Goal: Task Accomplishment & Management: Manage account settings

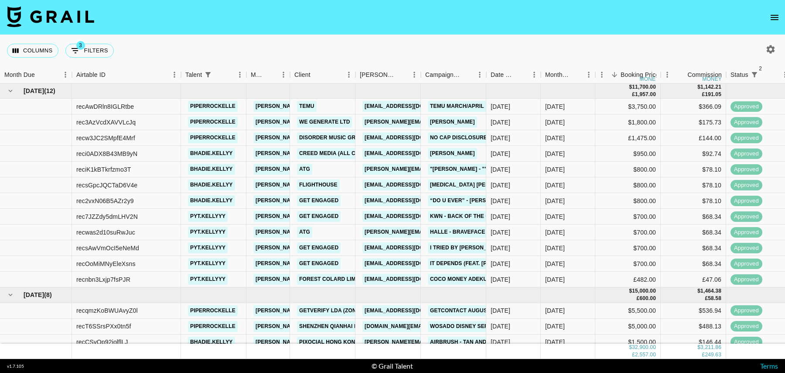
click at [79, 58] on div "Columns 3 Filters + Booking" at bounding box center [62, 50] width 110 height 31
click at [101, 47] on button "3 Filters" at bounding box center [89, 51] width 48 height 14
select select "status"
select select "isNotAnyOf"
select select "status"
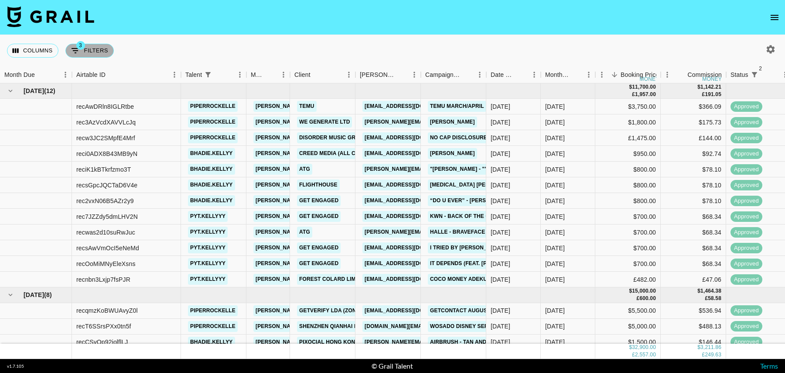
select select "isNotAnyOf"
select select "talentName"
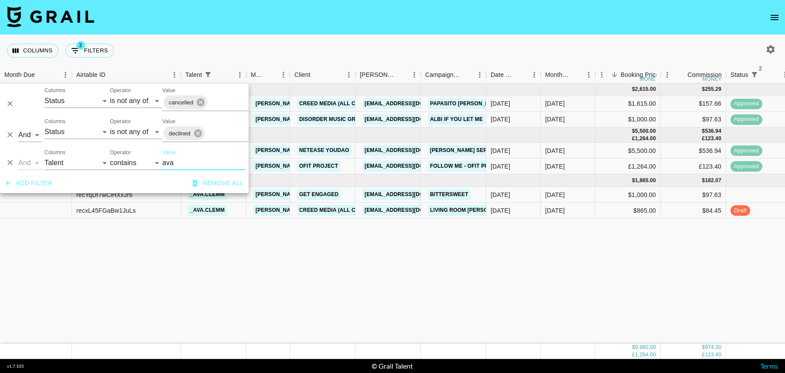
type input "ava"
click at [620, 196] on div "$1,000.00" at bounding box center [627, 195] width 65 height 16
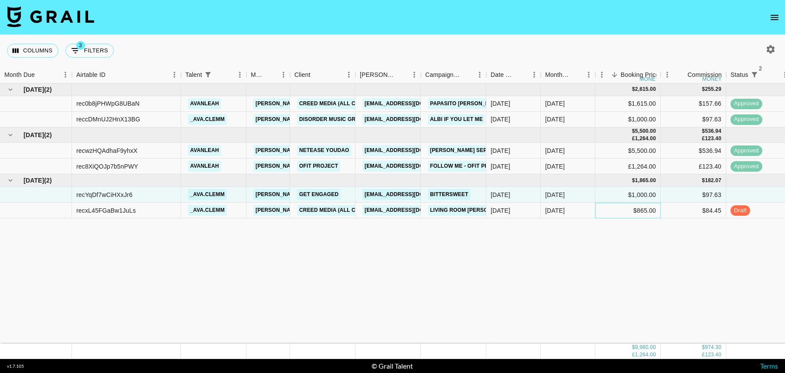
click at [626, 206] on div "$865.00" at bounding box center [627, 210] width 65 height 16
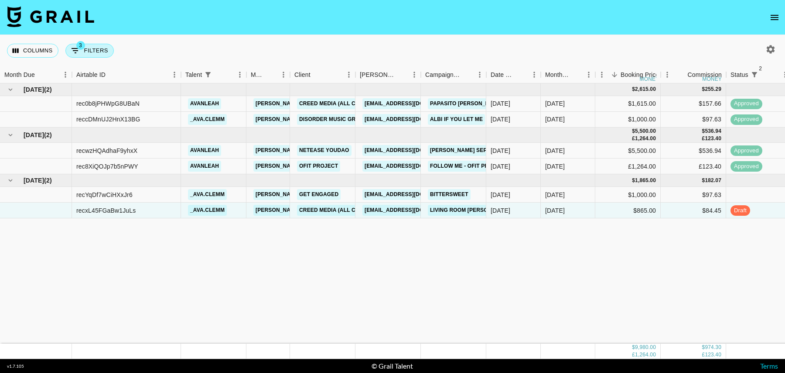
click at [101, 51] on button "3 Filters" at bounding box center [89, 51] width 48 height 14
select select "status"
select select "isNotAnyOf"
select select "status"
select select "isNotAnyOf"
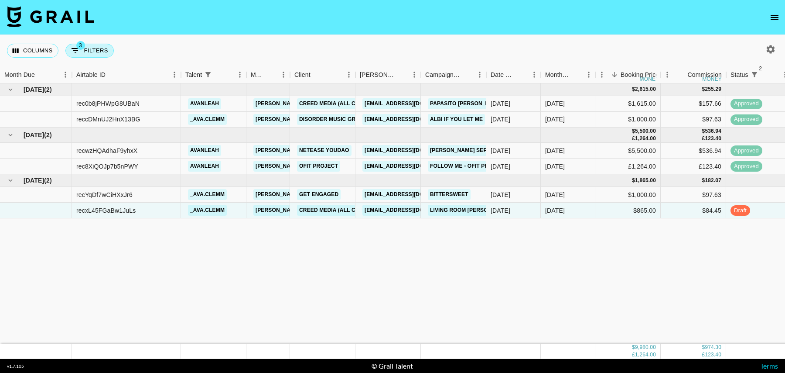
select select "talentName"
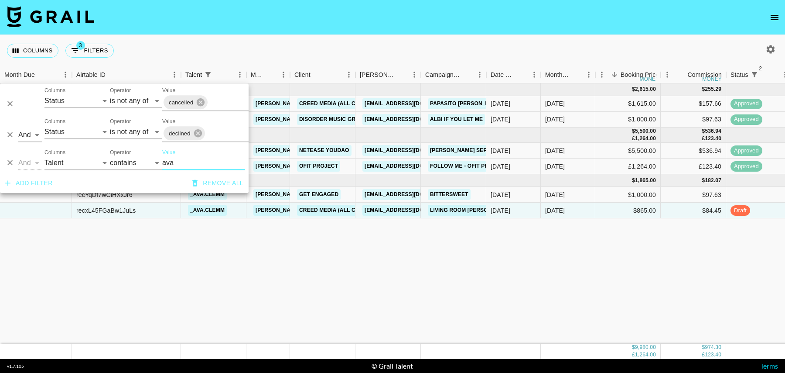
drag, startPoint x: 185, startPoint y: 164, endPoint x: 145, endPoint y: 164, distance: 39.3
click at [145, 164] on div "And Or Columns Grail Platform ID Airtable ID Talent Manager Client Booker Campa…" at bounding box center [124, 159] width 249 height 28
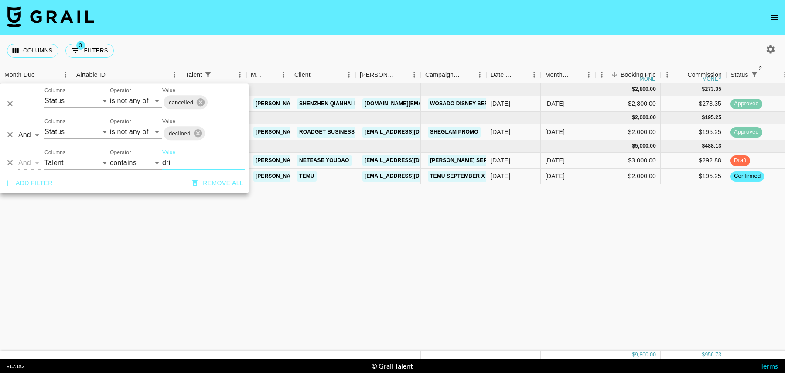
type input "dri"
click at [426, 212] on div "Aug '25 ( 1 ) $ 2,800.00 $ 273.35 recwEhuuy7rXAvjbc drisya.reghuram tancredi@gr…" at bounding box center [707, 216] width 1415 height 267
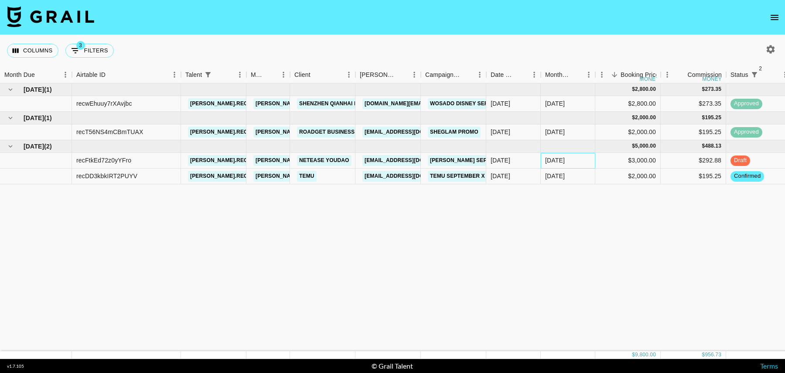
click at [589, 160] on div "Oct '25" at bounding box center [568, 161] width 55 height 16
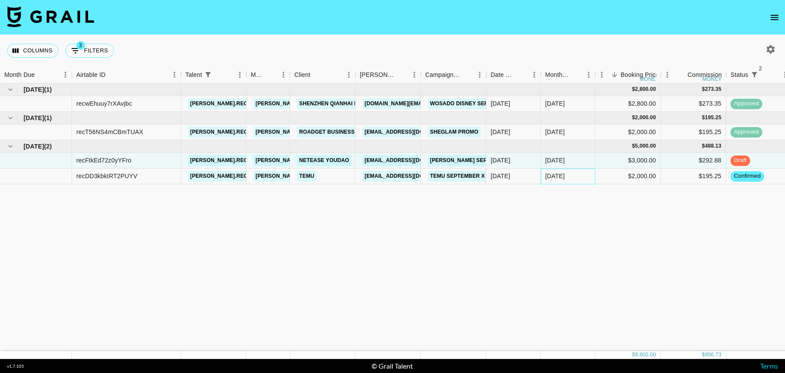
click at [588, 174] on div "Oct '25" at bounding box center [568, 176] width 55 height 16
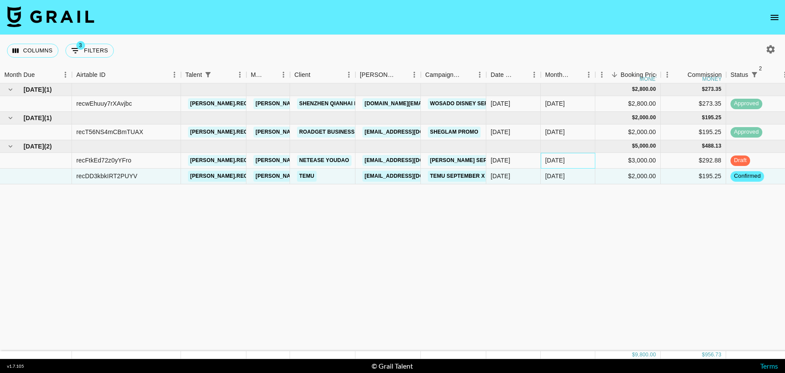
click at [586, 162] on div "Oct '25" at bounding box center [568, 161] width 55 height 16
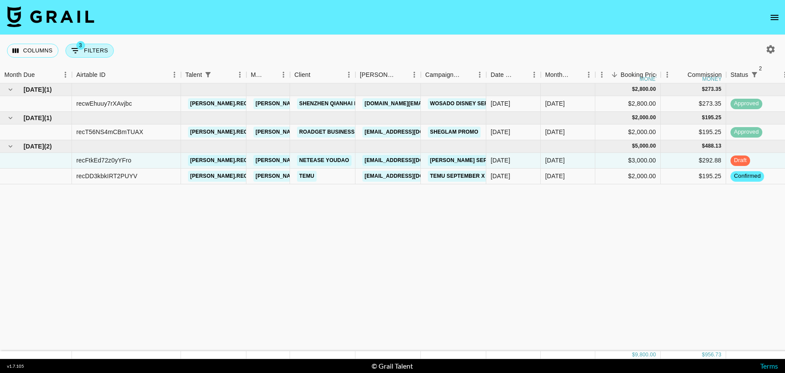
click at [90, 51] on button "3 Filters" at bounding box center [89, 51] width 48 height 14
select select "status"
select select "isNotAnyOf"
select select "status"
select select "isNotAnyOf"
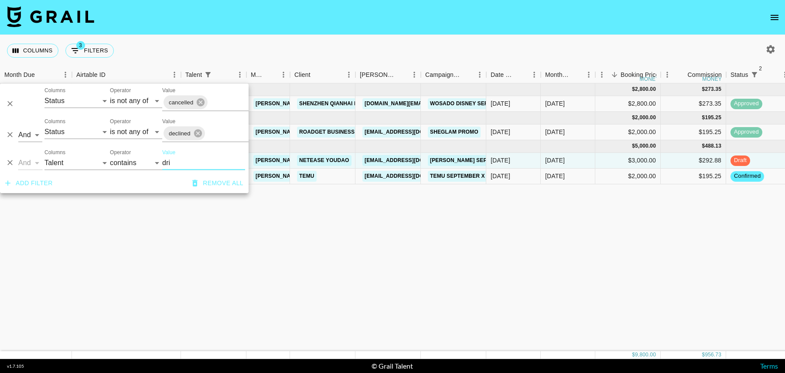
click at [54, 153] on label "Columns" at bounding box center [54, 151] width 21 height 7
click at [54, 156] on select "Grail Platform ID Airtable ID Talent Manager Client Booker Campaign (Type) Date…" at bounding box center [76, 163] width 65 height 14
click at [58, 166] on select "Grail Platform ID Airtable ID Talent Manager Client Booker Campaign (Type) Date…" at bounding box center [76, 163] width 65 height 14
select select "campaign"
click at [44, 156] on select "Grail Platform ID Airtable ID Talent Manager Client Booker Campaign (Type) Date…" at bounding box center [76, 163] width 65 height 14
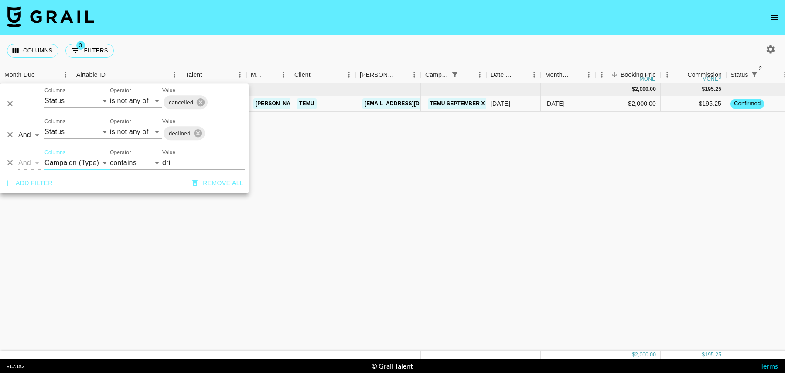
click at [199, 165] on input "dri" at bounding box center [203, 163] width 83 height 14
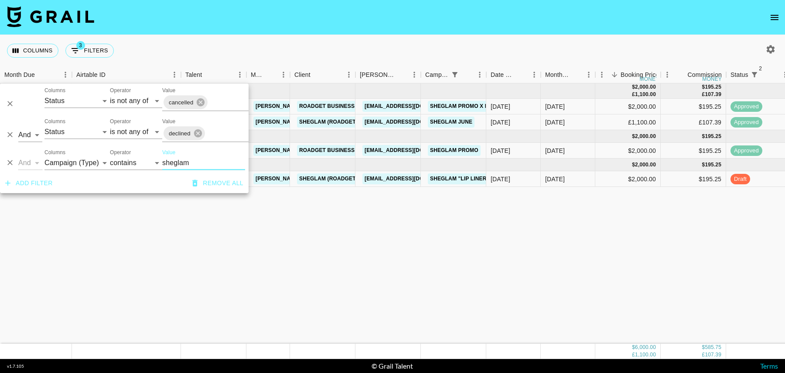
type input "sheglam"
click at [448, 230] on div "Aug '25 ( 2 ) $ 2,000.00 £ 1,100.00 $ 195.25 £ 107.39 recap1QKevz2Sk1Gi iamruby…" at bounding box center [707, 213] width 1415 height 260
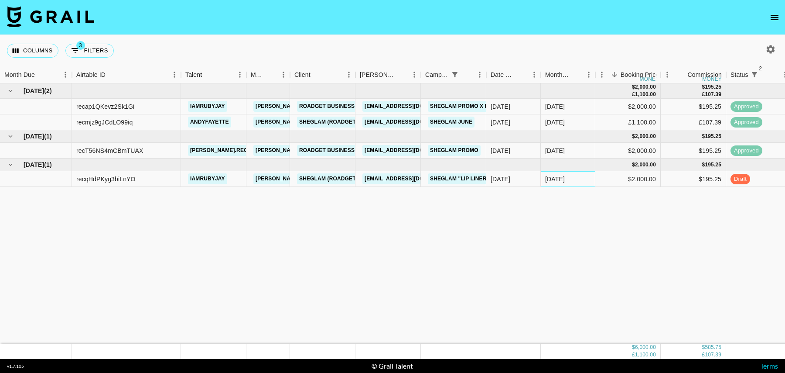
click at [579, 181] on div "Oct '25" at bounding box center [568, 179] width 55 height 16
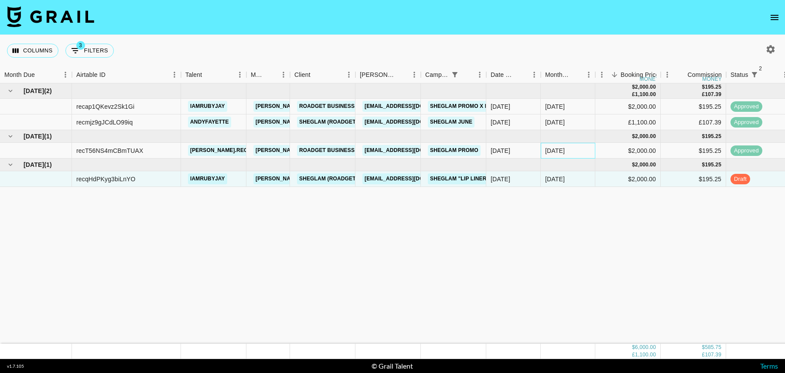
click at [579, 147] on div "Sep '25" at bounding box center [568, 151] width 55 height 16
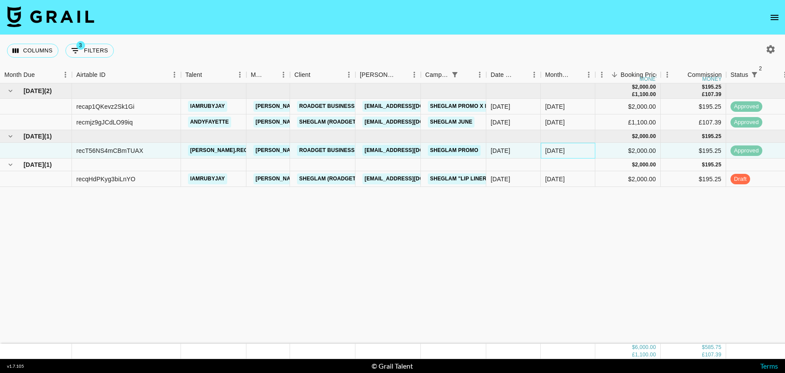
scroll to position [0, 630]
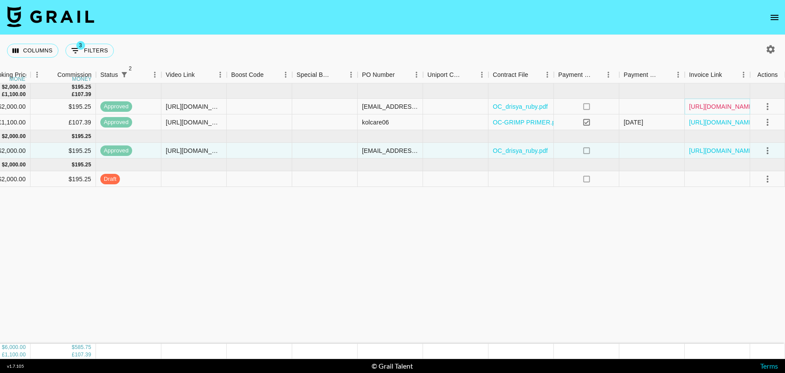
click at [722, 104] on link "https://in.xero.com/UW00U6R0K0u2pb5y5abQM3aDPrXcTGdcqP0dVCgS" at bounding box center [722, 106] width 66 height 9
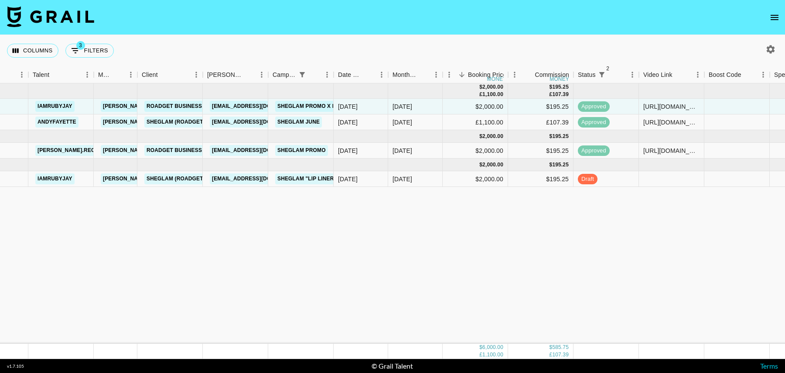
scroll to position [0, 0]
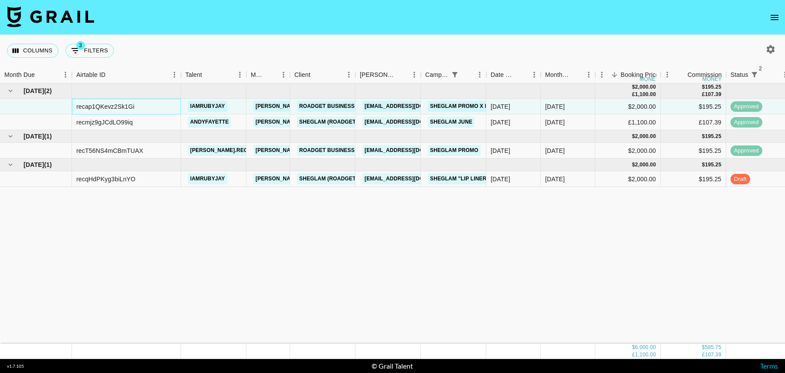
click at [102, 107] on div "recap1QKevz2Sk1Gi" at bounding box center [105, 106] width 58 height 9
copy div "recap1QKevz2Sk1Gi"
click at [130, 151] on div "recT56NS4mCBmTUAX" at bounding box center [109, 150] width 67 height 9
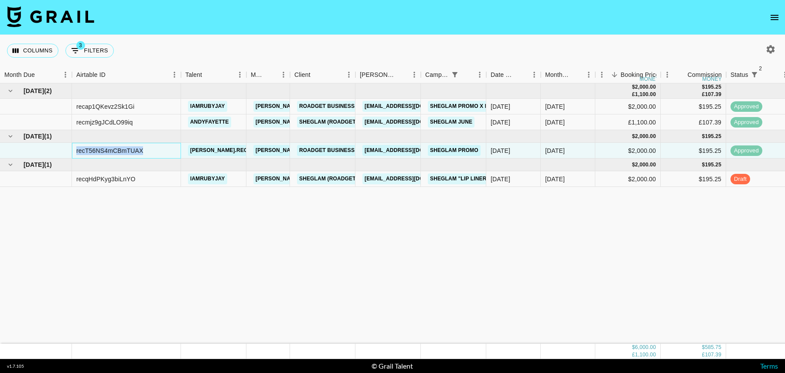
click at [130, 151] on div "recT56NS4mCBmTUAX" at bounding box center [109, 150] width 67 height 9
copy div "recT56NS4mCBmTUAX"
click at [116, 108] on div "recap1QKevz2Sk1Gi" at bounding box center [105, 106] width 58 height 9
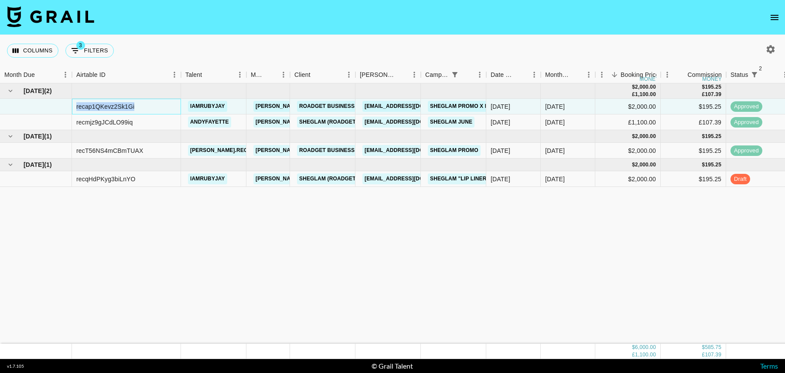
copy div "recap1QKevz2Sk1Gi"
click at [778, 17] on icon "open drawer" at bounding box center [774, 17] width 10 height 10
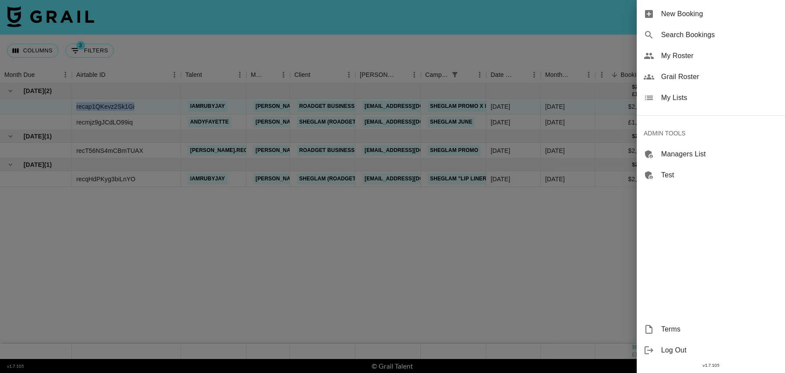
click at [677, 74] on span "Grail Roster" at bounding box center [719, 77] width 117 height 10
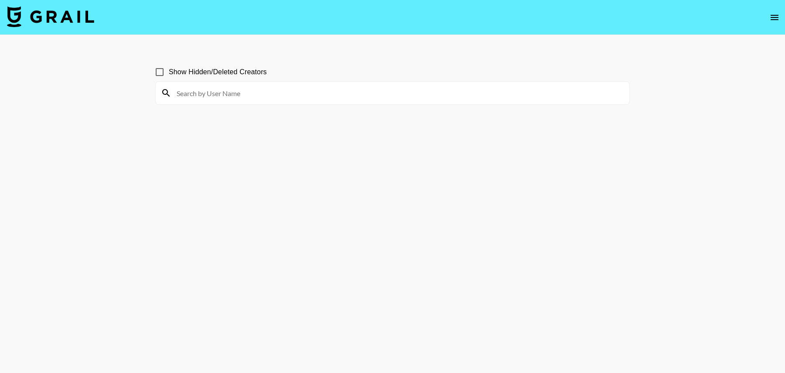
click at [299, 91] on input at bounding box center [397, 93] width 453 height 14
type input "em"
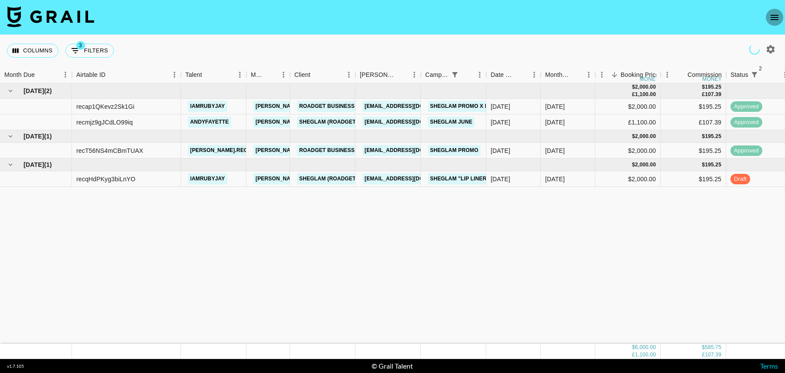
click at [777, 14] on icon "open drawer" at bounding box center [774, 17] width 10 height 10
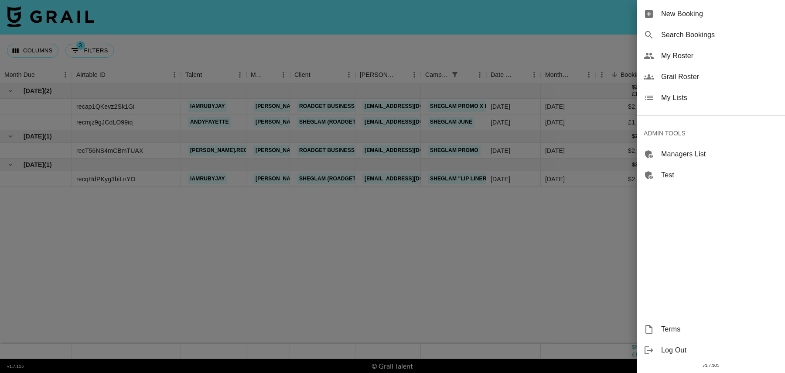
click at [684, 56] on span "My Roster" at bounding box center [719, 56] width 117 height 10
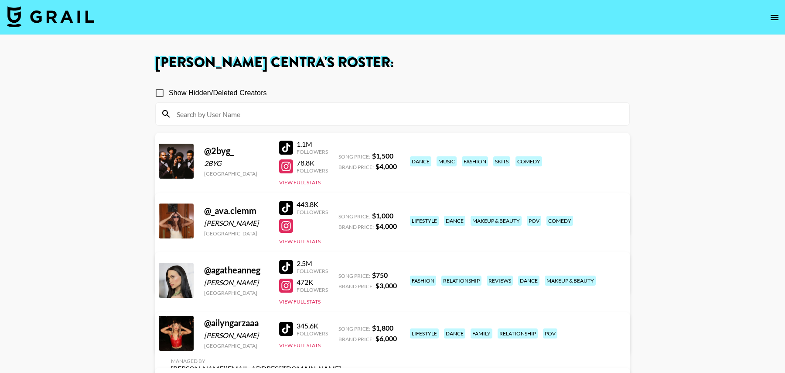
click at [243, 120] on input at bounding box center [397, 114] width 453 height 14
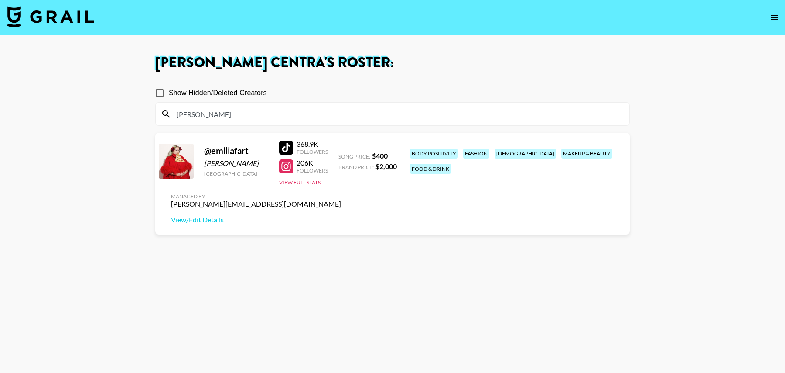
type input "emilia"
click at [229, 161] on div "Emilia Sheldon" at bounding box center [236, 163] width 65 height 9
copy div "Emilia Sheldon"
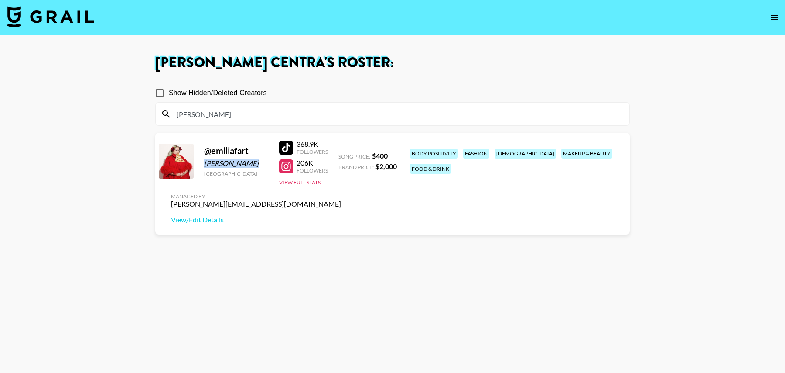
click at [66, 9] on img at bounding box center [50, 16] width 87 height 21
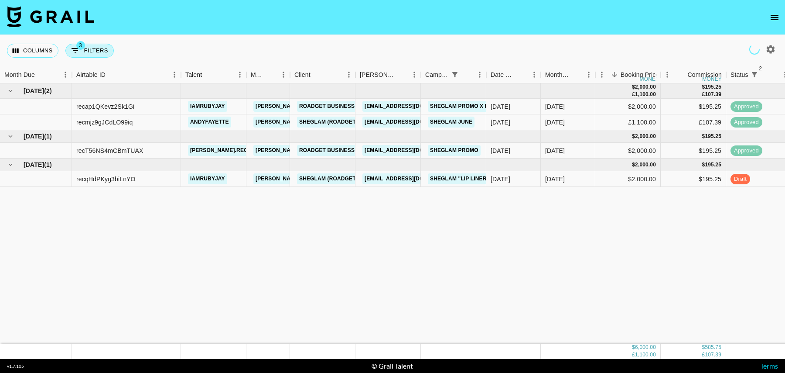
click at [99, 47] on button "3 Filters" at bounding box center [89, 51] width 48 height 14
select select "status"
select select "isNotAnyOf"
select select "status"
select select "isNotAnyOf"
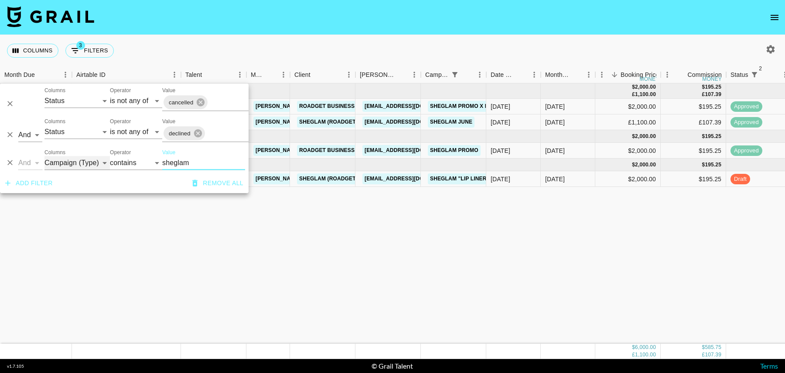
click at [75, 163] on select "Grail Platform ID Airtable ID Talent Manager Client [PERSON_NAME] Campaign (Typ…" at bounding box center [76, 163] width 65 height 14
select select "talentName"
click at [44, 156] on select "Grail Platform ID Airtable ID Talent Manager Client [PERSON_NAME] Campaign (Typ…" at bounding box center [76, 163] width 65 height 14
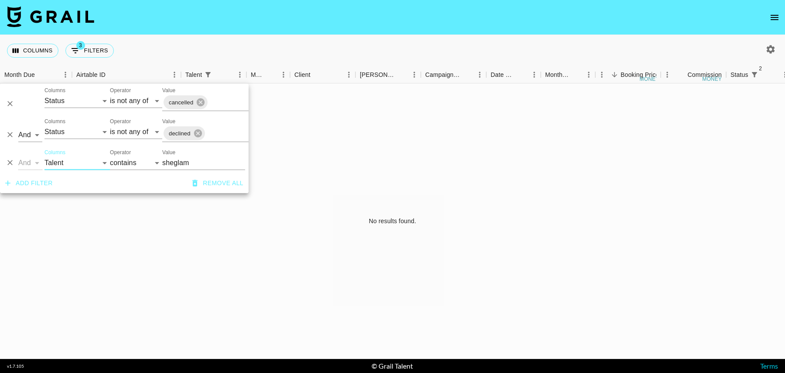
click at [189, 160] on input "sheglam" at bounding box center [203, 163] width 83 height 14
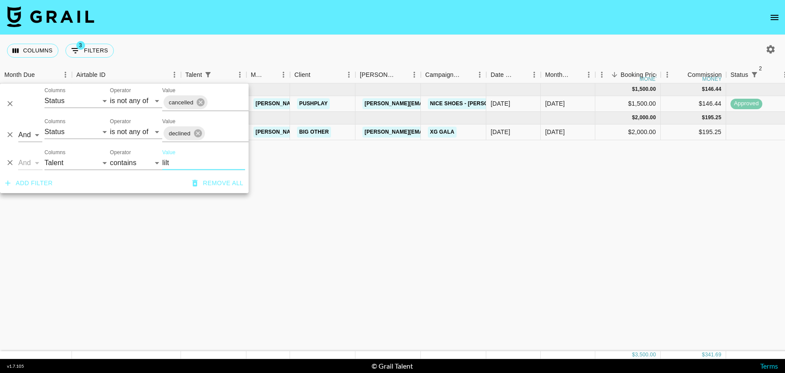
type input "lilt"
click at [622, 126] on div "$2,000.00" at bounding box center [627, 132] width 65 height 16
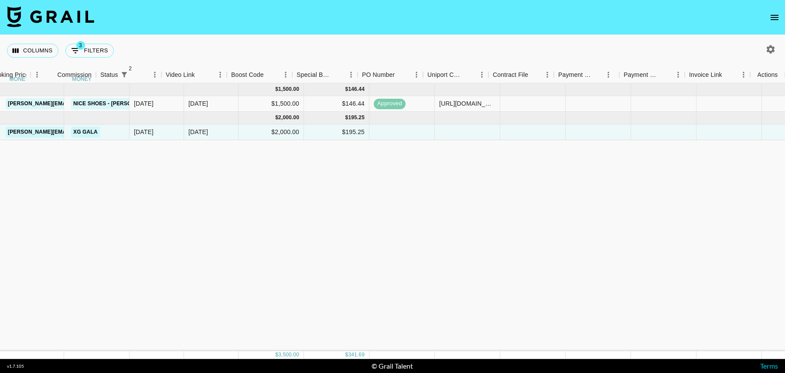
scroll to position [0, 630]
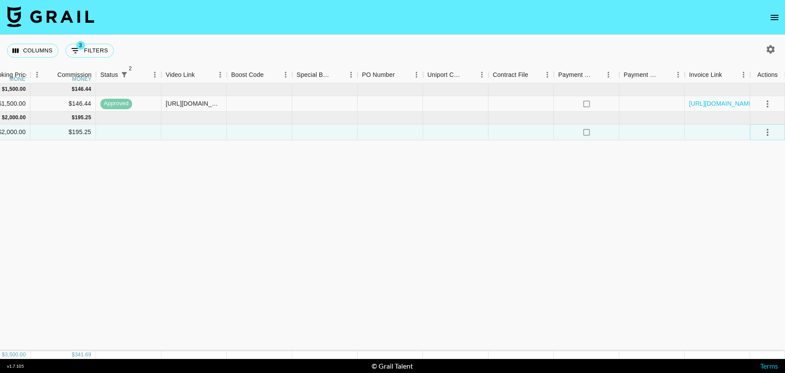
click at [769, 131] on icon "select merge strategy" at bounding box center [767, 132] width 10 height 10
click at [753, 152] on li "Confirm" at bounding box center [756, 151] width 57 height 16
click at [106, 52] on button "3 Filters" at bounding box center [89, 51] width 48 height 14
select select "status"
select select "isNotAnyOf"
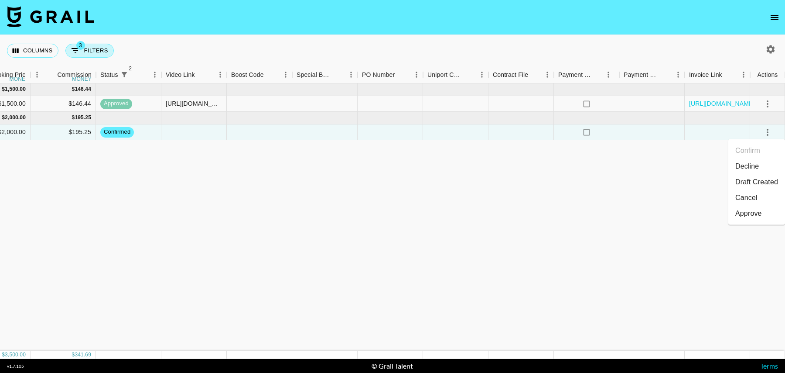
select select "status"
select select "isNotAnyOf"
select select "talentName"
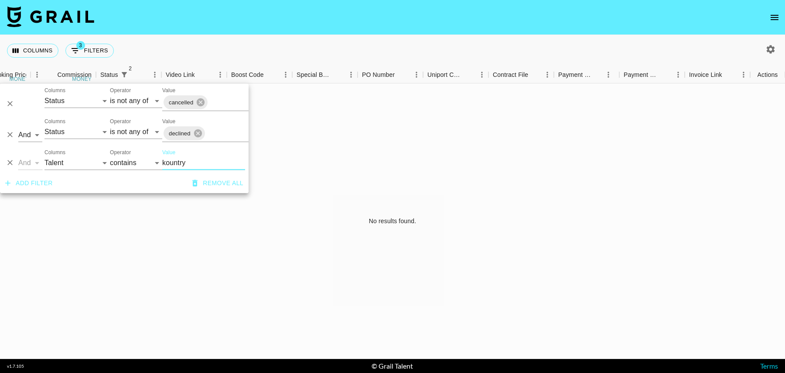
type input "kountry"
click at [295, 161] on div "No results found." at bounding box center [392, 220] width 785 height 275
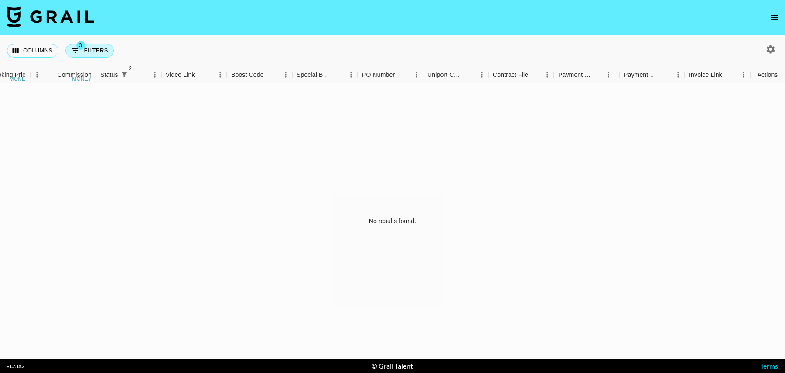
click at [92, 49] on button "3 Filters" at bounding box center [89, 51] width 48 height 14
select select "status"
select select "isNotAnyOf"
select select "status"
select select "isNotAnyOf"
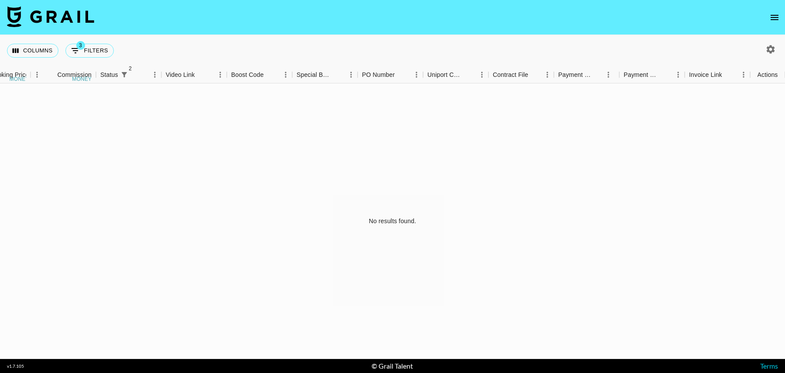
select select "talentName"
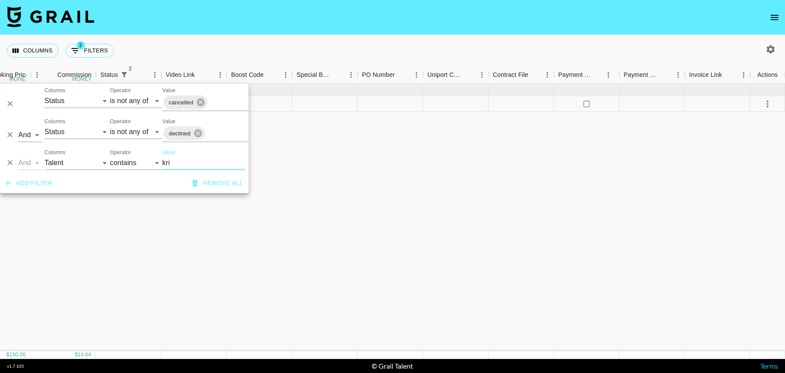
type input "kri"
click at [371, 152] on div "Oct '25 ( 1 ) $ 150.00 $ 14.64 recJO7l6tnktjSbsk basicallykrissy tancredi@grail…" at bounding box center [77, 216] width 1415 height 267
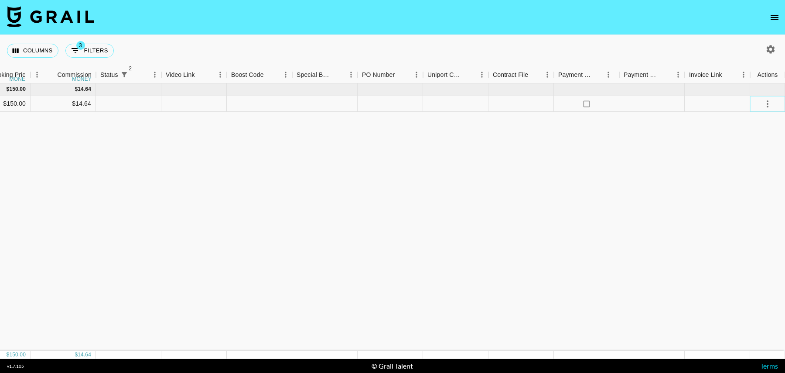
click at [761, 103] on button "select merge strategy" at bounding box center [767, 103] width 15 height 15
click at [754, 118] on li "Confirm" at bounding box center [756, 122] width 57 height 16
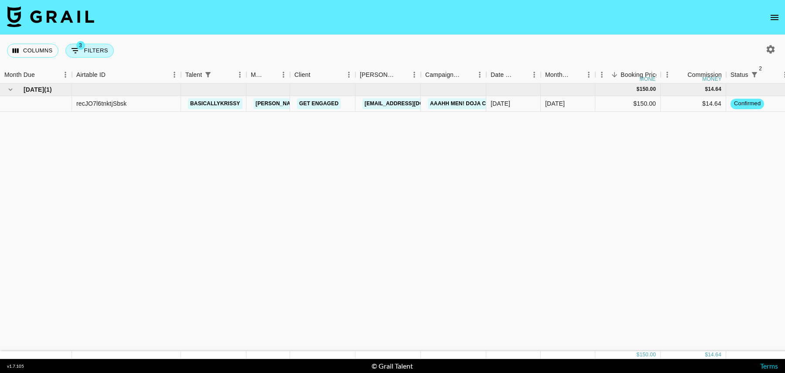
click at [95, 55] on button "3 Filters" at bounding box center [89, 51] width 48 height 14
select select "status"
select select "isNotAnyOf"
select select "status"
select select "isNotAnyOf"
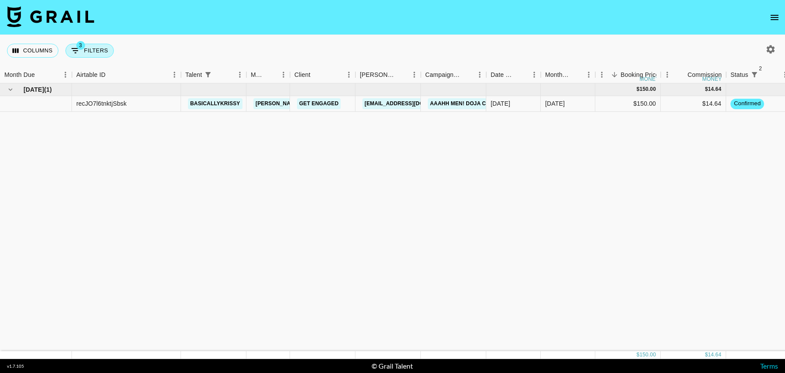
select select "talentName"
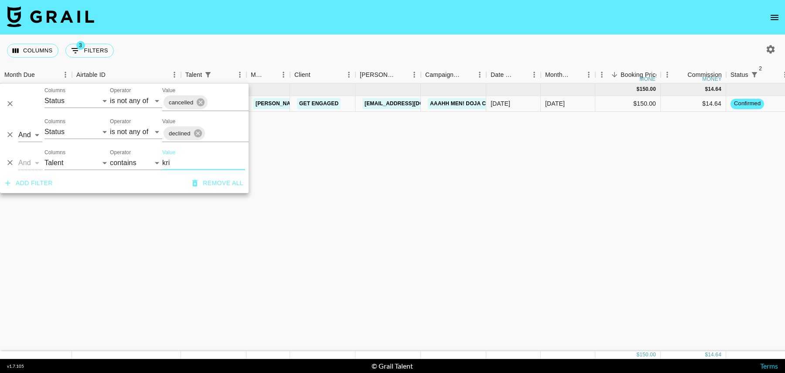
drag, startPoint x: 188, startPoint y: 162, endPoint x: 135, endPoint y: 162, distance: 52.8
click at [135, 162] on div "And Or Columns Grail Platform ID Airtable ID Talent Manager Client Booker Campa…" at bounding box center [124, 159] width 249 height 28
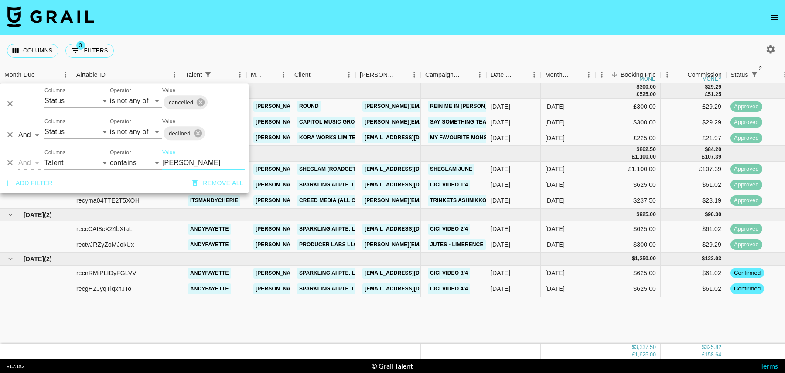
type input "andy"
click at [386, 312] on div "Jul '25 ( 3 ) $ 300.00 £ 525.00 $ 29.29 £ 51.25 rech4jPYXDDtlPGhB andyfayette t…" at bounding box center [707, 213] width 1415 height 260
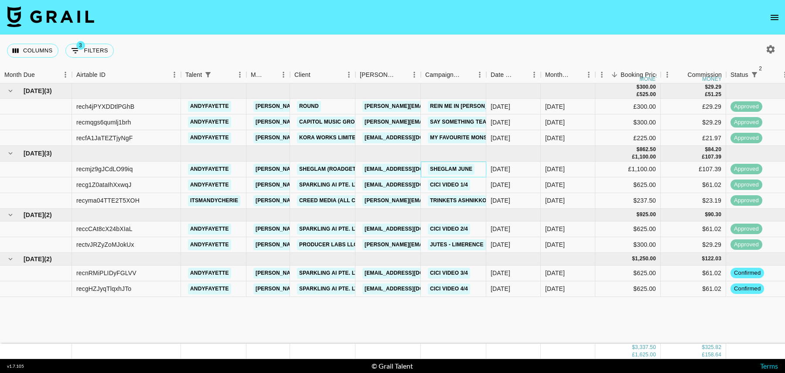
click at [483, 168] on div "Sheglam June" at bounding box center [453, 169] width 65 height 16
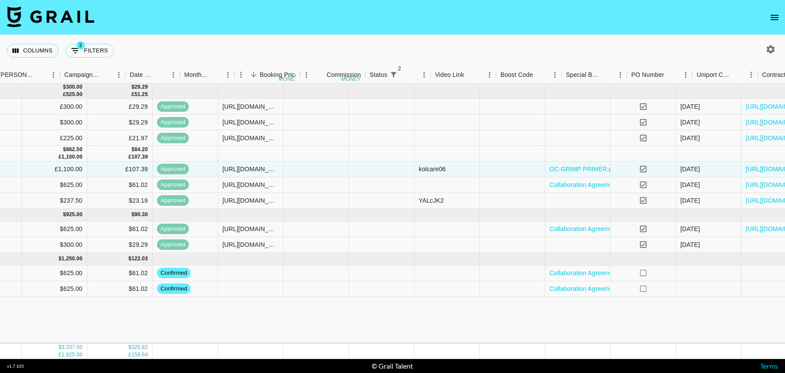
scroll to position [0, 630]
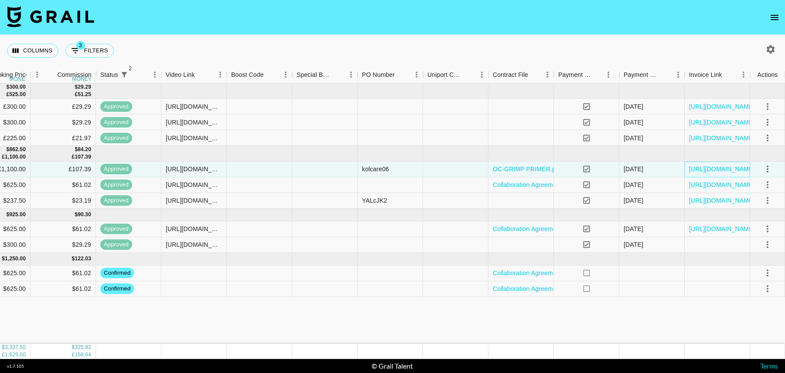
click at [729, 164] on div "https://in.xero.com/N2LcOpl4HkOzMt5dJUD0NDn9lGFHDWScCT2QaGgt" at bounding box center [717, 169] width 65 height 16
click at [726, 169] on link "https://in.xero.com/N2LcOpl4HkOzMt5dJUD0NDn9lGFHDWScCT2QaGgt" at bounding box center [722, 168] width 66 height 9
click at [706, 168] on link "https://in.xero.com/N2LcOpl4HkOzMt5dJUD0NDn9lGFHDWScCT2QaGgt" at bounding box center [722, 168] width 66 height 9
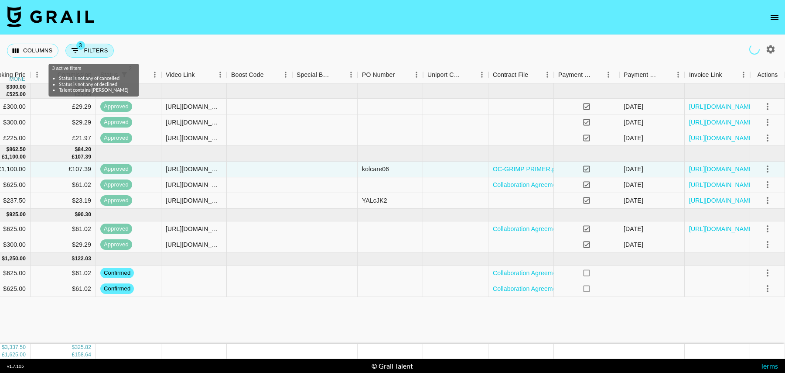
click at [92, 49] on button "3 Filters" at bounding box center [89, 51] width 48 height 14
select select "status"
select select "isNotAnyOf"
select select "status"
select select "isNotAnyOf"
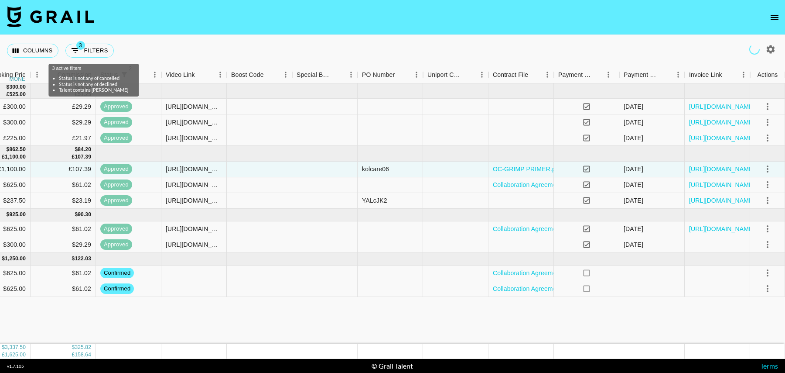
select select "talentName"
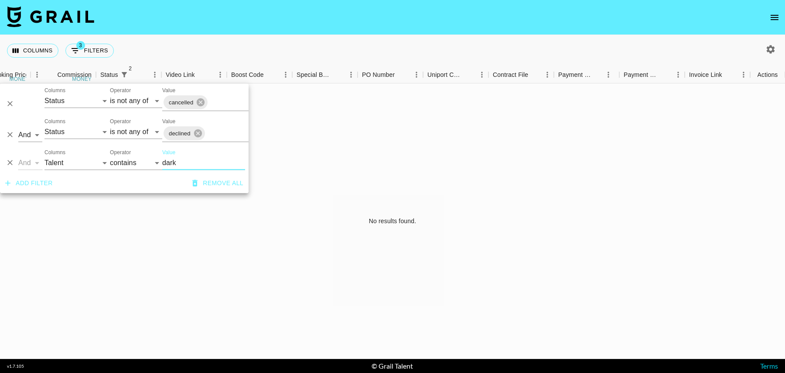
type input "dark"
click at [320, 50] on div "Columns 3 Filters + Booking" at bounding box center [392, 50] width 785 height 31
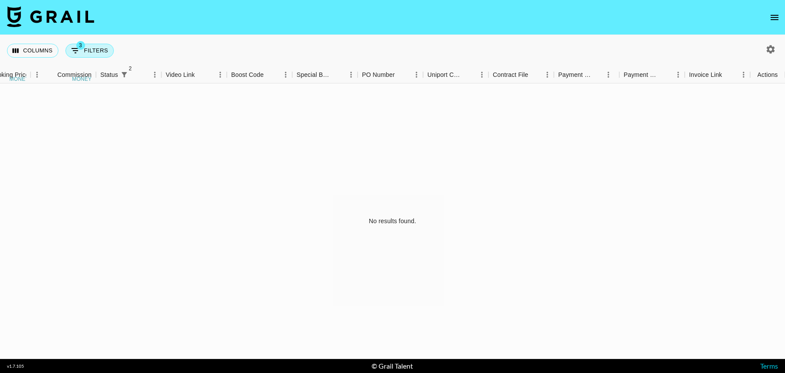
click at [89, 53] on button "3 Filters" at bounding box center [89, 51] width 48 height 14
select select "status"
select select "isNotAnyOf"
select select "status"
select select "isNotAnyOf"
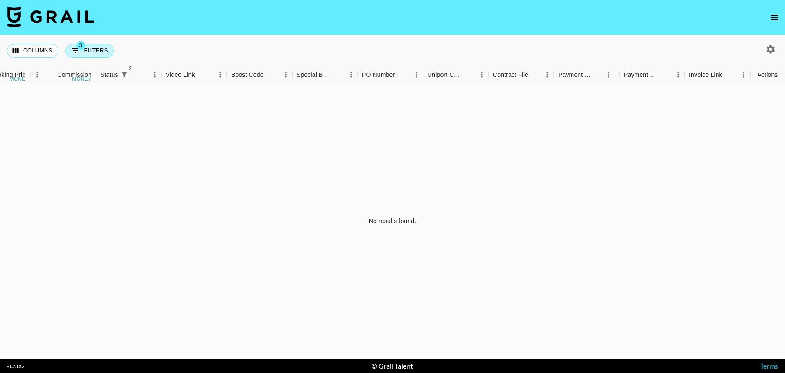
select select "talentName"
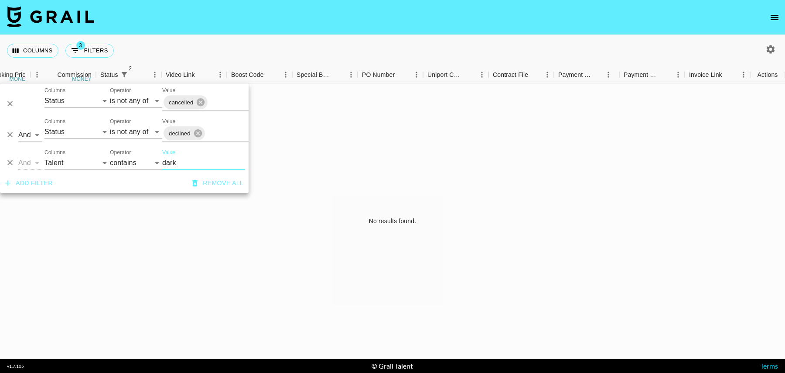
click at [33, 189] on button "Add filter" at bounding box center [29, 183] width 55 height 16
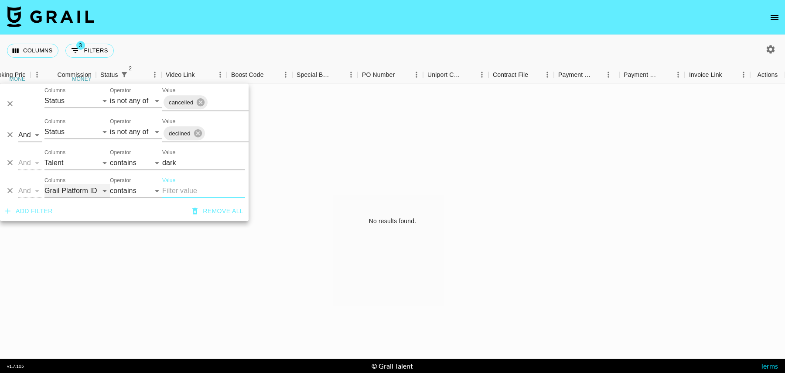
click at [64, 192] on select "Grail Platform ID Airtable ID Talent Manager Client Booker Campaign (Type) Date…" at bounding box center [76, 191] width 65 height 14
click at [200, 101] on icon at bounding box center [201, 102] width 8 height 8
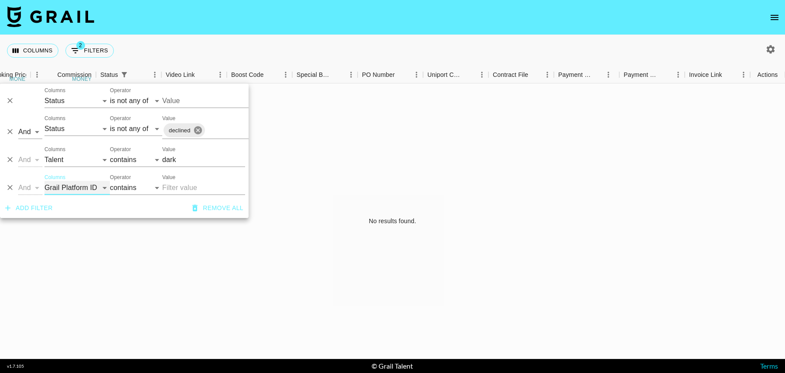
click at [199, 127] on icon at bounding box center [198, 130] width 8 height 8
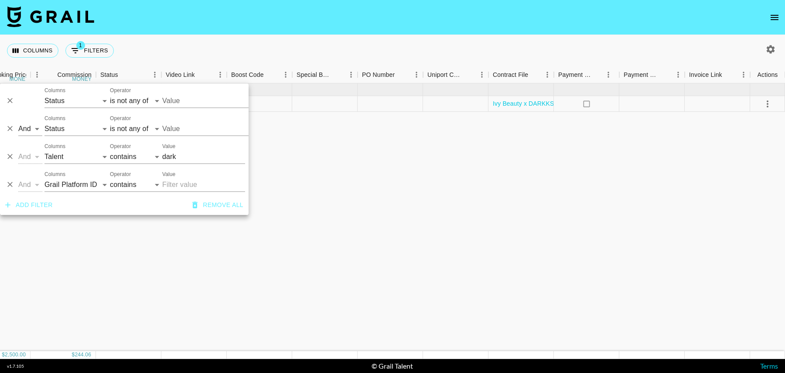
click at [359, 158] on div "Oct '25 ( 1 ) $ 2,500.00 $ 244.06 recqXCiIvLqR12YSg darkkson tancredi@grail-tal…" at bounding box center [77, 216] width 1415 height 267
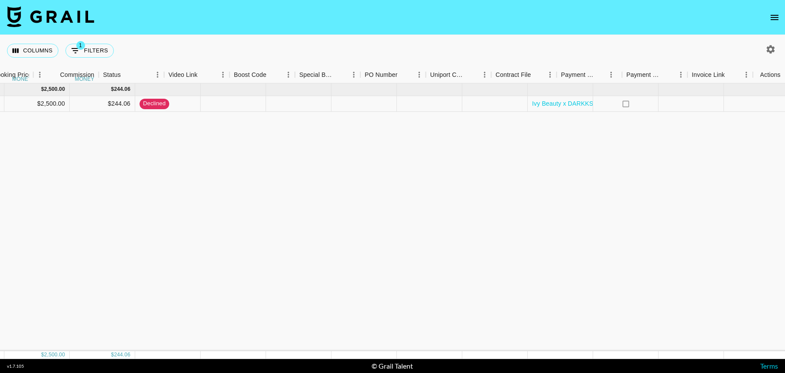
scroll to position [0, 510]
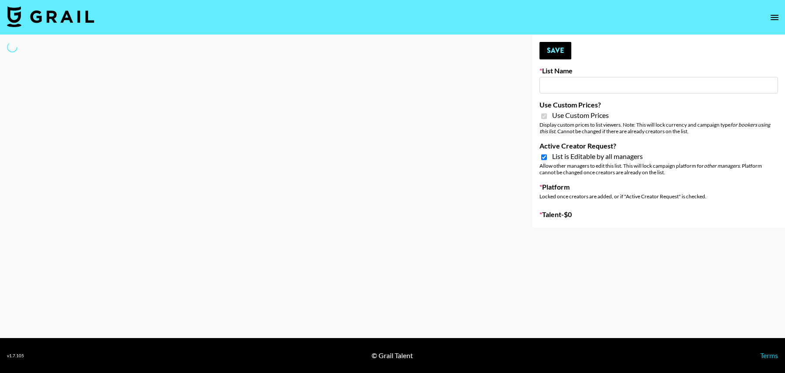
type input "[PERSON_NAME] Make-Up AI Assistant"
checkbox input "true"
select select "Brand"
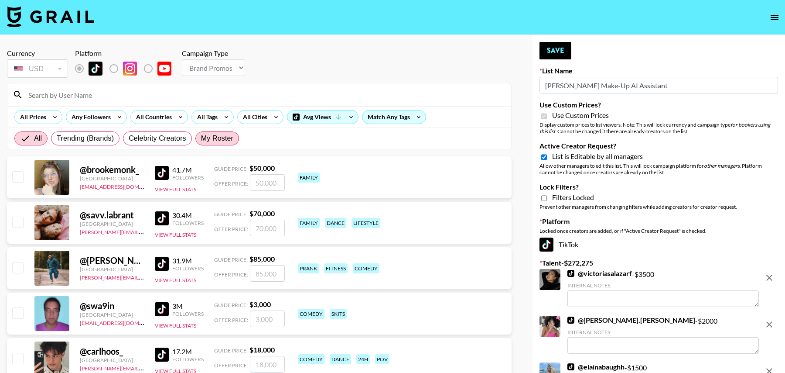
click at [215, 136] on span "My Roster" at bounding box center [217, 138] width 32 height 10
click at [201, 138] on input "My Roster" at bounding box center [201, 138] width 0 height 0
radio input "true"
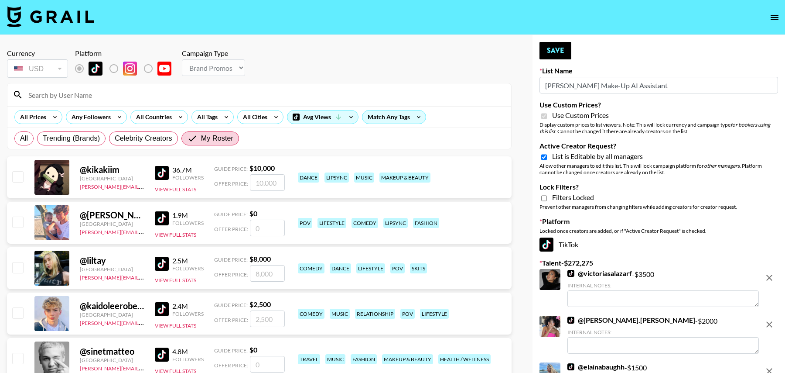
click at [79, 93] on input at bounding box center [264, 95] width 483 height 14
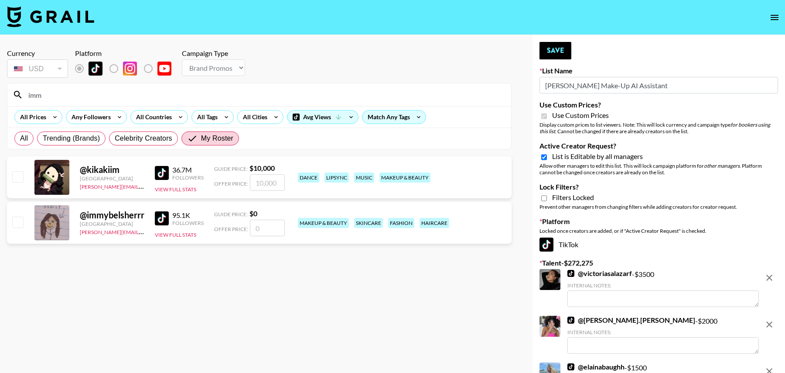
type input "imm"
click at [262, 226] on input "number" at bounding box center [267, 227] width 35 height 17
type input "1"
checkbox input "true"
type input "1500"
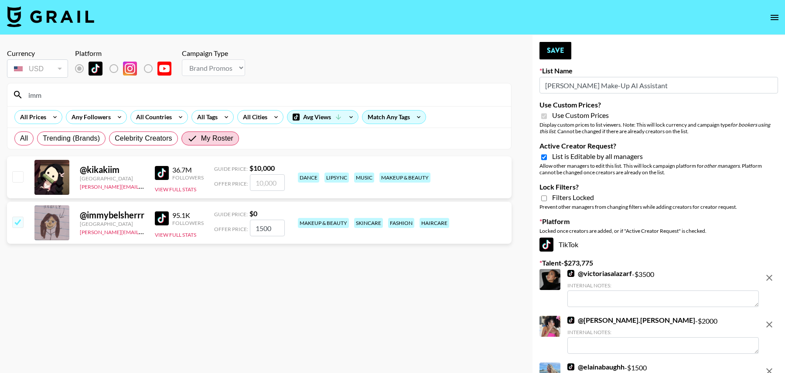
click at [58, 284] on section "Currency USD USD ​ Platform Campaign Type Choose Type... Song Promos Brand Prom…" at bounding box center [259, 193] width 505 height 303
click at [60, 93] on input "imm" at bounding box center [264, 95] width 483 height 14
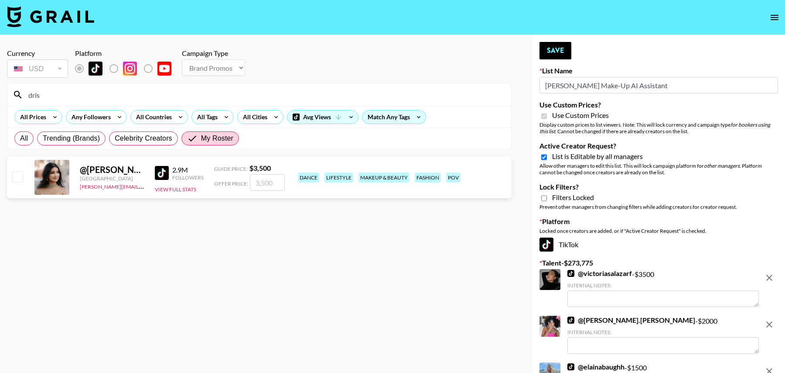
type input "dris"
click at [20, 174] on input "checkbox" at bounding box center [17, 176] width 10 height 10
checkbox input "true"
drag, startPoint x: 277, startPoint y: 185, endPoint x: 214, endPoint y: 178, distance: 62.8
click at [214, 178] on div "Offer Price: 3500" at bounding box center [249, 182] width 71 height 17
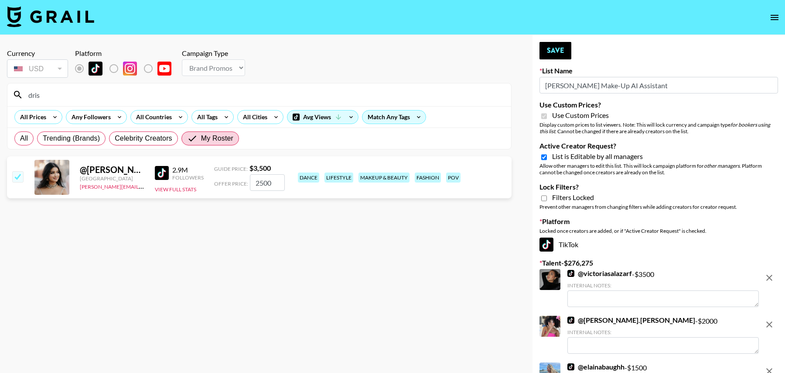
type input "2500"
drag, startPoint x: 119, startPoint y: 94, endPoint x: 0, endPoint y: 94, distance: 118.6
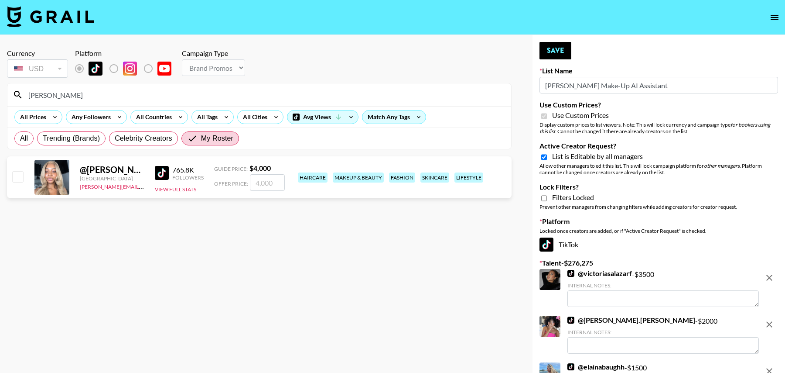
type input "jada"
click at [19, 175] on input "checkbox" at bounding box center [17, 176] width 10 height 10
checkbox input "true"
drag, startPoint x: 273, startPoint y: 184, endPoint x: 238, endPoint y: 181, distance: 35.9
click at [238, 181] on div "Offer Price: 4000" at bounding box center [249, 182] width 71 height 17
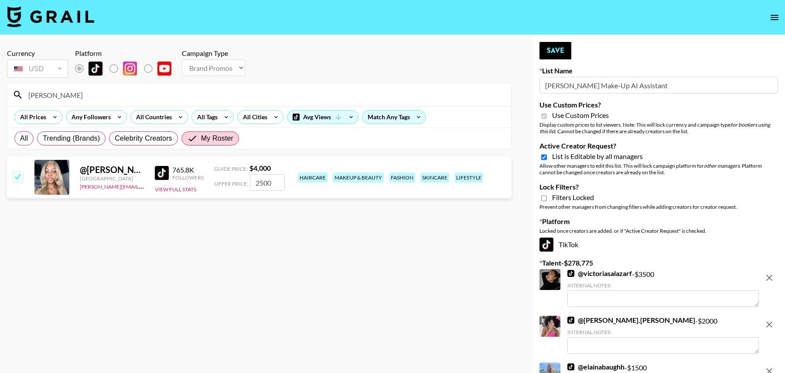
type input "2500"
click at [100, 91] on input "jada" at bounding box center [264, 95] width 483 height 14
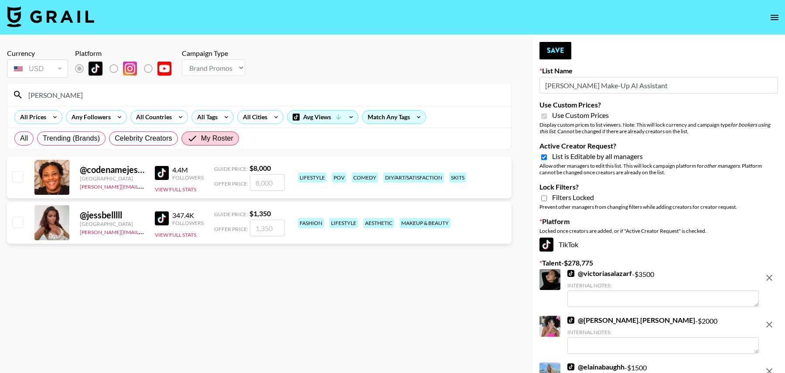
type input "jess"
click at [16, 217] on input "checkbox" at bounding box center [17, 221] width 10 height 10
checkbox input "true"
drag, startPoint x: 268, startPoint y: 225, endPoint x: 233, endPoint y: 225, distance: 35.3
click at [233, 225] on div "Offer Price: 1350" at bounding box center [249, 227] width 71 height 17
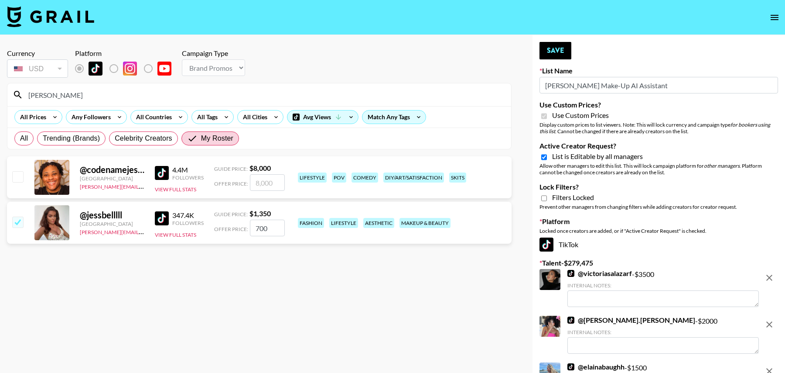
type input "700"
click at [258, 281] on section "Currency USD USD ​ Platform Campaign Type Choose Type... Song Promos Brand Prom…" at bounding box center [259, 193] width 505 height 303
click at [54, 94] on input "jess" at bounding box center [264, 95] width 483 height 14
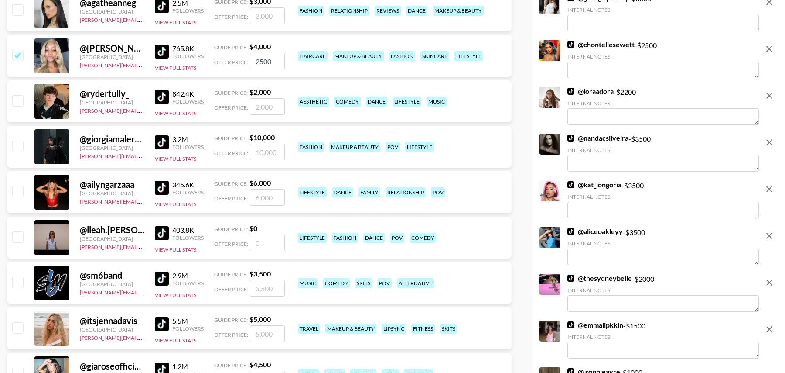
scroll to position [1278, 0]
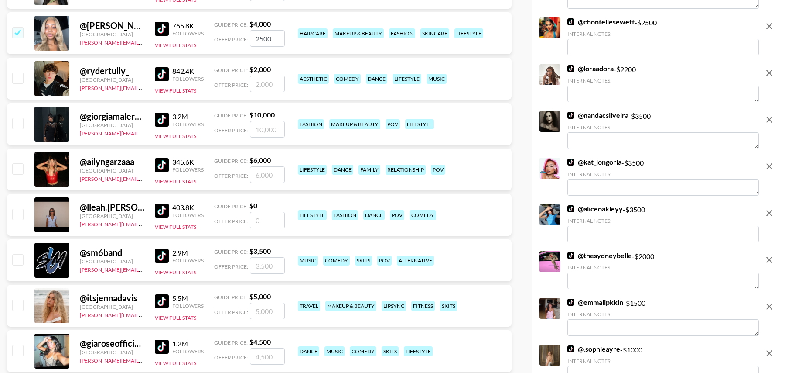
click at [163, 210] on img at bounding box center [162, 210] width 14 height 14
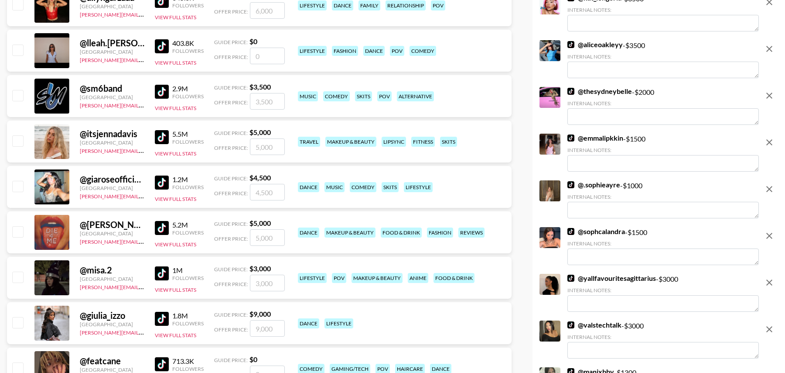
scroll to position [1454, 0]
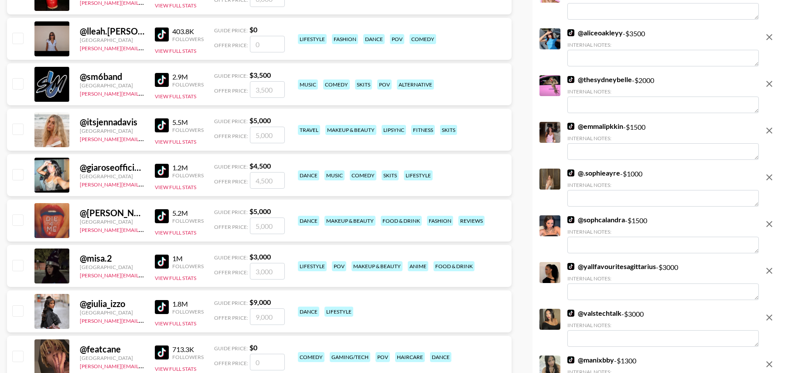
click at [161, 171] on img at bounding box center [162, 171] width 14 height 14
click at [265, 180] on input "number" at bounding box center [267, 180] width 35 height 17
checkbox input "true"
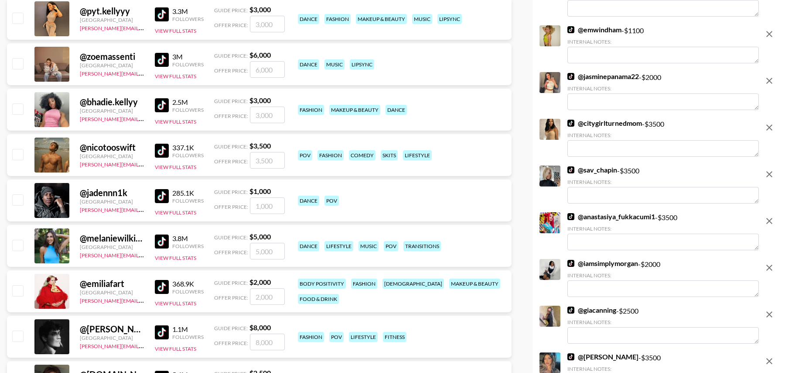
scroll to position [2070, 0]
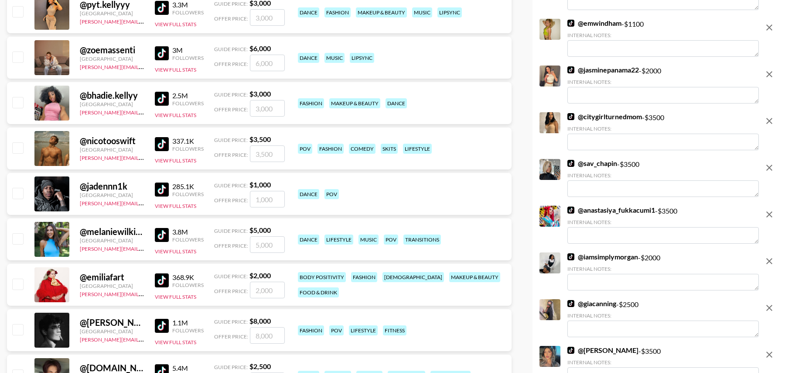
type input "3500"
click at [15, 101] on input "checkbox" at bounding box center [17, 102] width 10 height 10
checkbox input "true"
type input "3000"
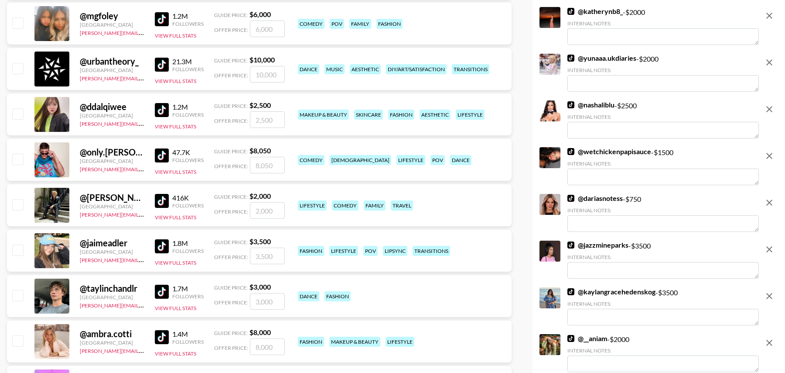
scroll to position [2875, 0]
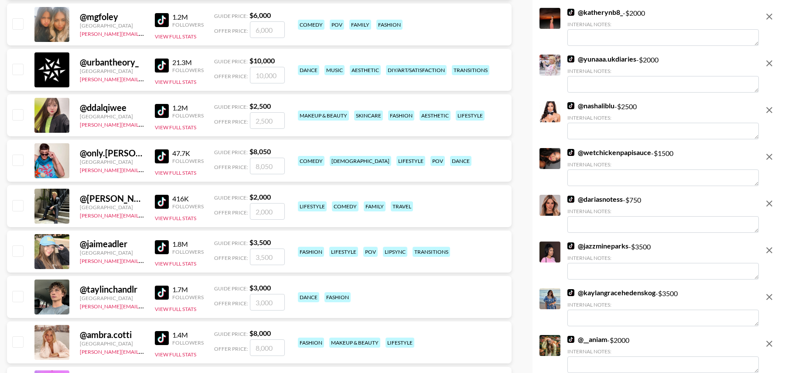
click at [18, 110] on input "checkbox" at bounding box center [17, 114] width 10 height 10
checkbox input "true"
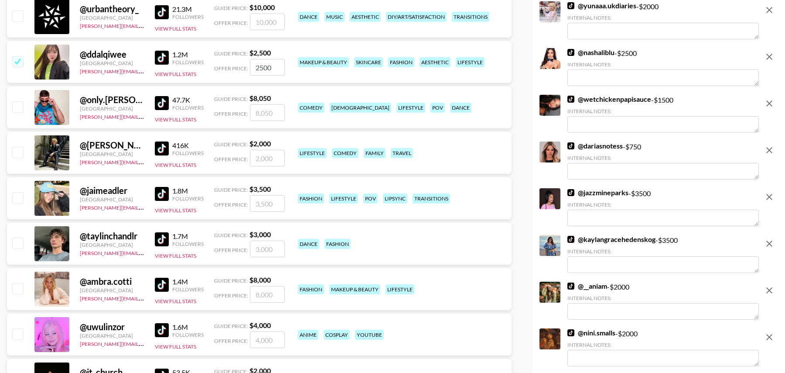
scroll to position [2923, 0]
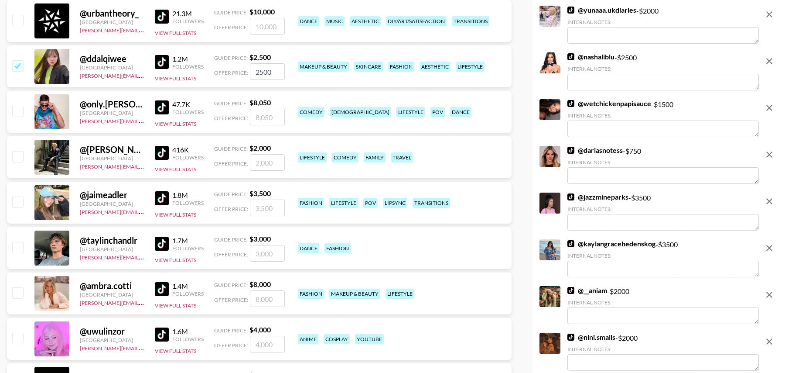
drag, startPoint x: 275, startPoint y: 70, endPoint x: 245, endPoint y: 70, distance: 30.1
click at [245, 70] on div "Offer Price: 2500" at bounding box center [249, 71] width 71 height 17
type input "2000"
click at [288, 98] on div "@ only.lorenzo Italy tancredi@grail-talent.com 47.7K Followers View Full Stats …" at bounding box center [259, 112] width 505 height 42
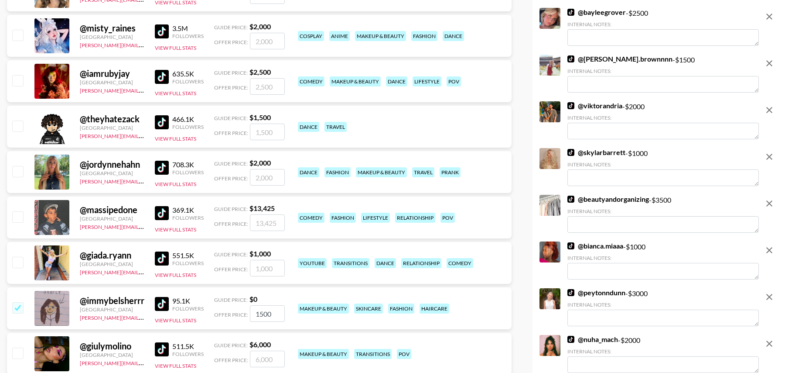
scroll to position [4089, 0]
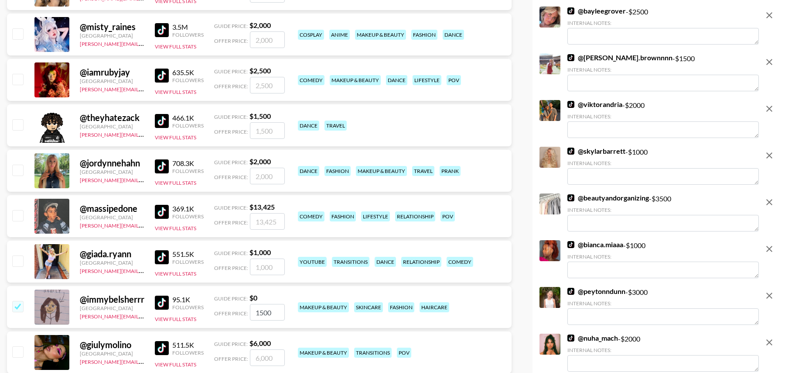
click at [161, 73] on img at bounding box center [162, 75] width 14 height 14
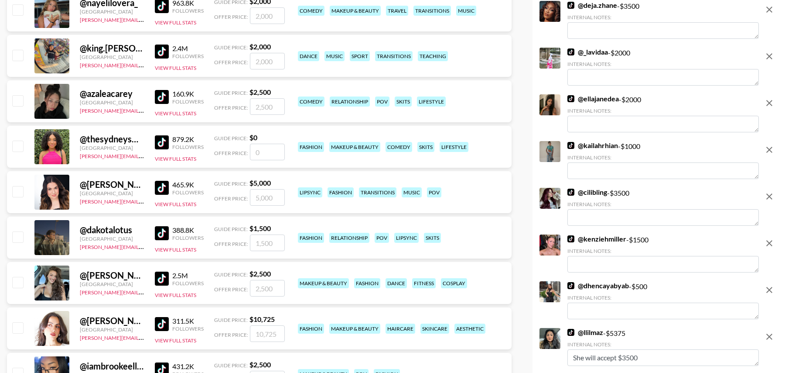
scroll to position [4747, 0]
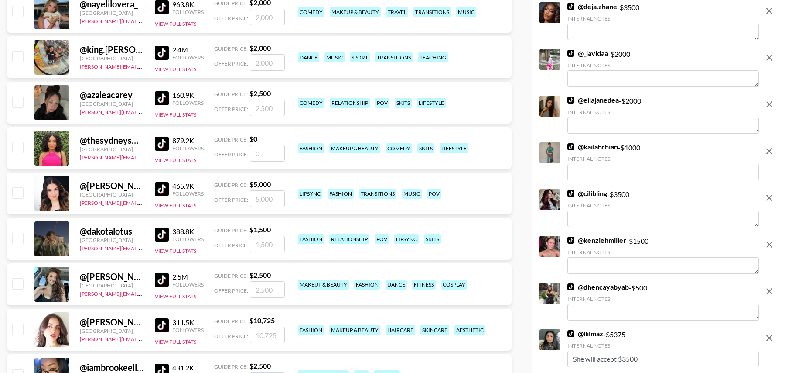
click at [161, 94] on img at bounding box center [162, 98] width 14 height 14
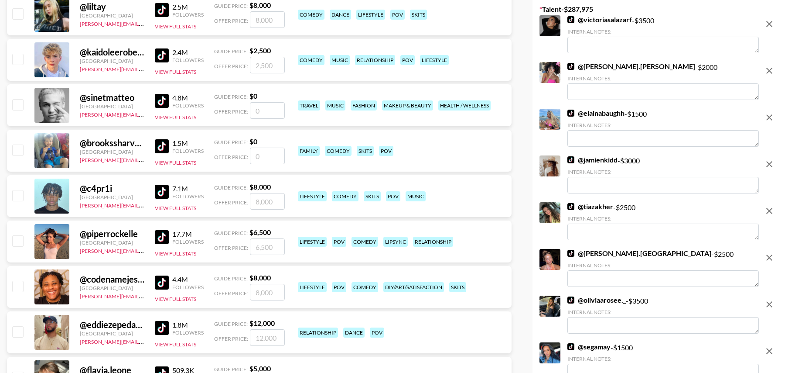
scroll to position [0, 0]
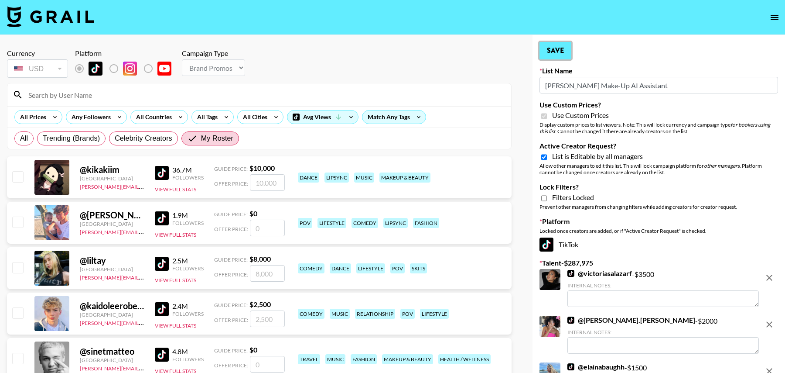
click at [558, 51] on button "Save" at bounding box center [556, 50] width 32 height 17
click at [554, 50] on button "Save" at bounding box center [556, 50] width 32 height 17
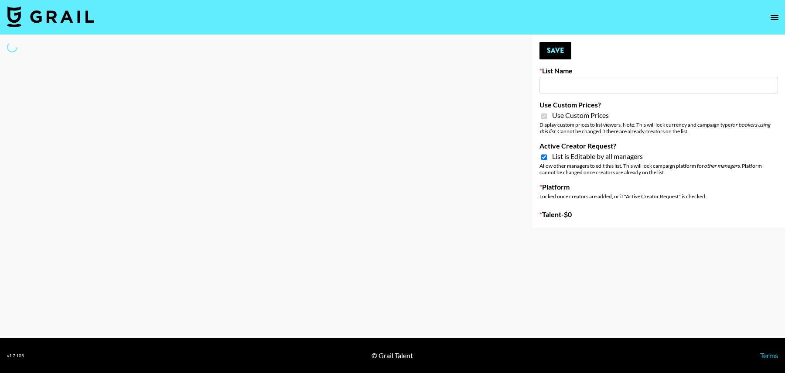
type input "**Noschinko UGC**"
checkbox input "true"
select select "Brand"
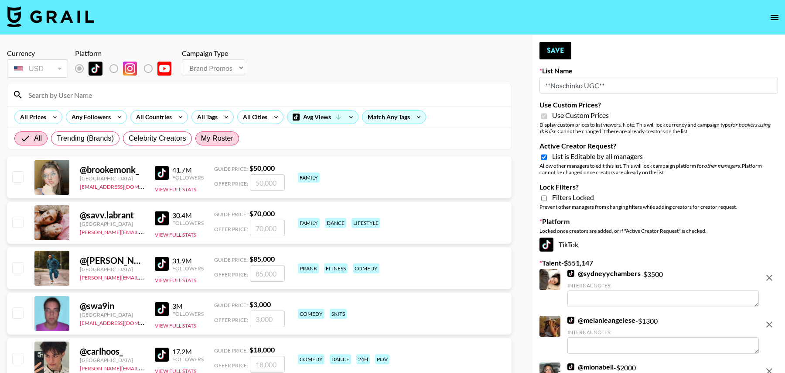
click at [205, 141] on span "My Roster" at bounding box center [217, 138] width 32 height 10
click at [201, 138] on input "My Roster" at bounding box center [201, 138] width 0 height 0
radio input "true"
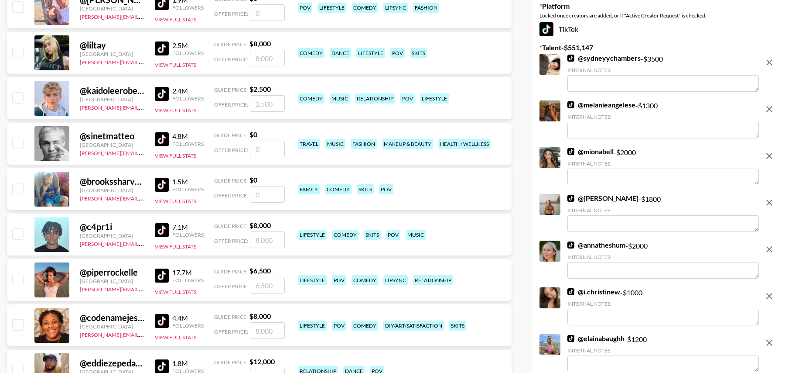
scroll to position [218, 0]
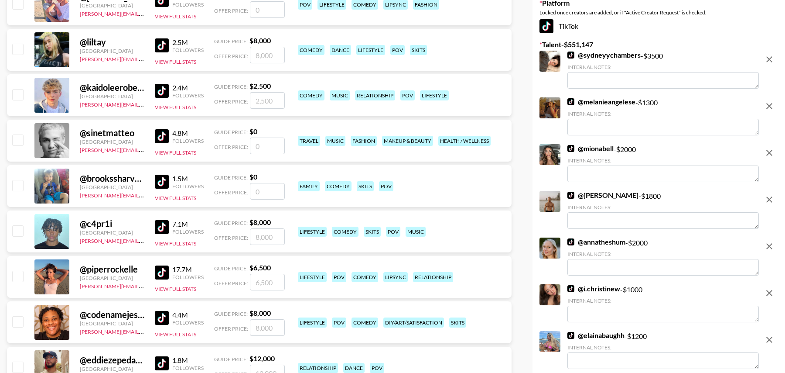
click at [17, 275] on input "checkbox" at bounding box center [17, 275] width 10 height 10
checkbox input "true"
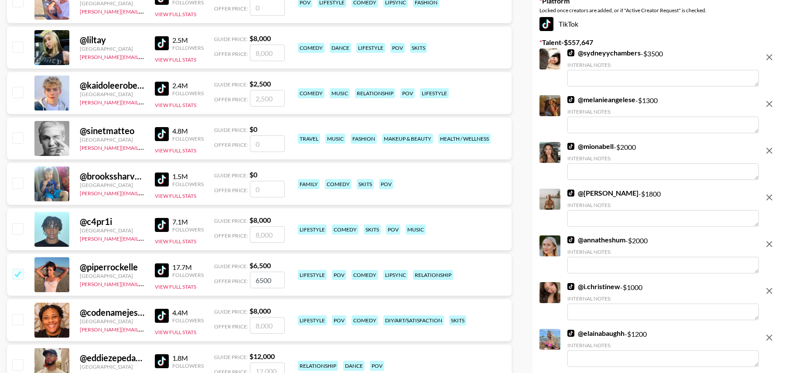
scroll to position [217, 0]
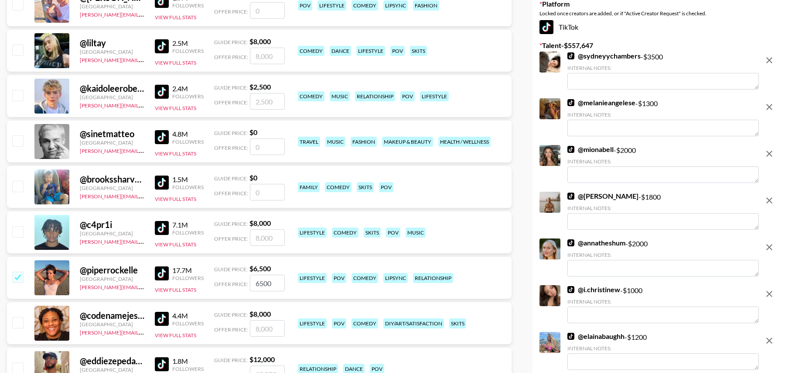
drag, startPoint x: 275, startPoint y: 284, endPoint x: 240, endPoint y: 280, distance: 35.5
click at [240, 280] on div "Offer Price: 6500" at bounding box center [249, 282] width 71 height 17
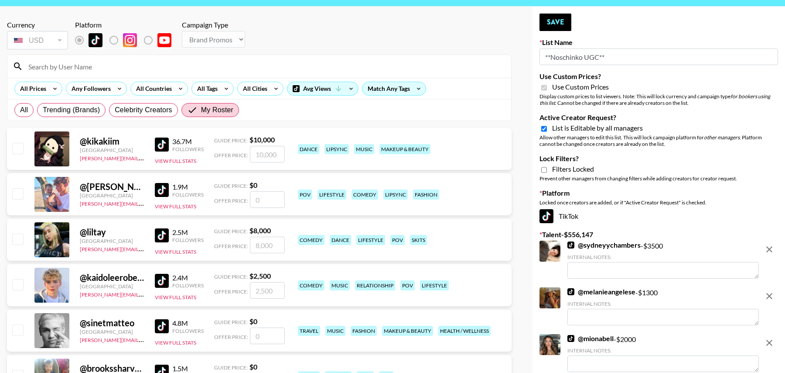
scroll to position [0, 0]
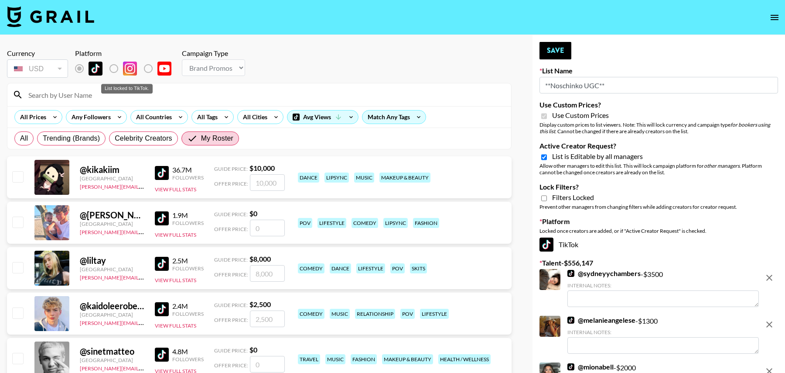
type input "5000"
click at [101, 96] on input at bounding box center [264, 95] width 483 height 14
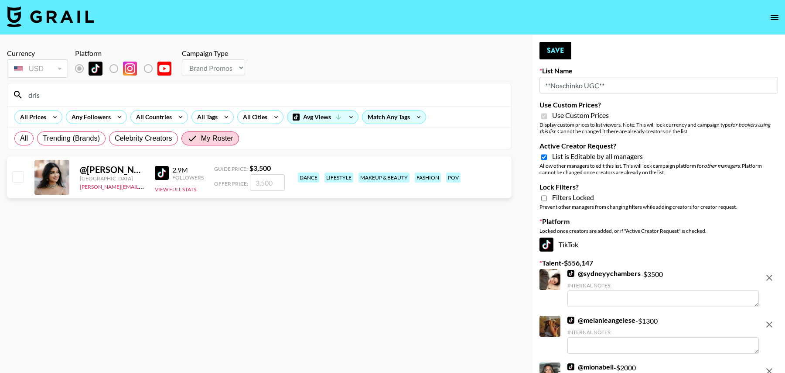
type input "dris"
click at [256, 180] on input "number" at bounding box center [267, 182] width 35 height 17
type input "2"
checkbox input "true"
type input "2000"
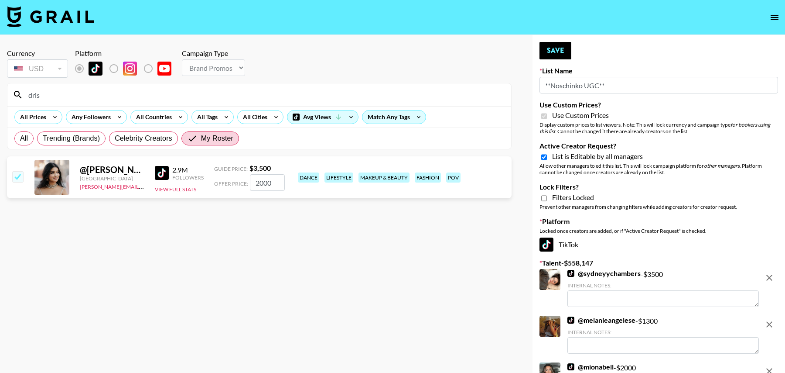
click at [68, 92] on input "dris" at bounding box center [264, 95] width 483 height 14
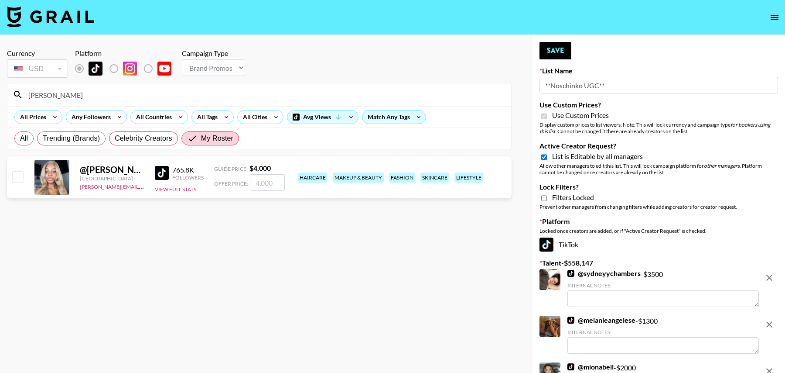
type input "jada"
click at [265, 178] on input "number" at bounding box center [267, 182] width 35 height 17
type input "2"
checkbox input "true"
type input "2000"
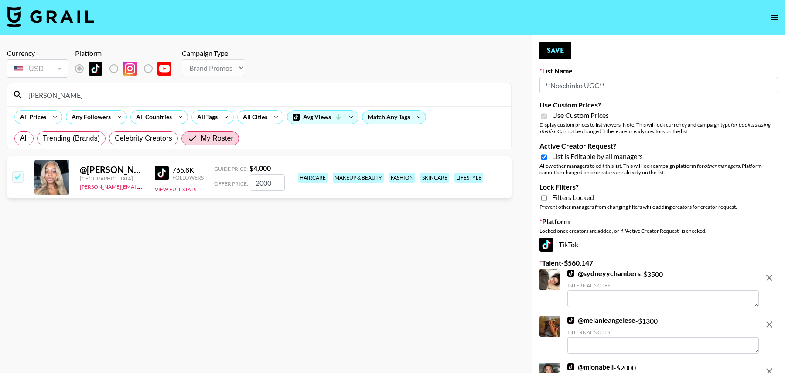
click at [105, 92] on input "jada" at bounding box center [264, 95] width 483 height 14
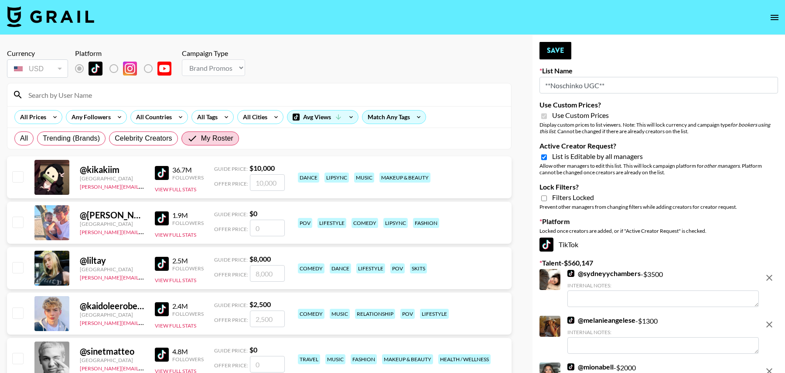
click at [79, 137] on span "Trending (Brands)" at bounding box center [71, 138] width 57 height 10
click at [43, 138] on input "Trending (Brands)" at bounding box center [43, 138] width 0 height 0
radio input "true"
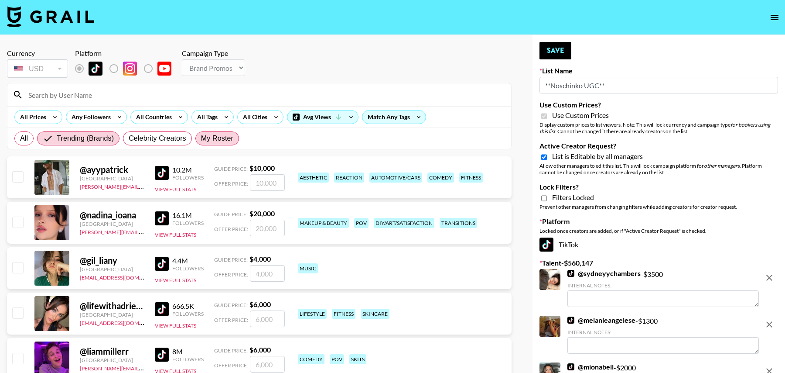
click at [210, 133] on span "My Roster" at bounding box center [217, 138] width 32 height 10
click at [201, 138] on input "My Roster" at bounding box center [201, 138] width 0 height 0
radio input "true"
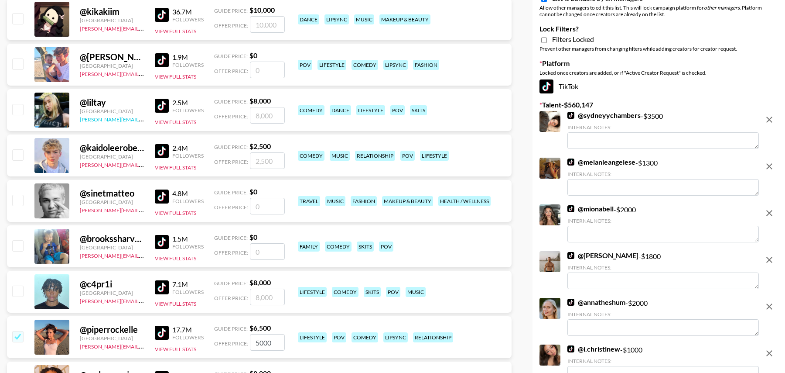
scroll to position [144, 0]
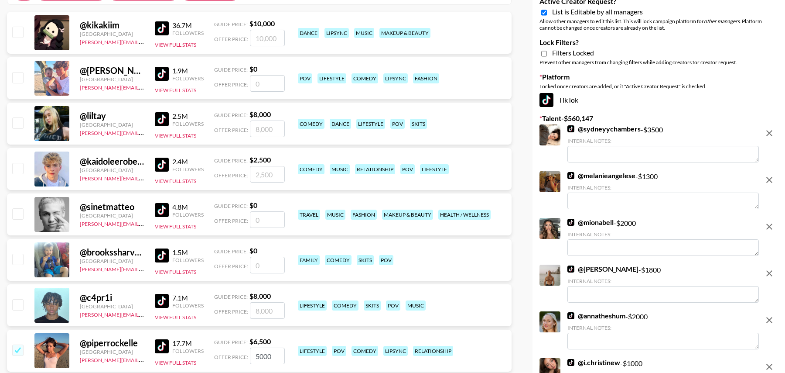
click at [262, 123] on input "number" at bounding box center [267, 128] width 35 height 17
type input "6"
checkbox input "true"
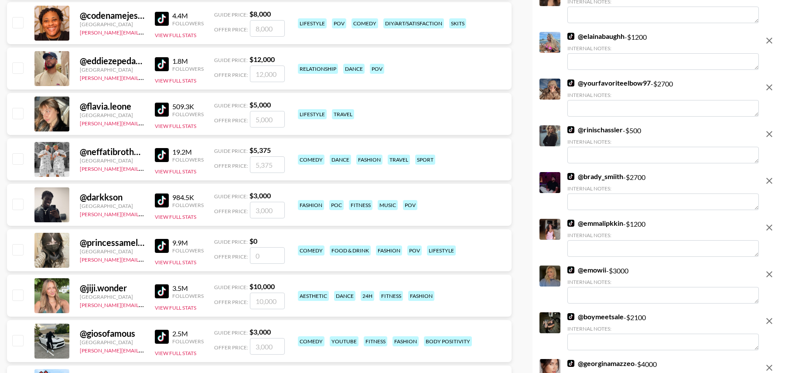
scroll to position [537, 0]
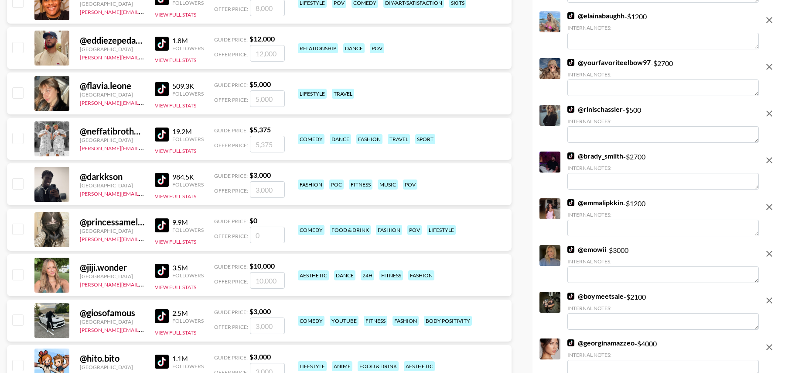
type input "6000"
click at [273, 233] on input "number" at bounding box center [267, 234] width 35 height 17
type input "4"
checkbox input "true"
type input "4500"
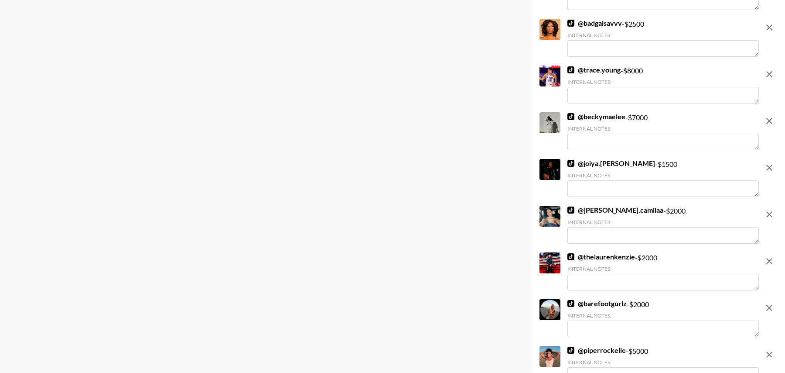
scroll to position [10144, 0]
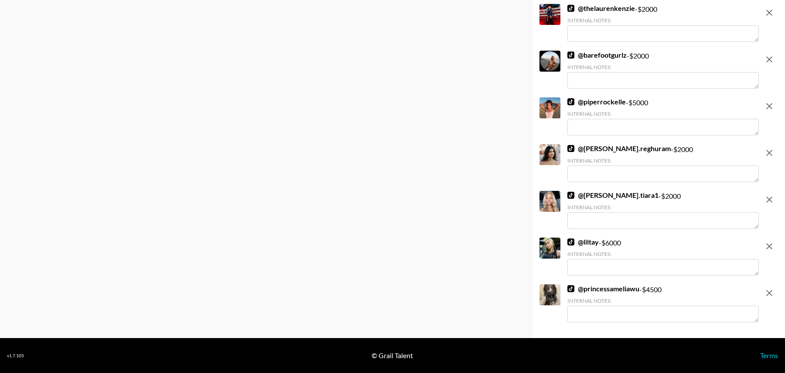
click at [769, 103] on icon "remove" at bounding box center [769, 106] width 10 height 10
click at [767, 160] on button "remove" at bounding box center [769, 152] width 17 height 17
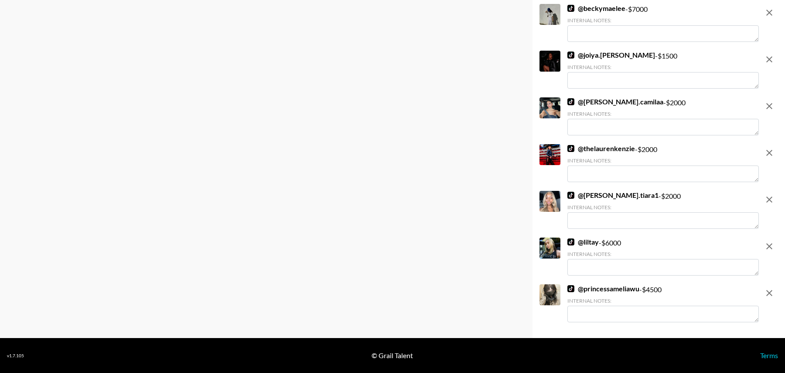
scroll to position [10004, 0]
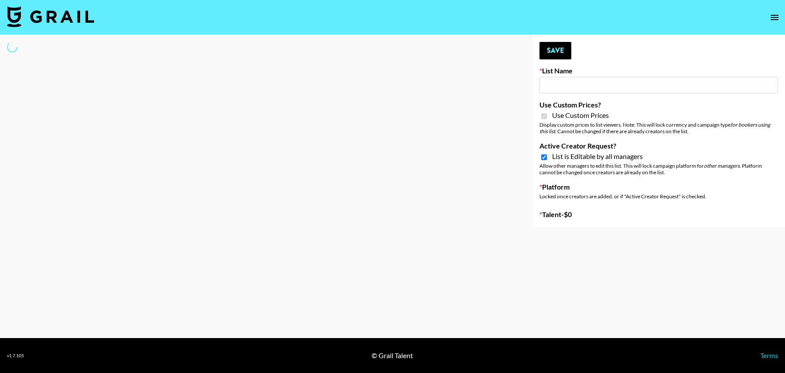
type input "**Noschinko UGC**"
checkbox input "true"
select select "Brand"
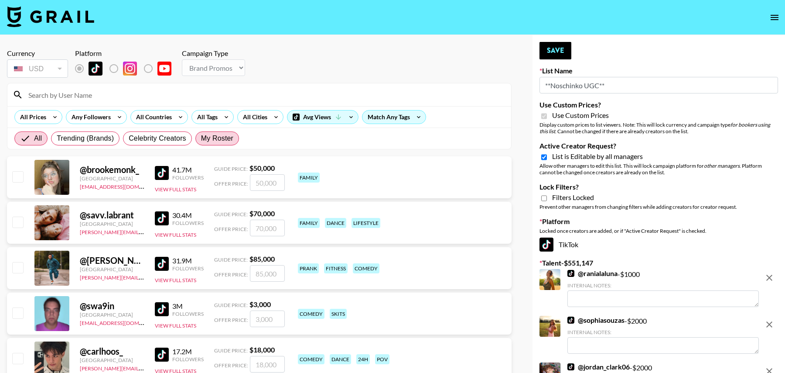
click at [209, 137] on span "My Roster" at bounding box center [217, 138] width 32 height 10
click at [201, 138] on input "My Roster" at bounding box center [201, 138] width 0 height 0
radio input "true"
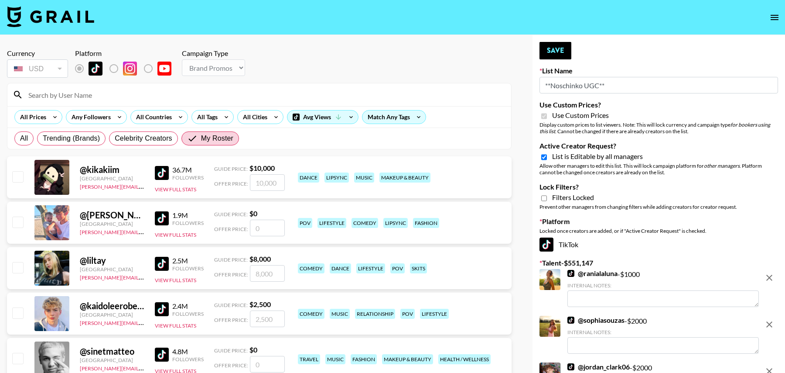
click at [20, 171] on input "checkbox" at bounding box center [17, 176] width 10 height 10
checkbox input "true"
type input "10000"
click at [21, 266] on input "checkbox" at bounding box center [17, 267] width 10 height 10
checkbox input "true"
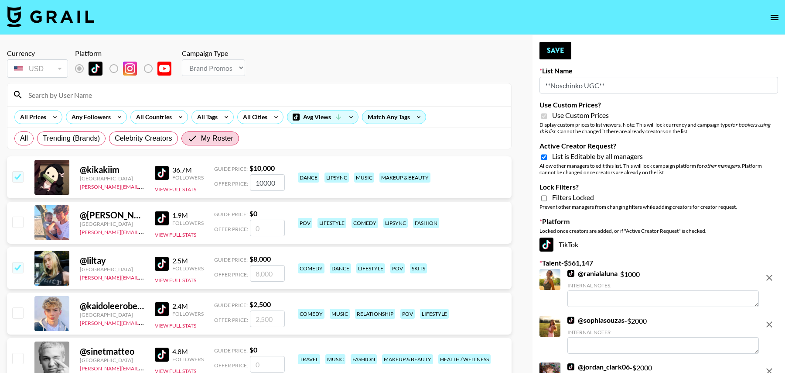
type input "8000"
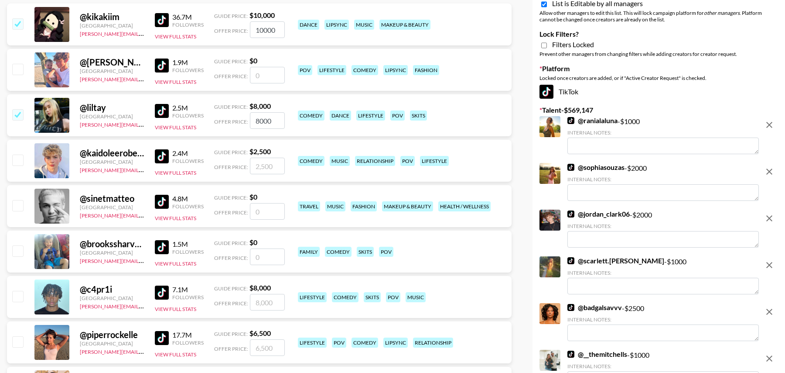
scroll to position [179, 0]
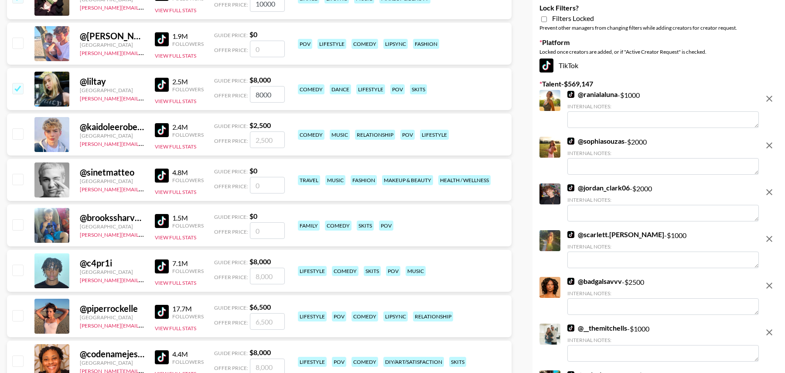
click at [19, 316] on input "checkbox" at bounding box center [17, 315] width 10 height 10
checkbox input "true"
type input "6500"
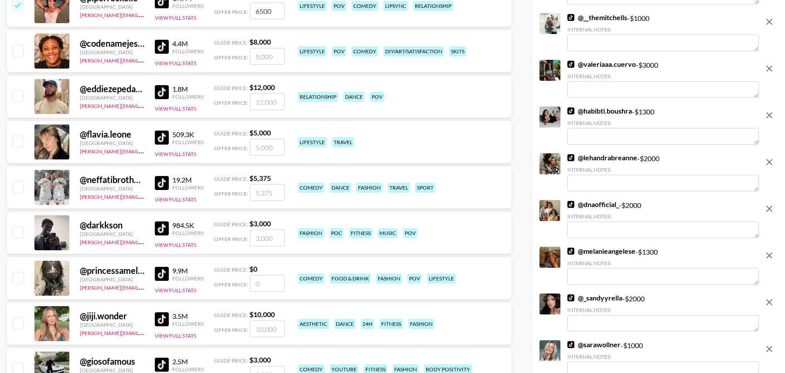
scroll to position [490, 0]
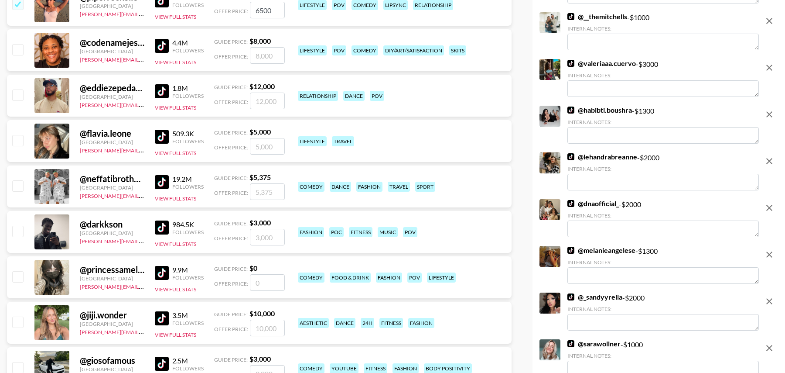
click at [280, 278] on input "number" at bounding box center [267, 282] width 35 height 17
type input "5"
checkbox input "true"
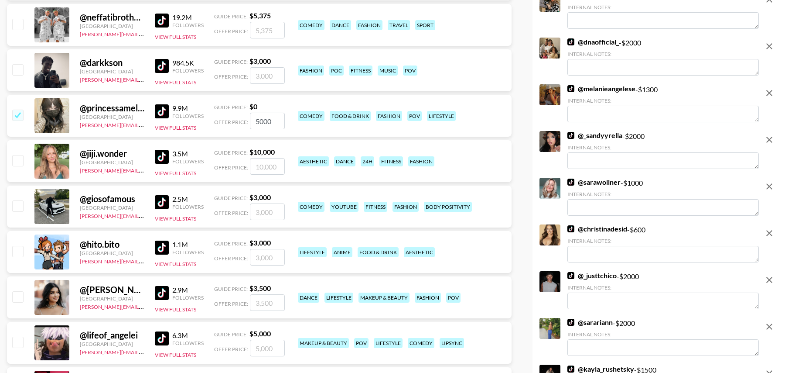
scroll to position [657, 0]
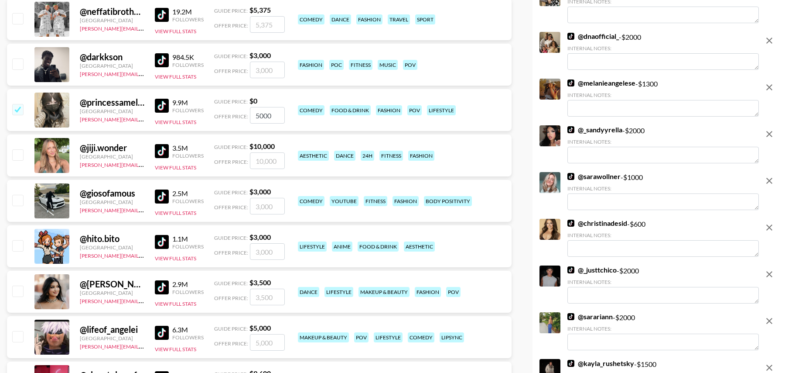
type input "5000"
click at [17, 287] on input "checkbox" at bounding box center [17, 290] width 10 height 10
checkbox input "true"
drag, startPoint x: 275, startPoint y: 298, endPoint x: 222, endPoint y: 298, distance: 53.7
click at [222, 298] on div "Offer Price: 3500" at bounding box center [249, 296] width 71 height 17
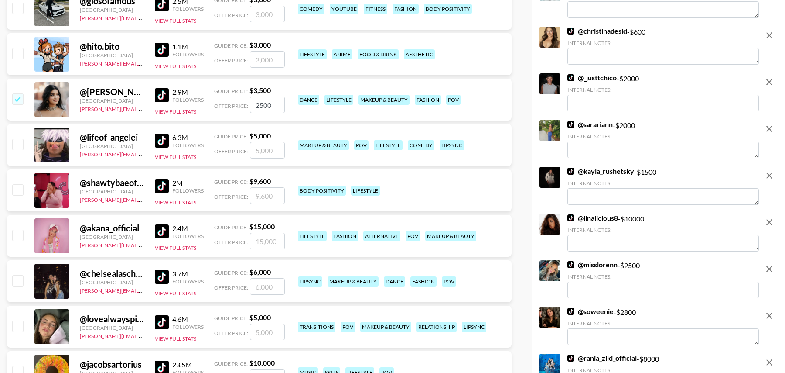
scroll to position [861, 0]
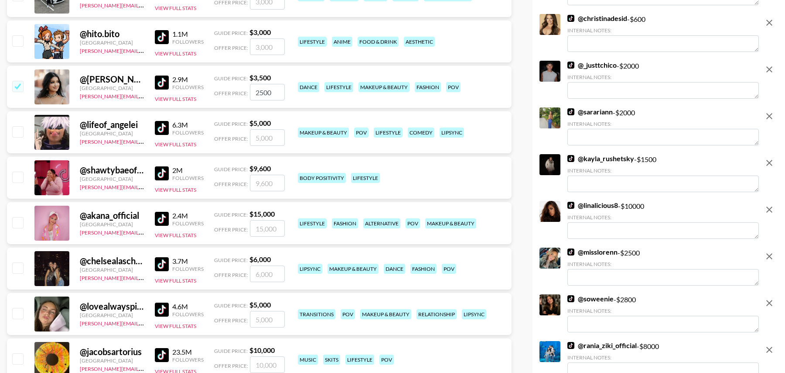
type input "2500"
click at [17, 269] on input "checkbox" at bounding box center [17, 267] width 10 height 10
checkbox input "true"
drag, startPoint x: 270, startPoint y: 273, endPoint x: 233, endPoint y: 272, distance: 36.6
click at [233, 272] on div "Offer Price: 6000" at bounding box center [249, 273] width 71 height 17
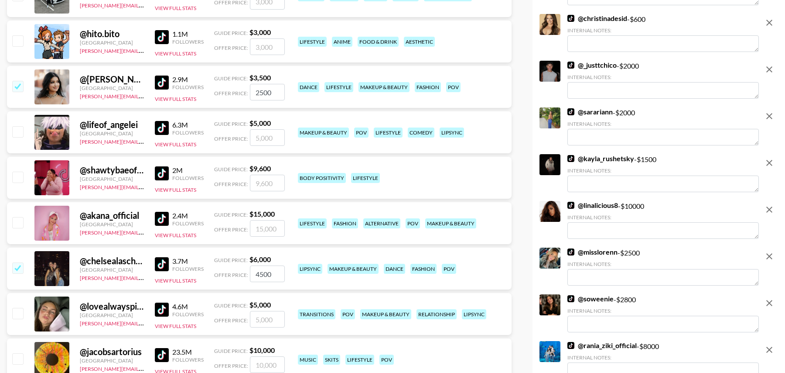
scroll to position [920, 0]
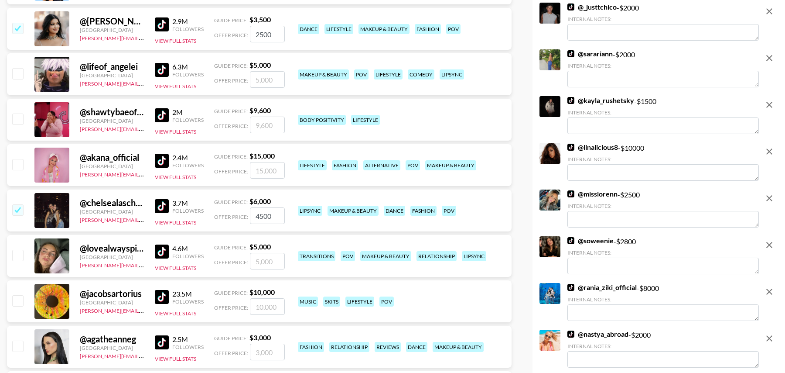
type input "4500"
click at [18, 254] on input "checkbox" at bounding box center [17, 255] width 10 height 10
checkbox input "true"
type input "5000"
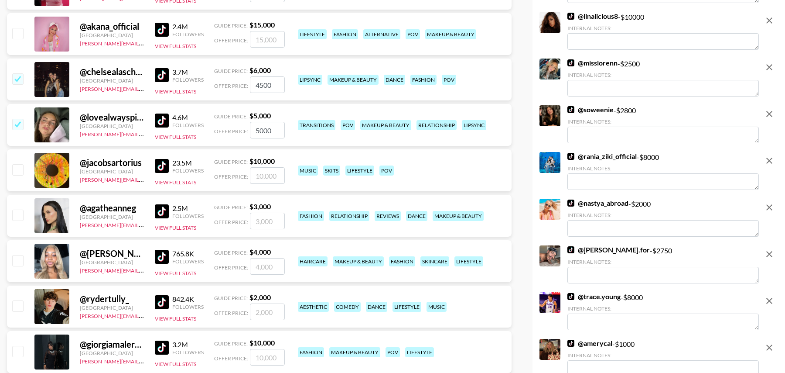
scroll to position [1060, 0]
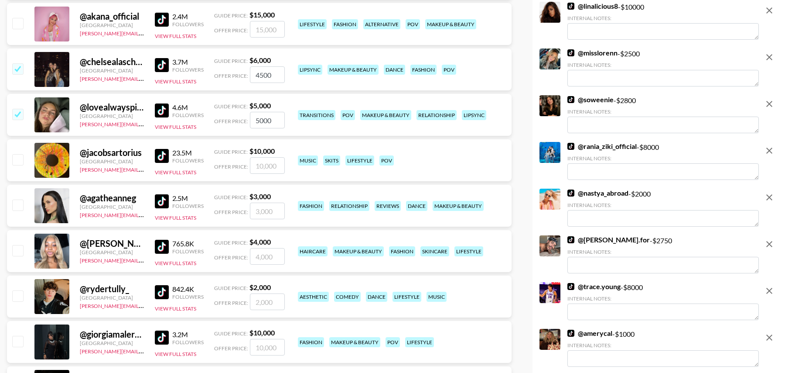
click at [269, 258] on input "number" at bounding box center [267, 256] width 35 height 17
type input "2"
checkbox input "true"
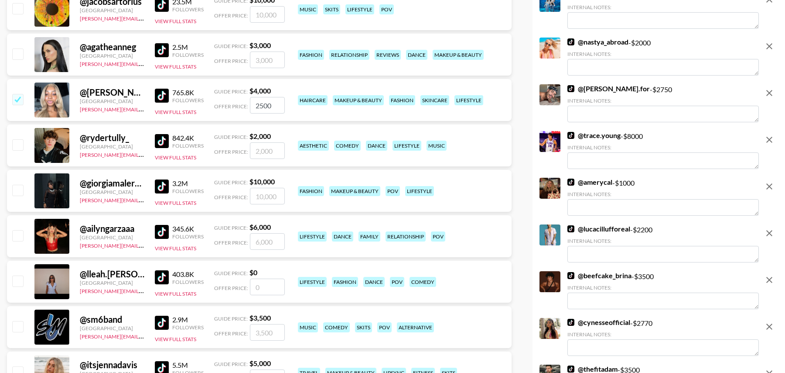
scroll to position [1224, 0]
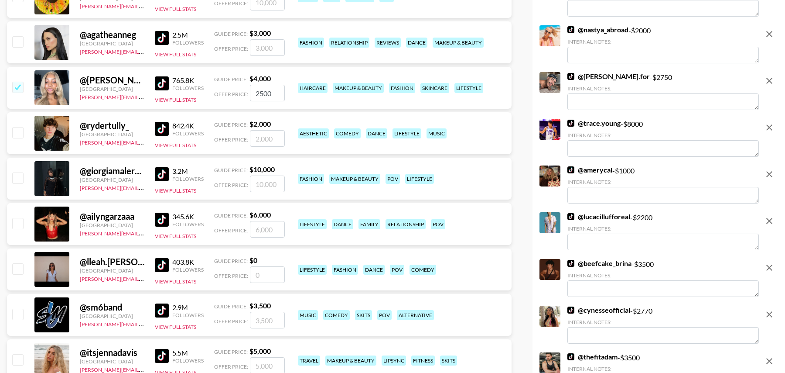
type input "2500"
click at [260, 274] on input "number" at bounding box center [267, 274] width 35 height 17
type input "4"
checkbox input "true"
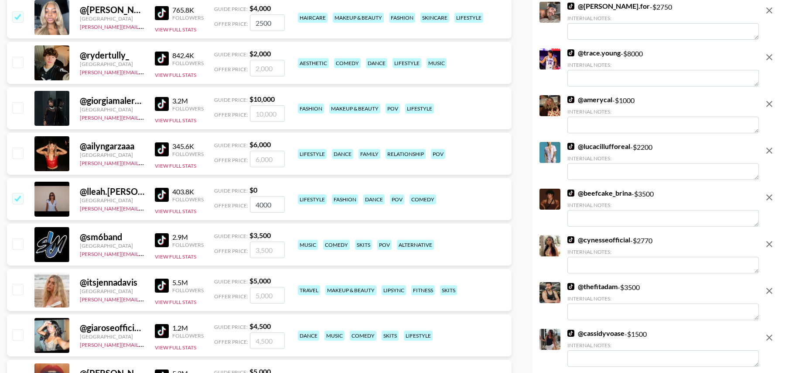
scroll to position [1308, 0]
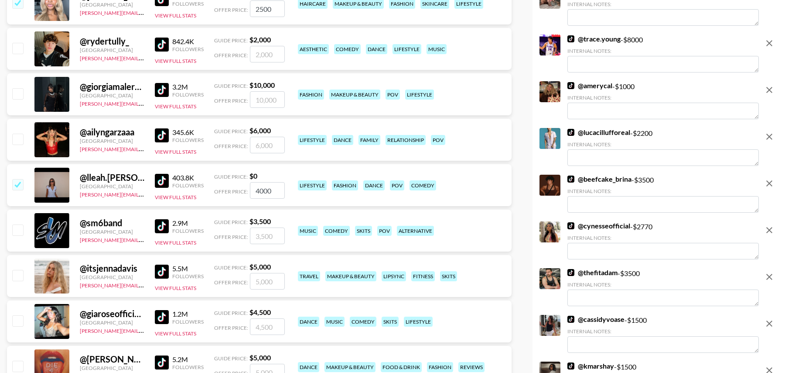
type input "4000"
drag, startPoint x: 15, startPoint y: 271, endPoint x: 170, endPoint y: 270, distance: 154.9
click at [15, 271] on input "checkbox" at bounding box center [17, 275] width 10 height 10
checkbox input "true"
click at [263, 283] on input "5000" at bounding box center [267, 281] width 35 height 17
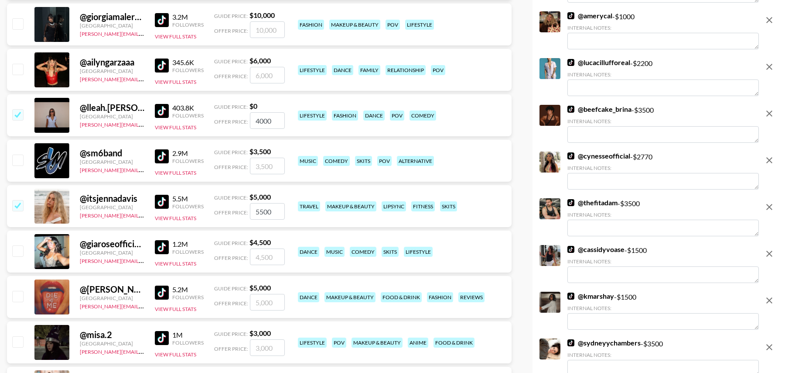
scroll to position [1380, 0]
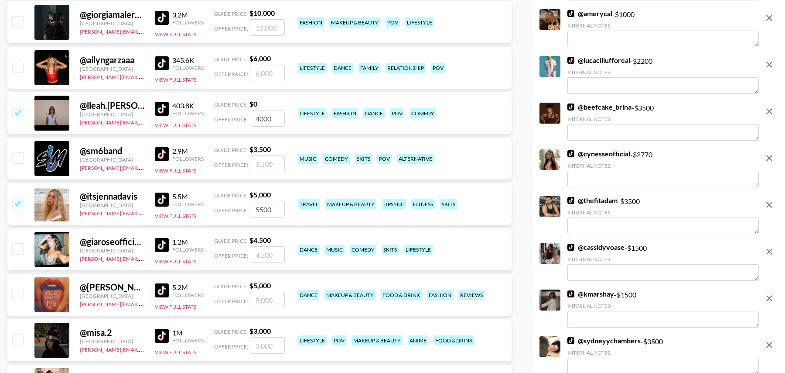
type input "5500"
click at [18, 247] on input "checkbox" at bounding box center [17, 248] width 10 height 10
checkbox input "true"
type input "4500"
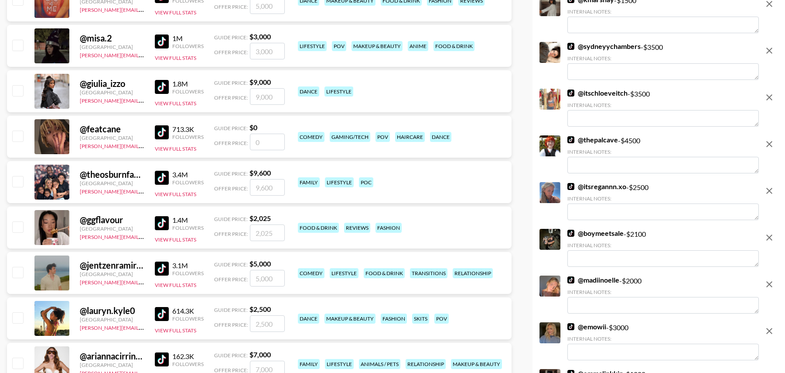
scroll to position [1687, 0]
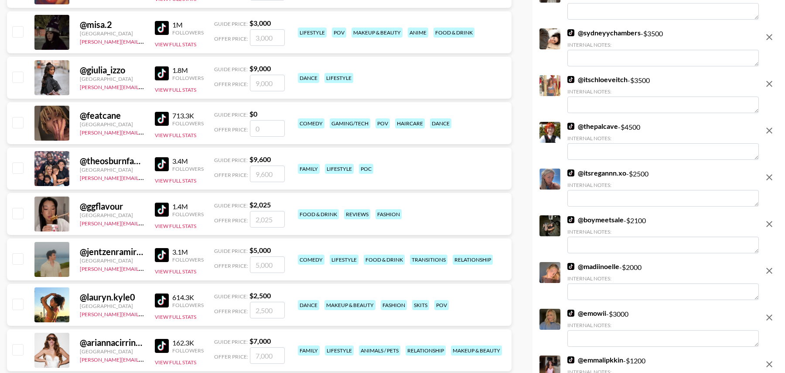
click at [18, 257] on input "checkbox" at bounding box center [17, 258] width 10 height 10
checkbox input "true"
type input "5000"
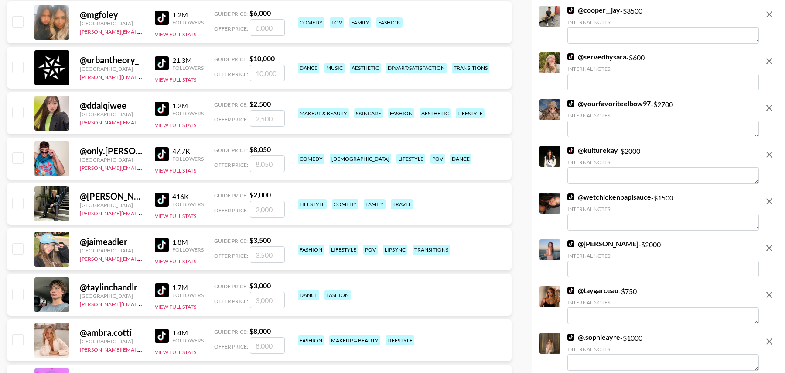
scroll to position [2881, 0]
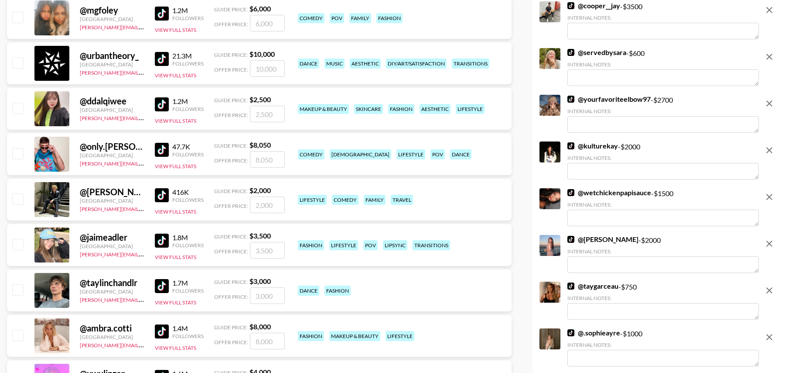
click at [17, 241] on input "checkbox" at bounding box center [17, 244] width 10 height 10
checkbox input "true"
type input "3500"
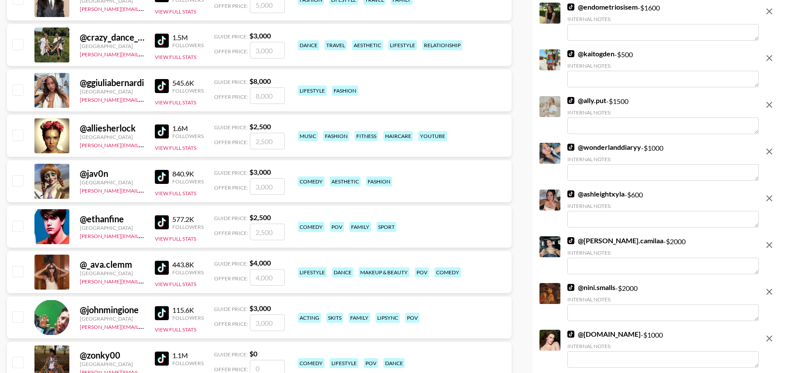
scroll to position [3603, 0]
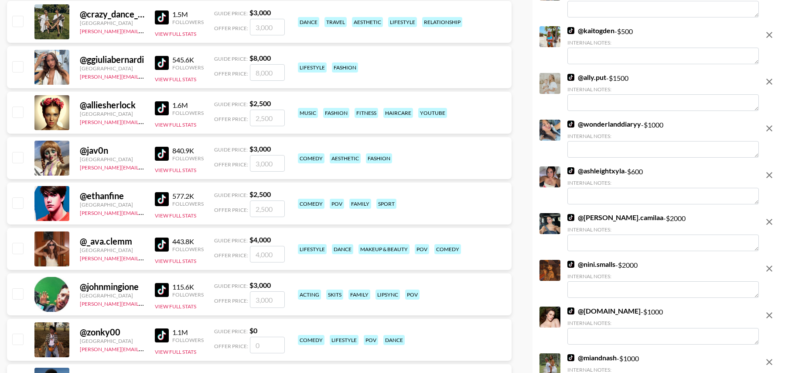
click at [17, 250] on input "checkbox" at bounding box center [17, 248] width 10 height 10
checkbox input "true"
type input "4000"
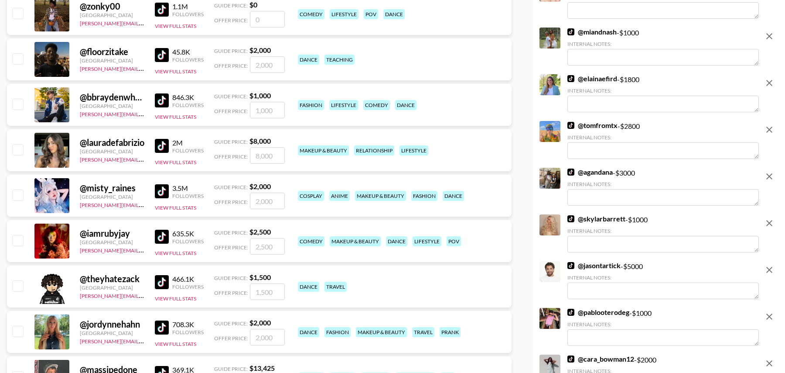
scroll to position [3931, 0]
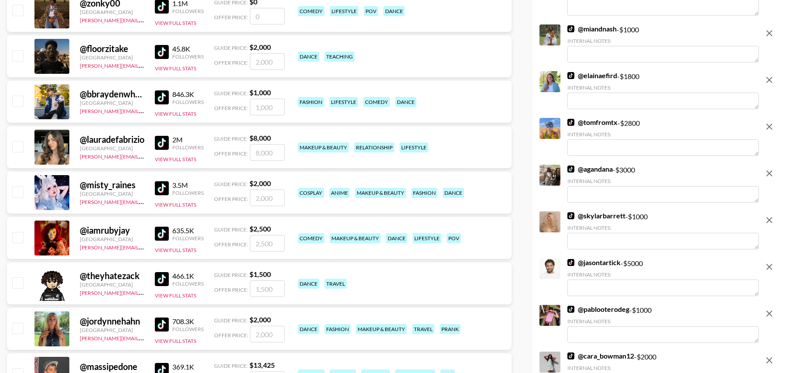
click at [17, 232] on input "checkbox" at bounding box center [17, 237] width 10 height 10
checkbox input "true"
type input "2500"
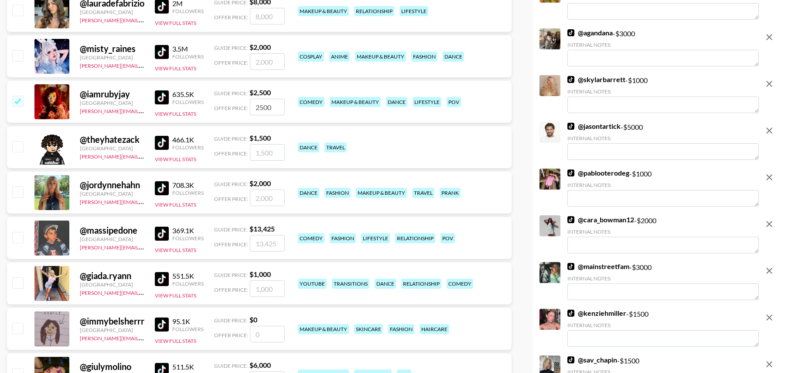
scroll to position [4084, 0]
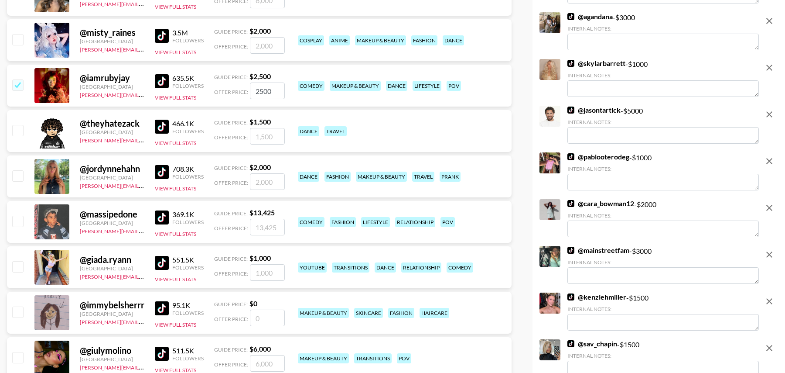
click at [20, 178] on input "checkbox" at bounding box center [17, 175] width 10 height 10
checkbox input "true"
type input "2000"
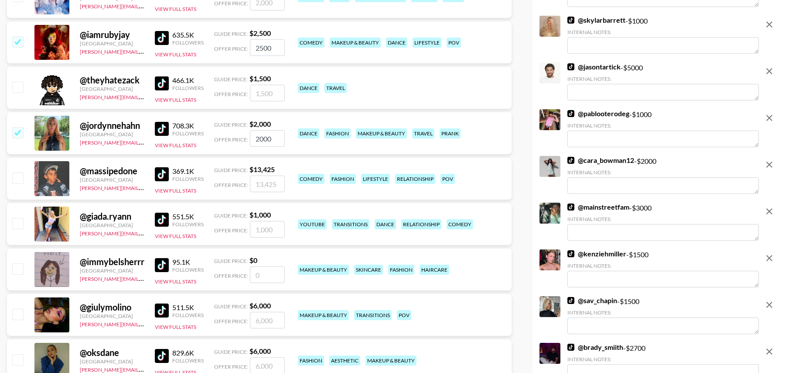
scroll to position [4144, 0]
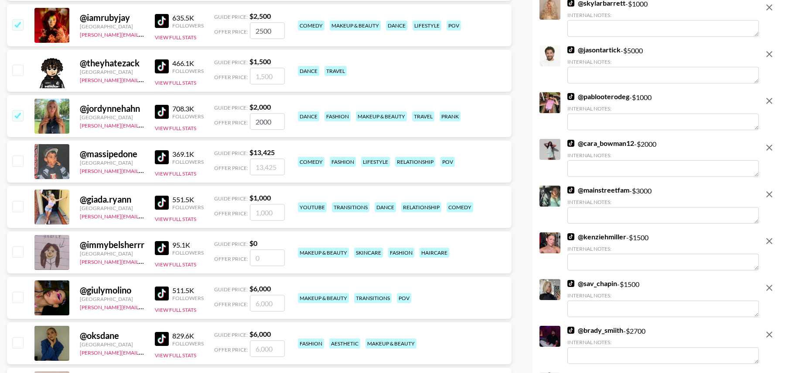
click at [20, 204] on input "checkbox" at bounding box center [17, 206] width 10 height 10
checkbox input "true"
drag, startPoint x: 275, startPoint y: 212, endPoint x: 242, endPoint y: 212, distance: 33.2
click at [242, 212] on div "Offer Price: 1000" at bounding box center [249, 212] width 71 height 17
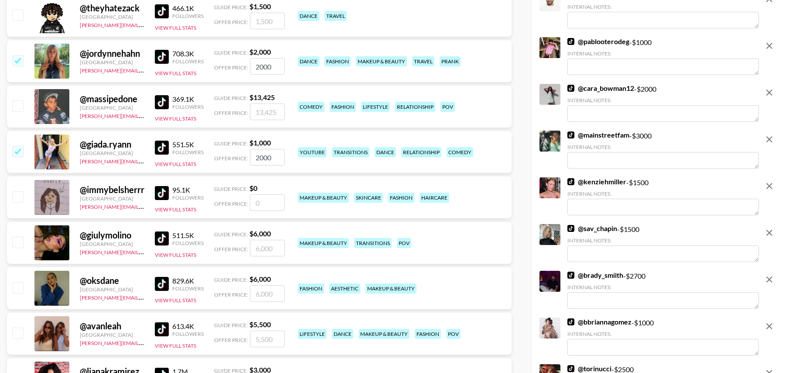
scroll to position [4204, 0]
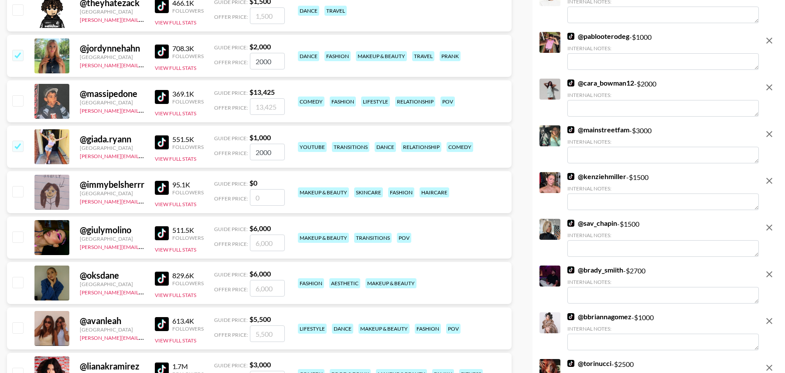
type input "2000"
click at [208, 226] on div "@ giulymolino Italy tancredi@grail-talent.com 511.5K Followers View Full Stats …" at bounding box center [259, 237] width 505 height 42
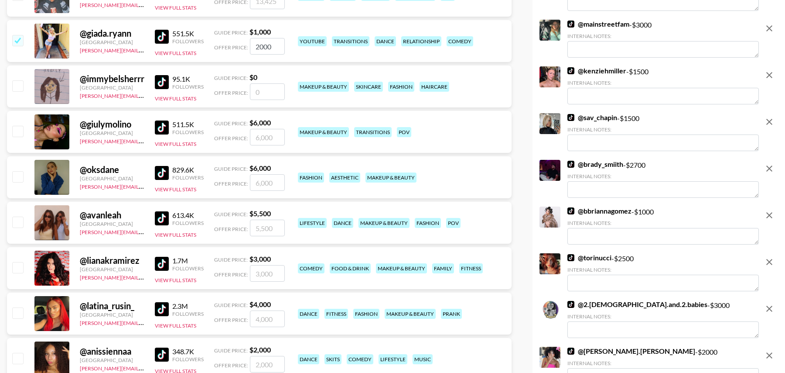
scroll to position [4325, 0]
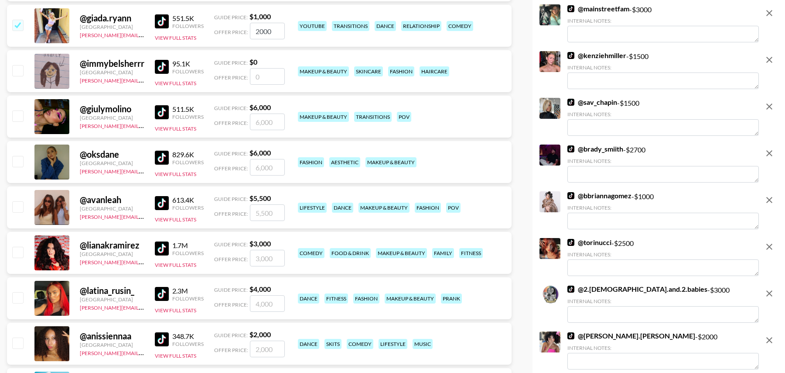
click at [20, 203] on input "checkbox" at bounding box center [17, 206] width 10 height 10
checkbox input "true"
type input "5500"
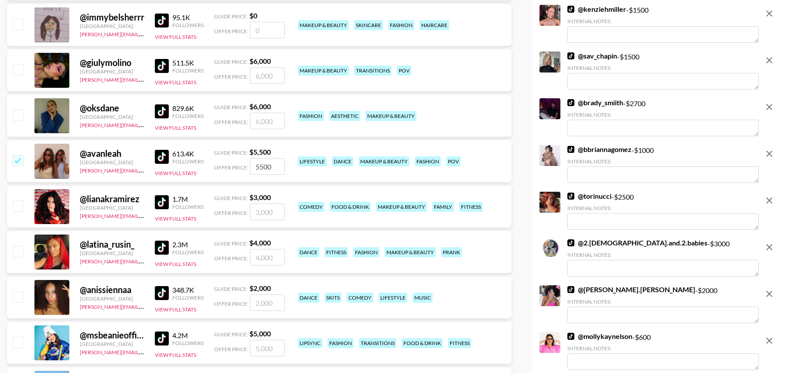
scroll to position [4375, 0]
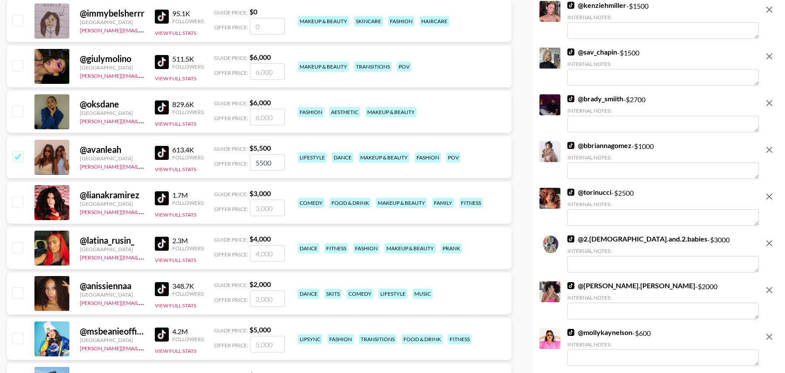
click at [14, 200] on input "checkbox" at bounding box center [17, 201] width 10 height 10
checkbox input "true"
type input "3000"
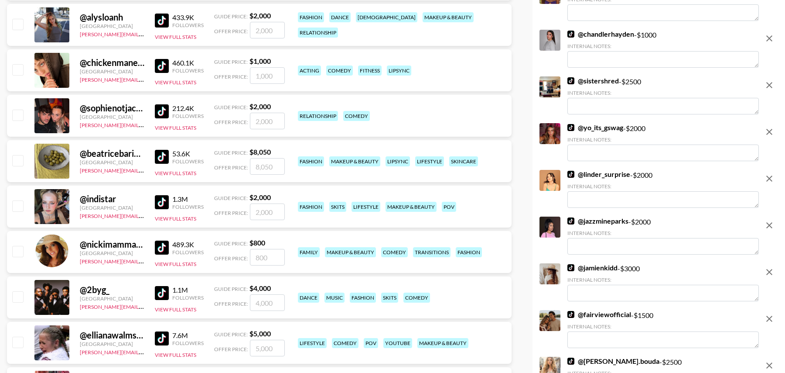
scroll to position [5240, 0]
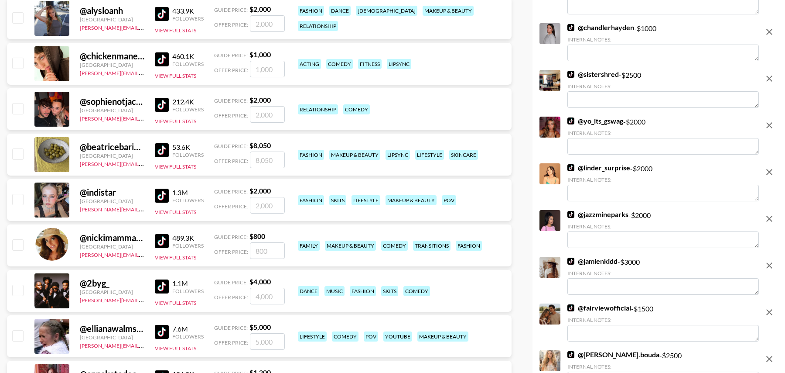
click at [17, 195] on input "checkbox" at bounding box center [17, 199] width 10 height 10
checkbox input "true"
type input "2000"
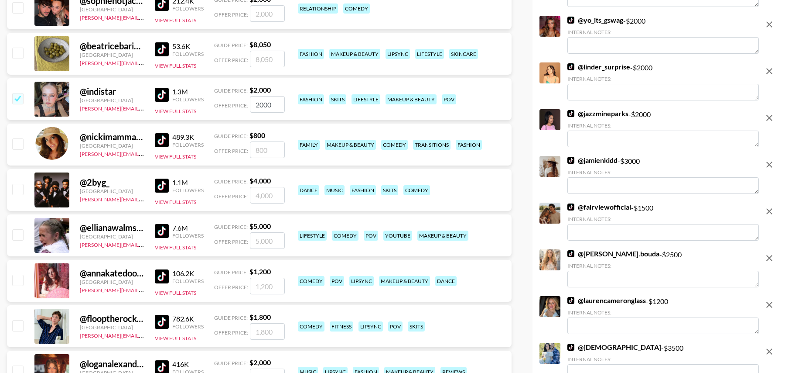
scroll to position [5357, 0]
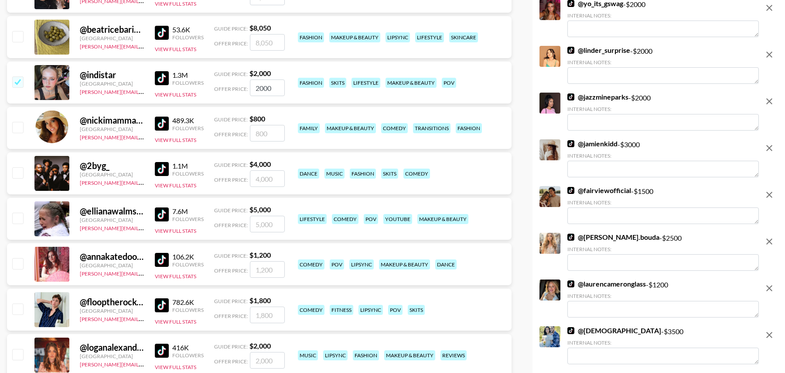
click at [18, 218] on input "checkbox" at bounding box center [17, 217] width 10 height 10
checkbox input "true"
drag, startPoint x: 275, startPoint y: 224, endPoint x: 231, endPoint y: 224, distance: 44.1
click at [231, 224] on div "Offer Price: 5000" at bounding box center [249, 223] width 71 height 17
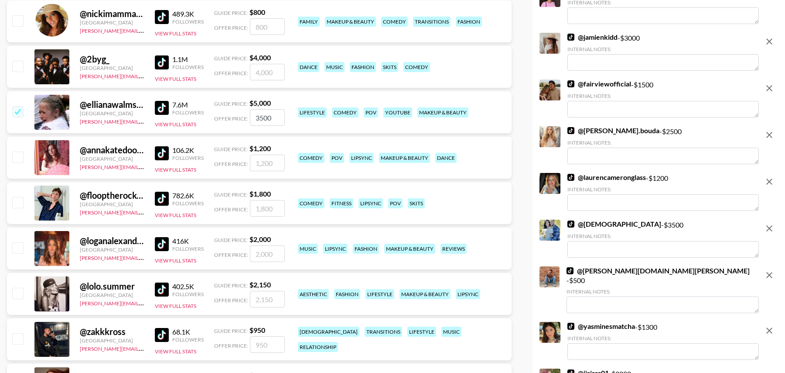
scroll to position [5476, 0]
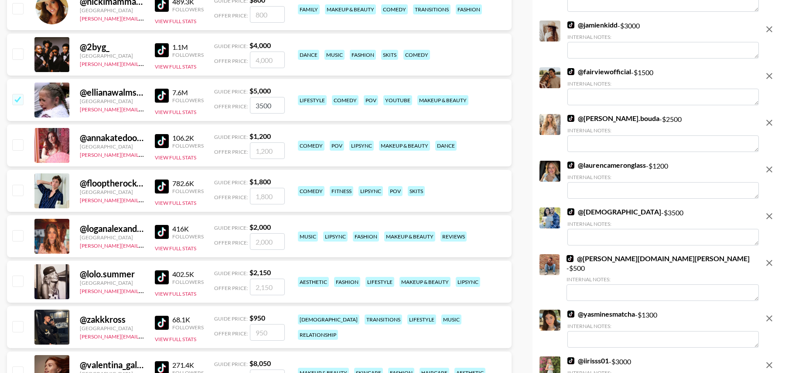
type input "3500"
click at [17, 277] on input "checkbox" at bounding box center [17, 280] width 10 height 10
checkbox input "true"
type input "2150"
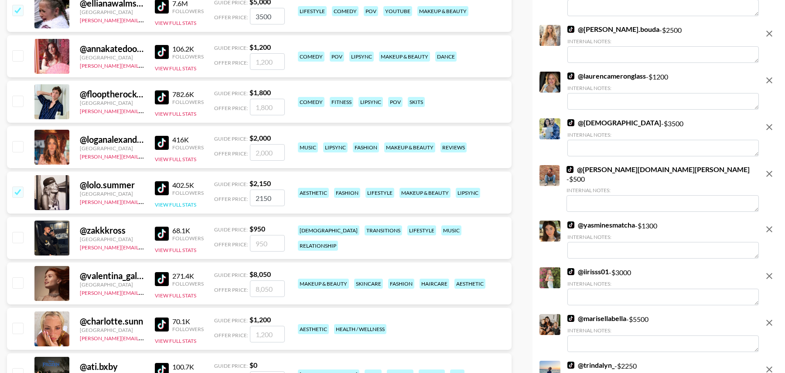
scroll to position [5586, 0]
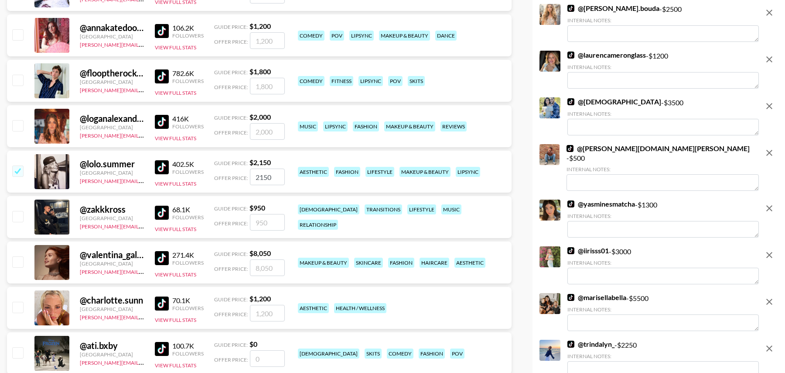
click at [273, 178] on input "2150" at bounding box center [267, 176] width 35 height 17
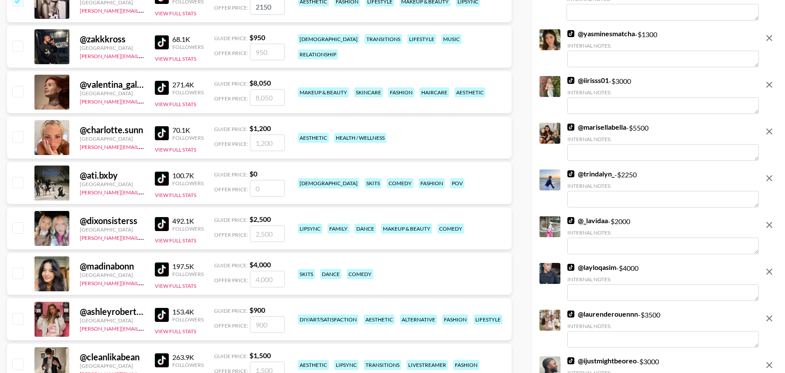
scroll to position [5764, 0]
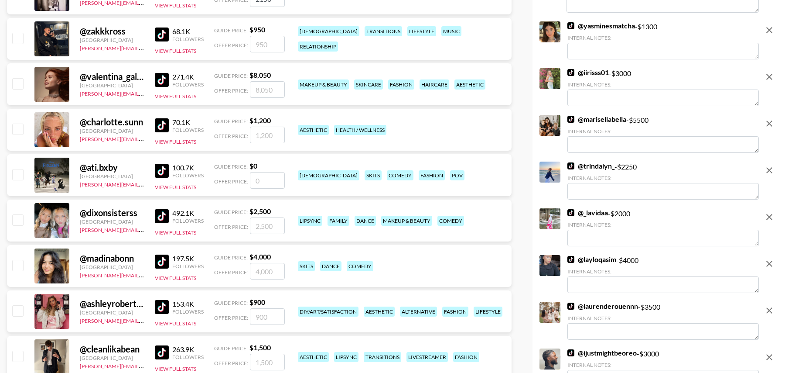
click at [18, 219] on input "checkbox" at bounding box center [17, 219] width 10 height 10
checkbox input "true"
type input "2500"
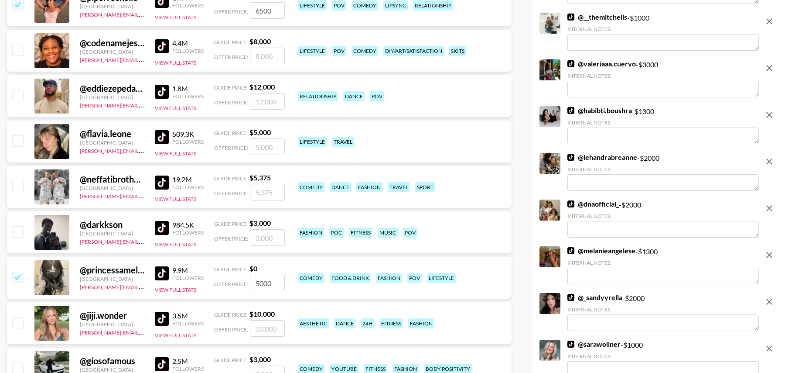
scroll to position [0, 0]
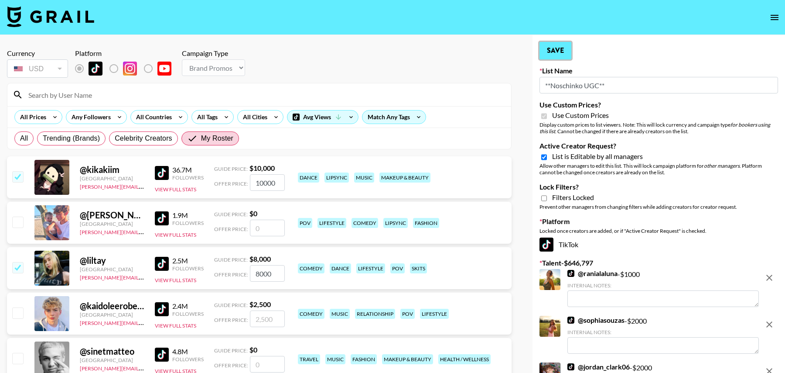
click at [552, 50] on button "Save" at bounding box center [556, 50] width 32 height 17
click at [558, 50] on button "Save" at bounding box center [556, 50] width 32 height 17
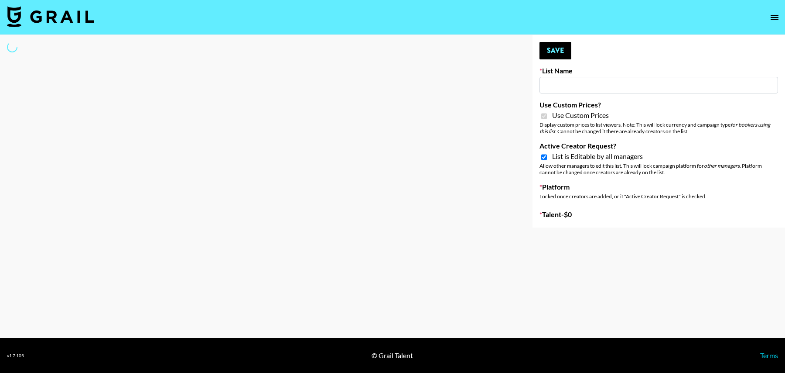
type input "Devon+Lang"
checkbox input "true"
select select "Song"
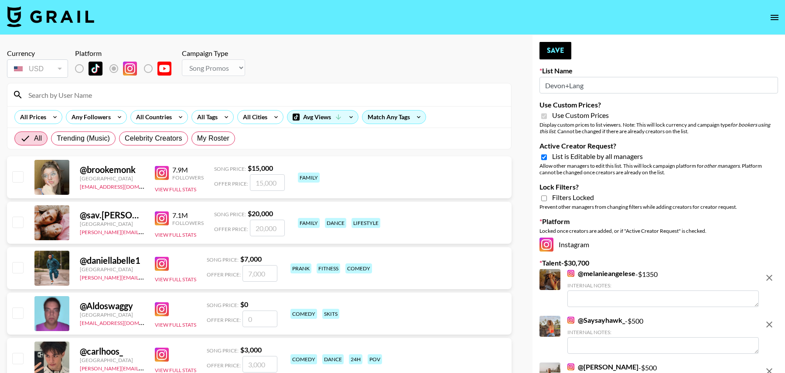
click at [74, 96] on input at bounding box center [264, 95] width 483 height 14
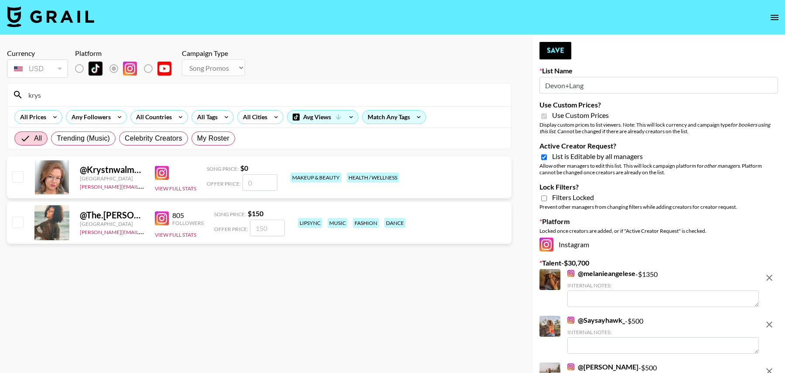
type input "krys"
click at [17, 219] on input "checkbox" at bounding box center [17, 221] width 10 height 10
checkbox input "true"
drag, startPoint x: 267, startPoint y: 226, endPoint x: 248, endPoint y: 226, distance: 19.2
click at [248, 226] on div "Offer Price: 150" at bounding box center [249, 227] width 71 height 17
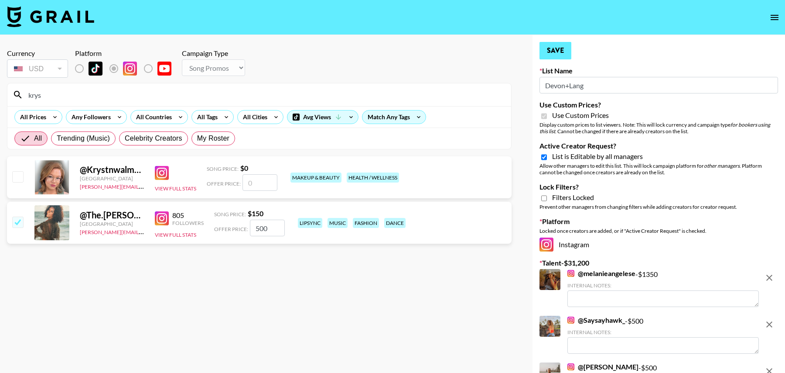
type input "500"
click at [561, 48] on button "Save" at bounding box center [556, 50] width 32 height 17
click at [0, 0] on icon at bounding box center [0, 0] width 0 height 0
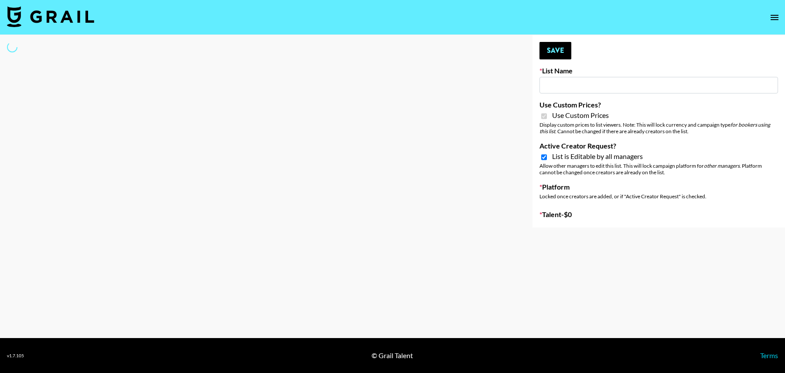
type input "LISEN Watch"
checkbox input "true"
select select "Brand"
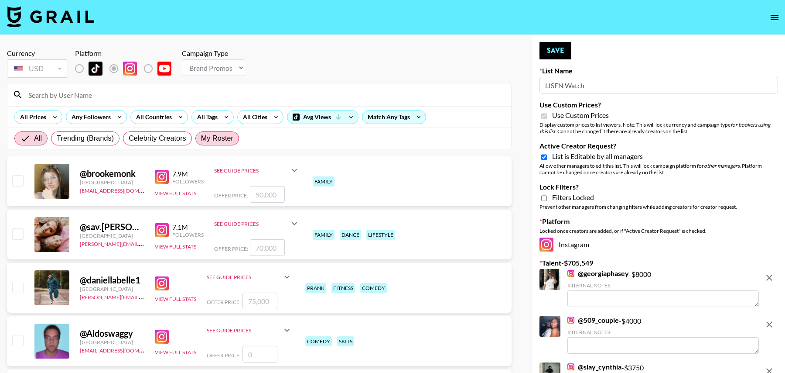
drag, startPoint x: 229, startPoint y: 141, endPoint x: 214, endPoint y: 141, distance: 15.7
click at [229, 141] on span "My Roster" at bounding box center [217, 138] width 32 height 10
click at [201, 138] on input "My Roster" at bounding box center [201, 138] width 0 height 0
radio input "true"
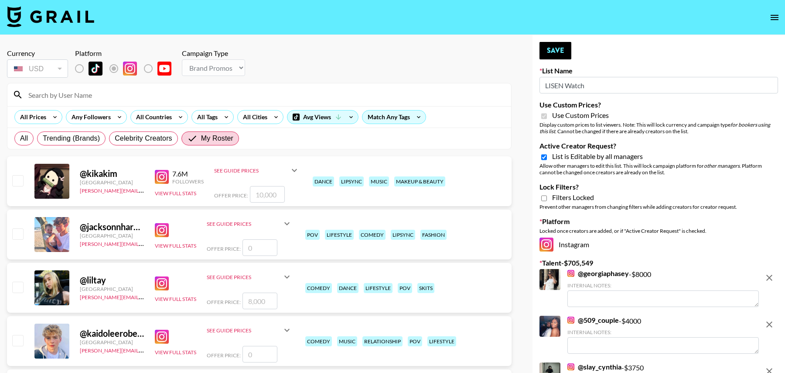
click at [17, 180] on input "checkbox" at bounding box center [17, 180] width 10 height 10
checkbox input "true"
type input "10000"
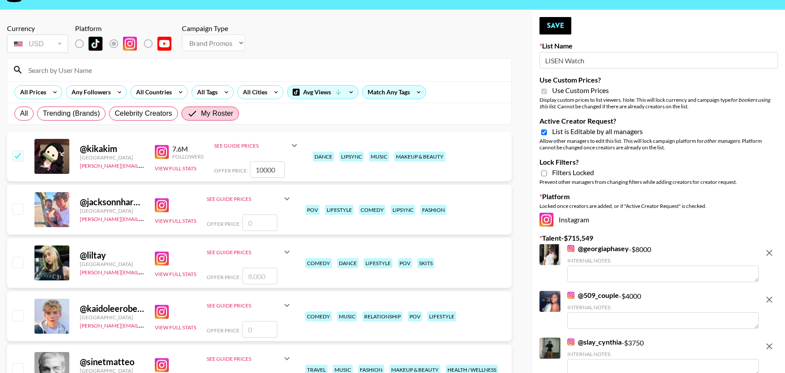
click at [16, 260] on input "checkbox" at bounding box center [17, 261] width 10 height 10
checkbox input "true"
type input "8000"
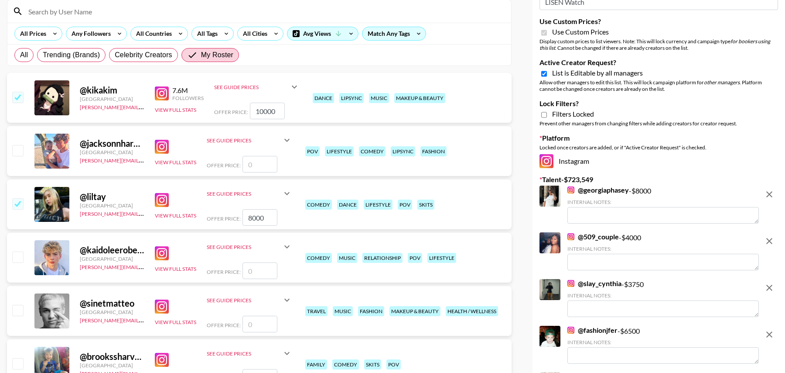
scroll to position [90, 0]
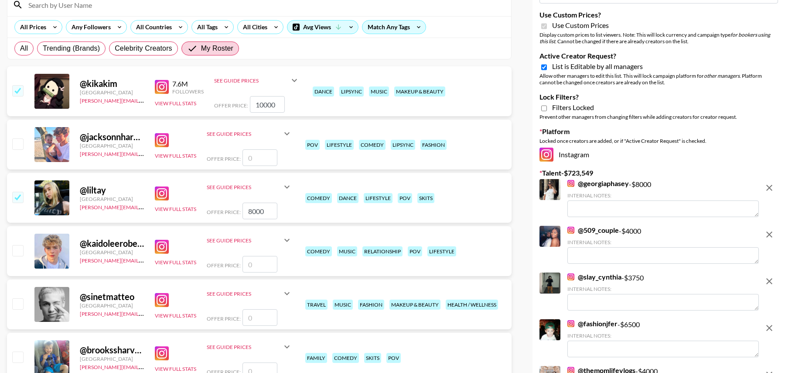
click at [20, 250] on input "checkbox" at bounding box center [17, 250] width 10 height 10
checkbox input "false"
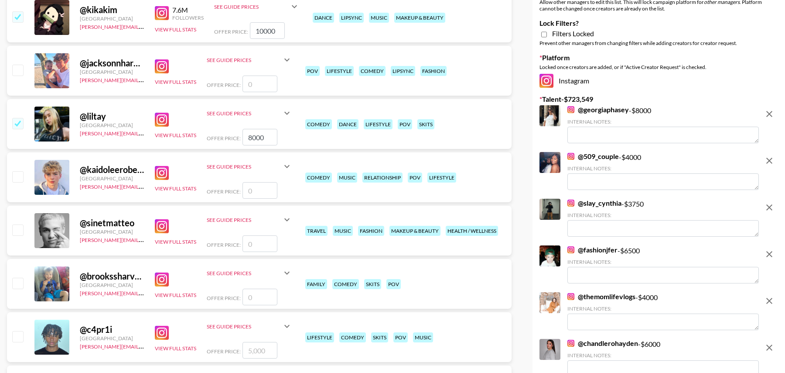
scroll to position [164, 0]
click at [21, 333] on input "checkbox" at bounding box center [17, 335] width 10 height 10
checkbox input "true"
type input "5000"
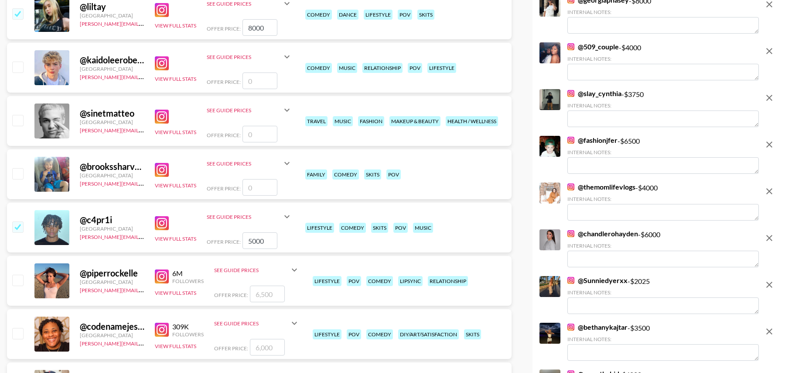
scroll to position [273, 0]
click at [21, 280] on input "checkbox" at bounding box center [17, 279] width 10 height 10
checkbox input "true"
type input "6500"
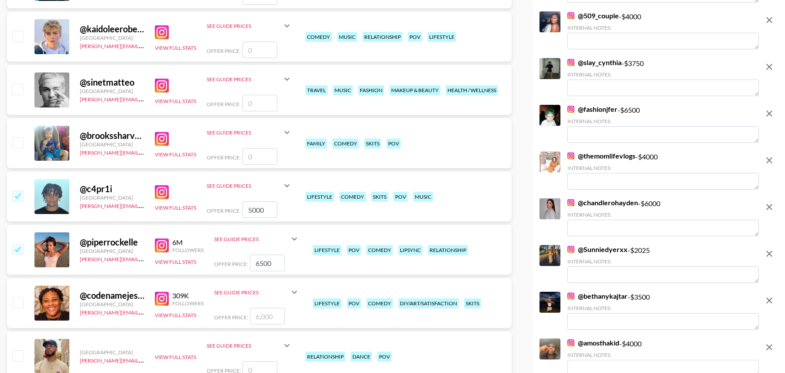
click at [15, 300] on input "checkbox" at bounding box center [17, 302] width 10 height 10
checkbox input "true"
type input "6000"
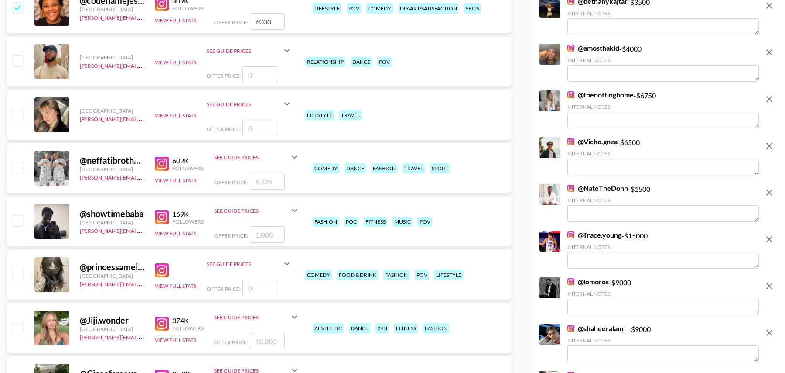
scroll to position [603, 0]
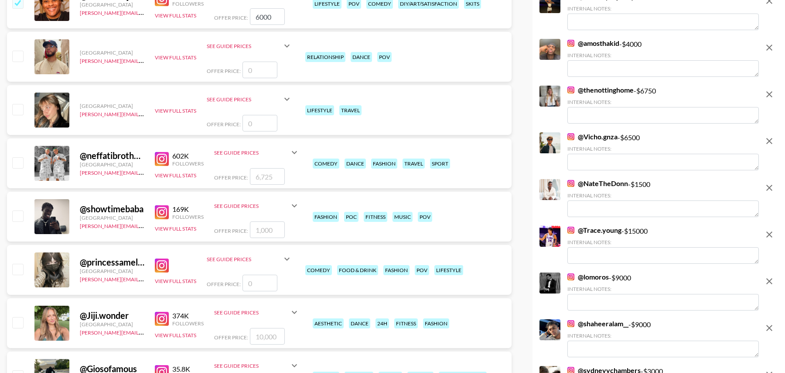
click at [16, 162] on input "checkbox" at bounding box center [17, 162] width 10 height 10
checkbox input "true"
type input "6725"
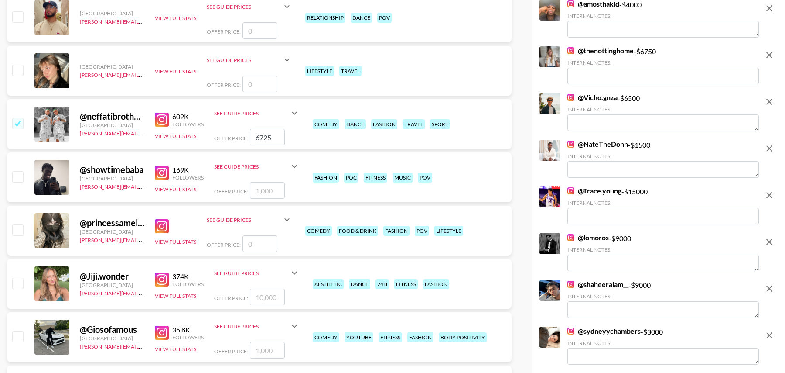
scroll to position [646, 0]
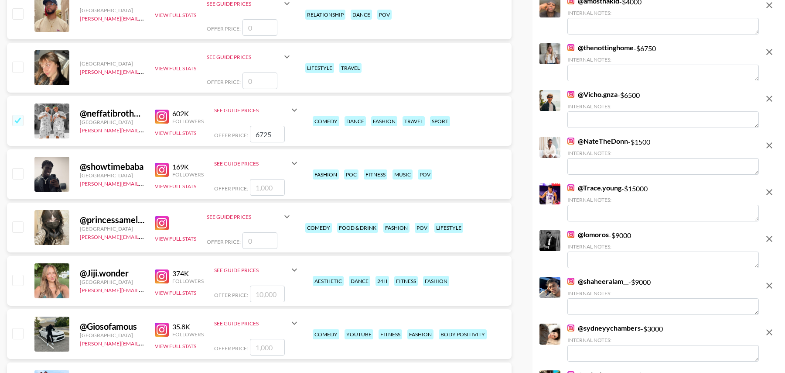
click at [264, 243] on input "number" at bounding box center [260, 240] width 35 height 17
type input "5"
checkbox input "true"
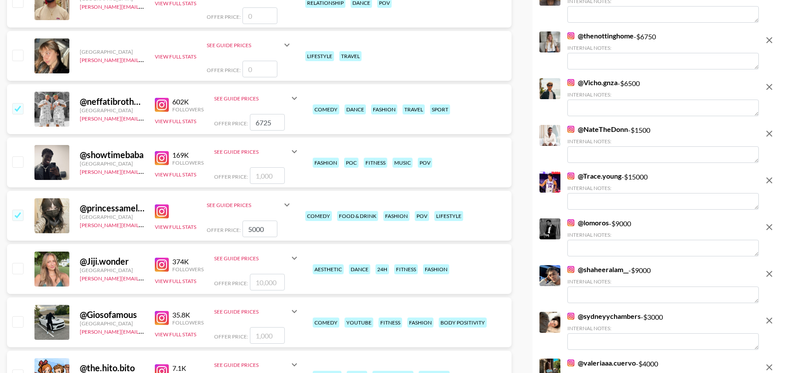
type input "5000"
click at [18, 162] on input "checkbox" at bounding box center [17, 161] width 10 height 10
checkbox input "true"
type input "1000"
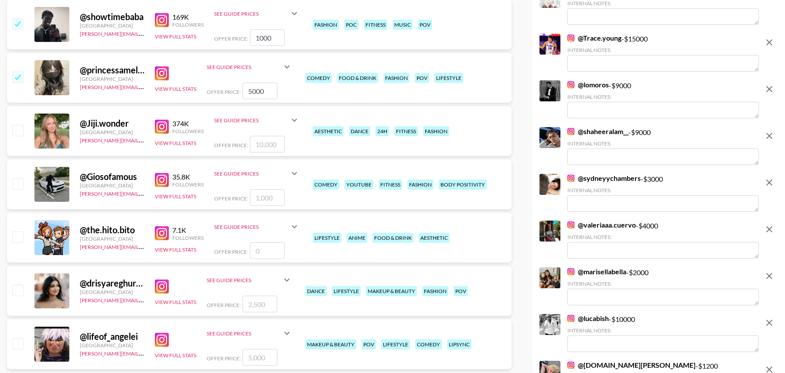
scroll to position [798, 0]
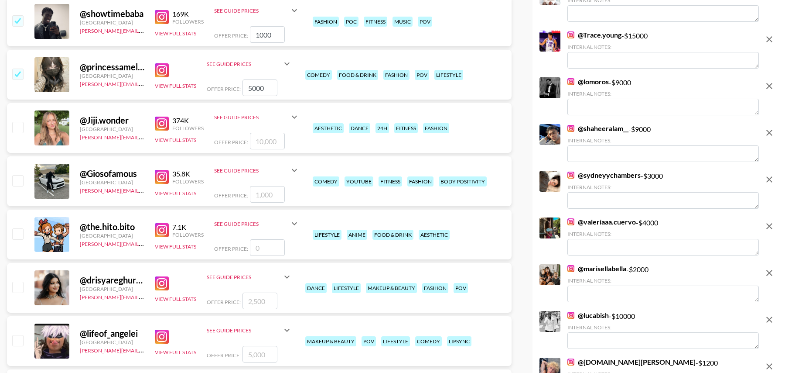
click at [15, 290] on input "checkbox" at bounding box center [17, 286] width 10 height 10
checkbox input "true"
type input "2500"
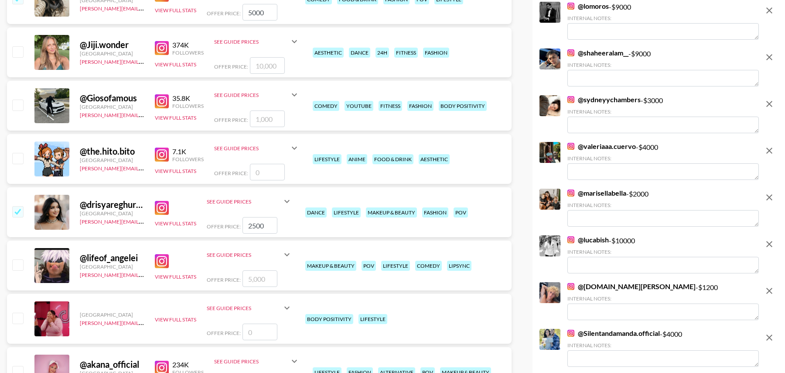
scroll to position [887, 0]
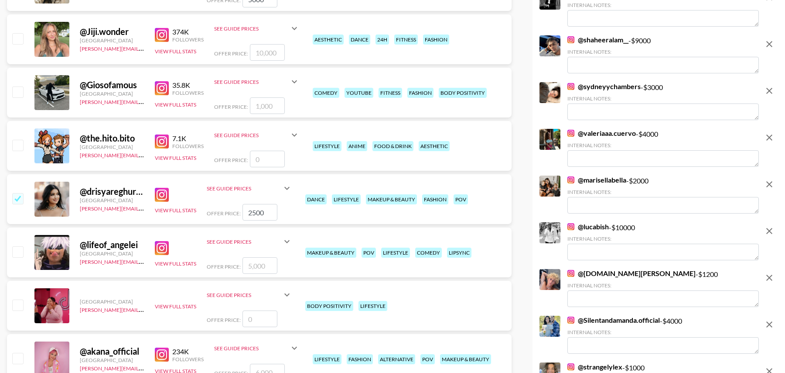
click at [15, 248] on input "checkbox" at bounding box center [17, 251] width 10 height 10
checkbox input "true"
type input "5000"
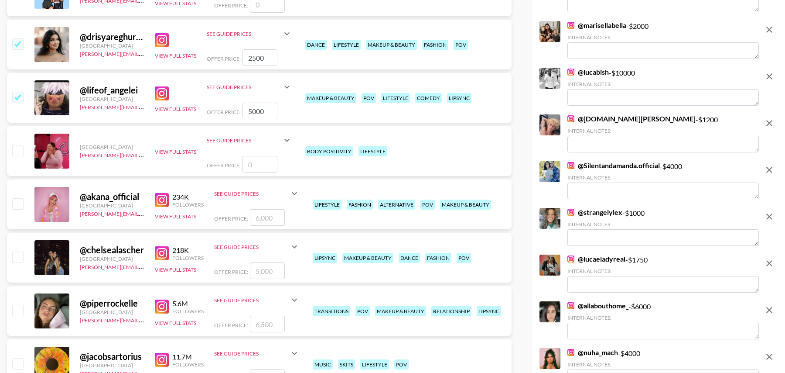
scroll to position [1043, 0]
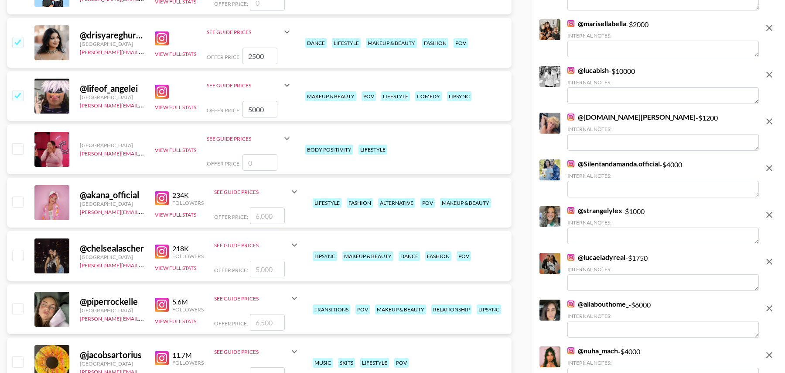
click at [20, 252] on input "checkbox" at bounding box center [17, 255] width 10 height 10
checkbox input "true"
type input "5000"
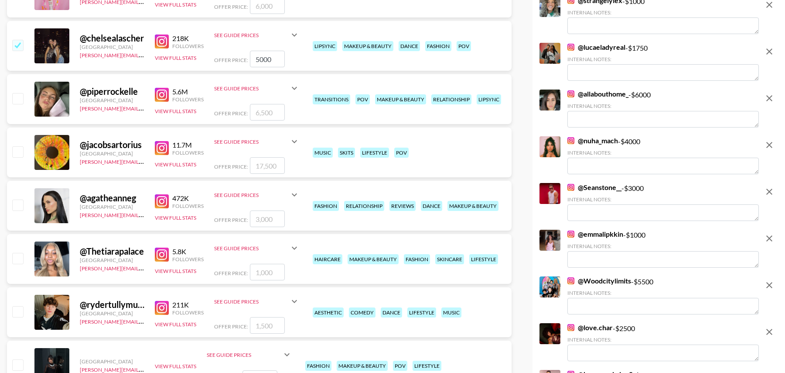
scroll to position [1276, 0]
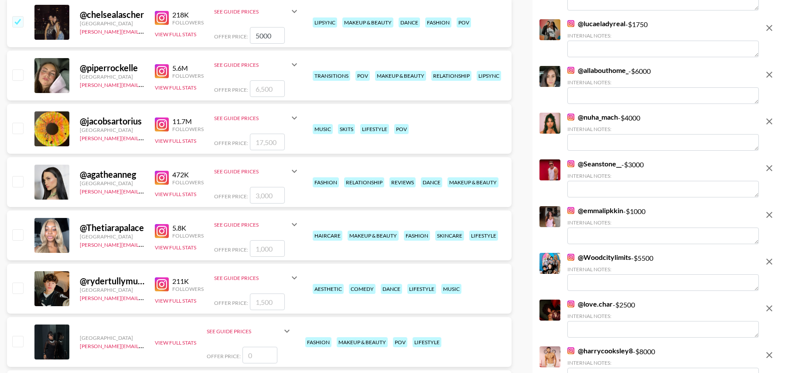
click at [17, 233] on input "checkbox" at bounding box center [17, 234] width 10 height 10
checkbox input "true"
type input "1000"
click at [267, 303] on input "number" at bounding box center [267, 301] width 35 height 17
type input "2"
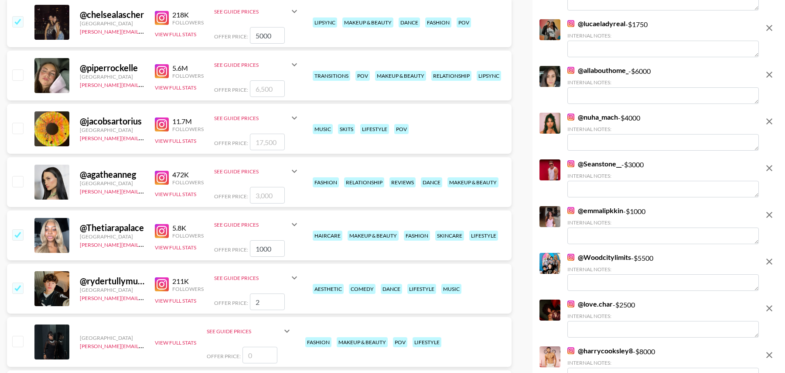
checkbox input "true"
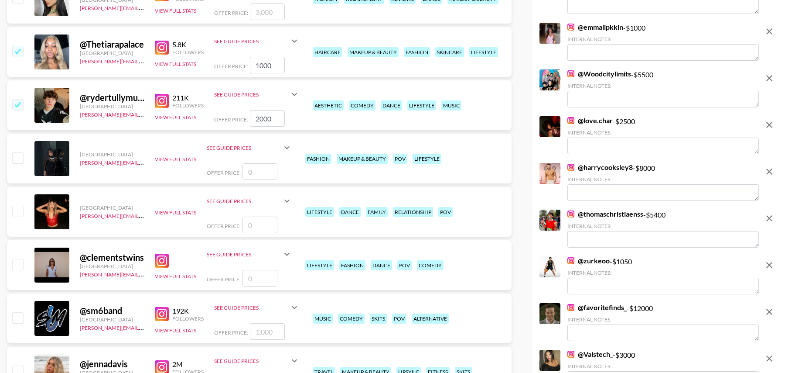
scroll to position [1484, 0]
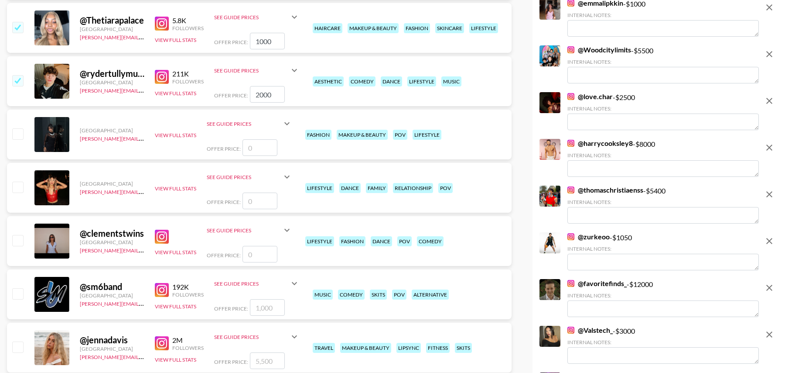
type input "2000"
click at [253, 254] on input "number" at bounding box center [260, 254] width 35 height 17
type input "6"
checkbox input "true"
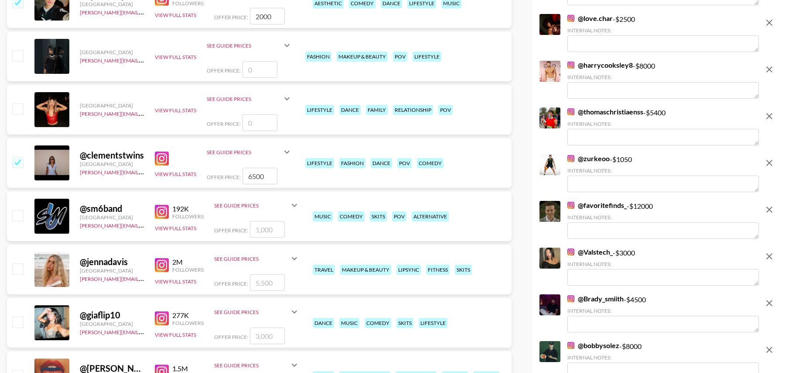
scroll to position [1578, 0]
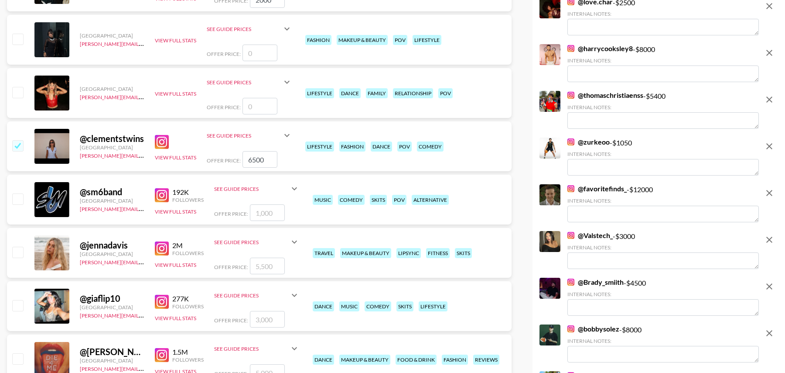
type input "6500"
drag, startPoint x: 19, startPoint y: 251, endPoint x: 19, endPoint y: 262, distance: 10.5
click at [19, 251] on input "checkbox" at bounding box center [17, 251] width 10 height 10
checkbox input "true"
type input "5500"
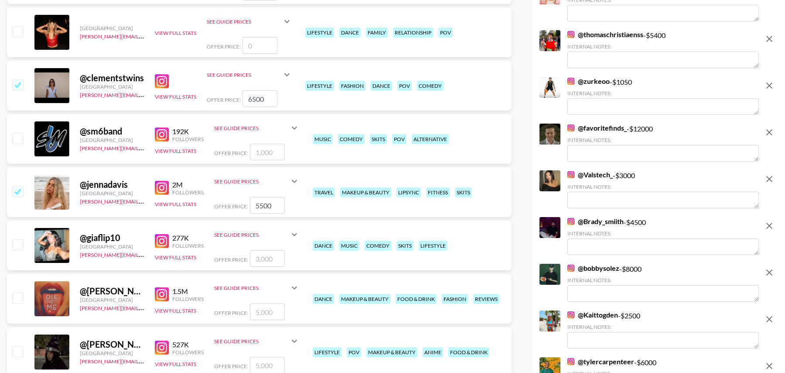
scroll to position [1652, 0]
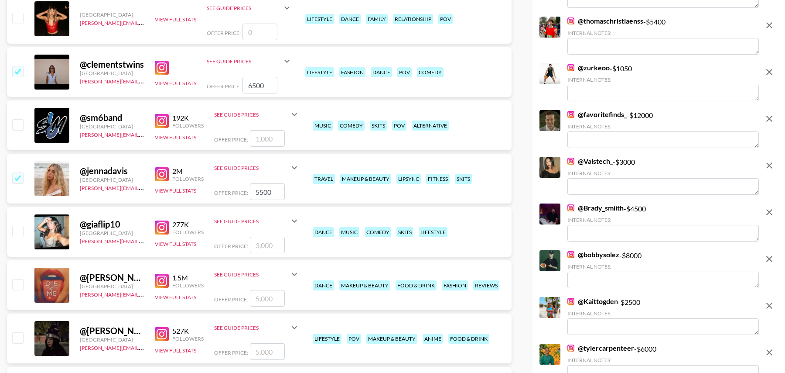
click at [17, 229] on input "checkbox" at bounding box center [17, 231] width 10 height 10
checkbox input "true"
type input "3000"
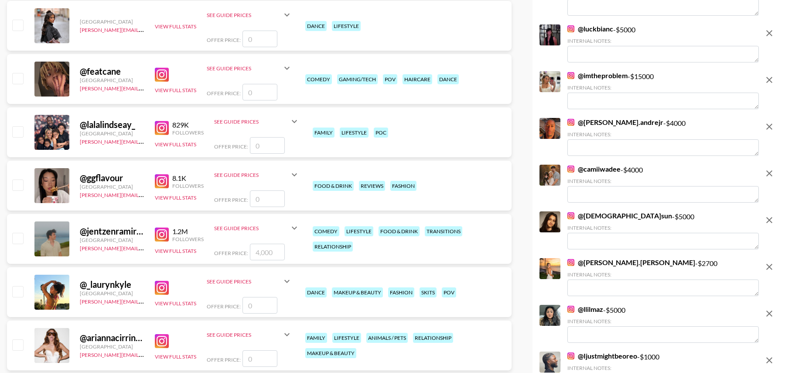
scroll to position [2030, 0]
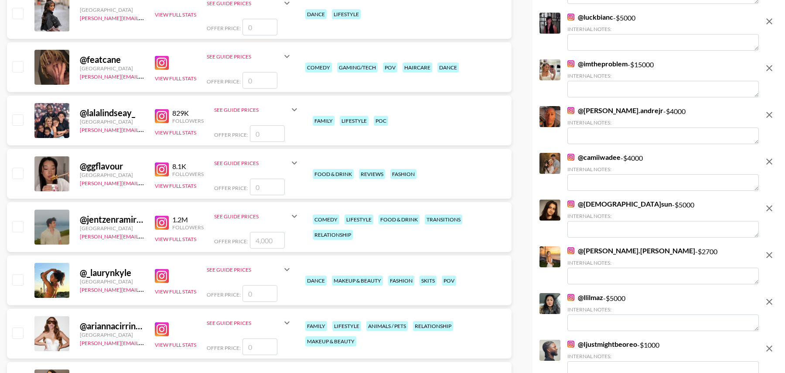
click at [20, 226] on input "checkbox" at bounding box center [17, 226] width 10 height 10
checkbox input "true"
type input "4000"
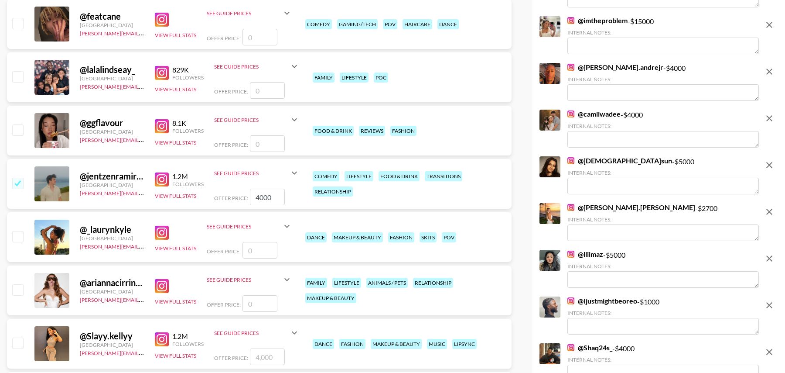
scroll to position [2085, 0]
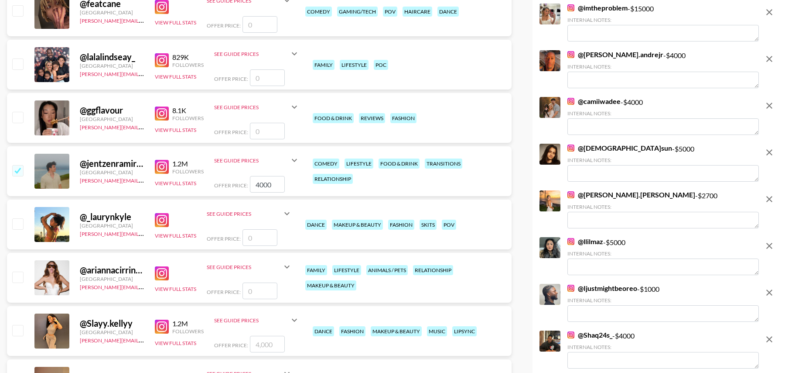
click at [19, 225] on input "checkbox" at bounding box center [17, 223] width 10 height 10
checkbox input "false"
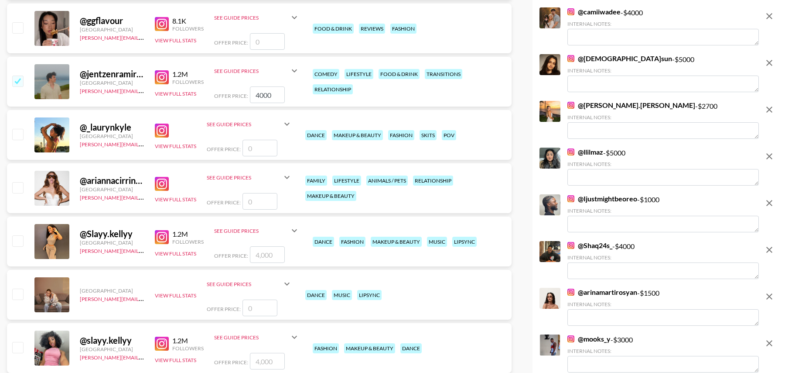
scroll to position [2177, 0]
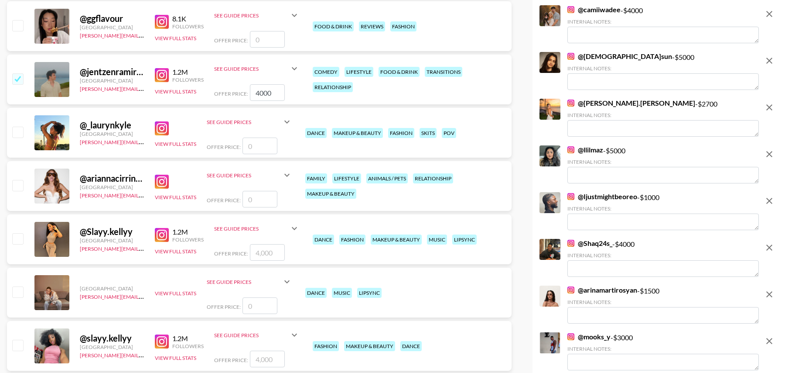
click at [17, 236] on input "checkbox" at bounding box center [17, 238] width 10 height 10
checkbox input "true"
type input "4000"
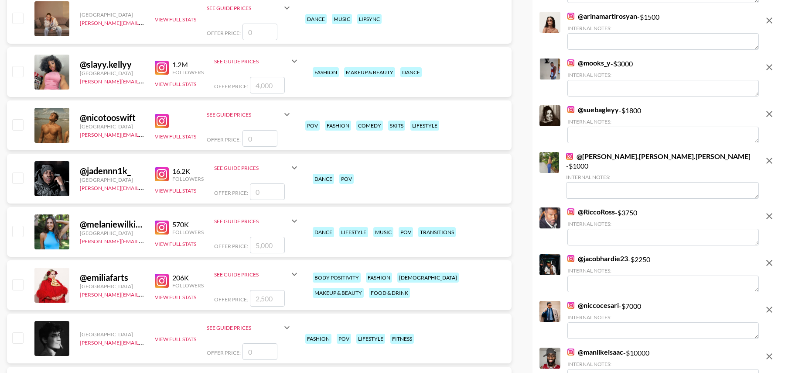
scroll to position [2452, 0]
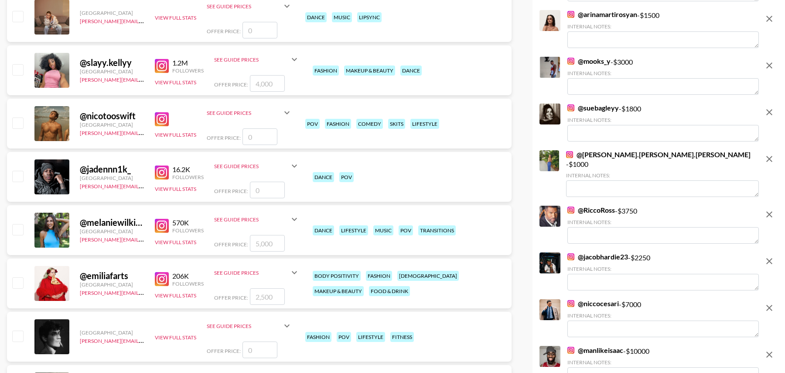
click at [277, 190] on input "number" at bounding box center [267, 189] width 35 height 17
type input "1"
checkbox input "true"
type input "1000"
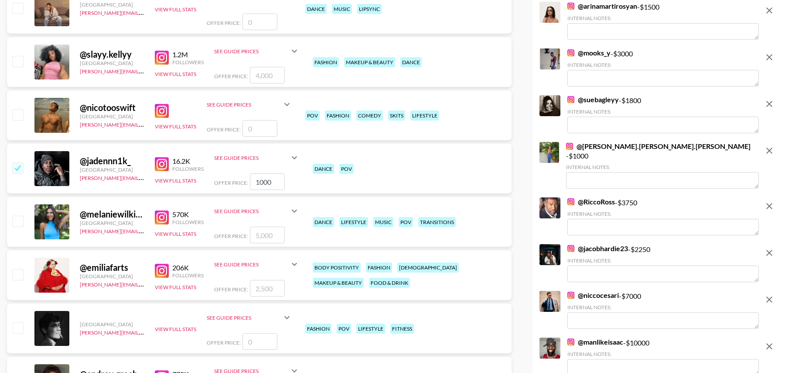
scroll to position [2453, 0]
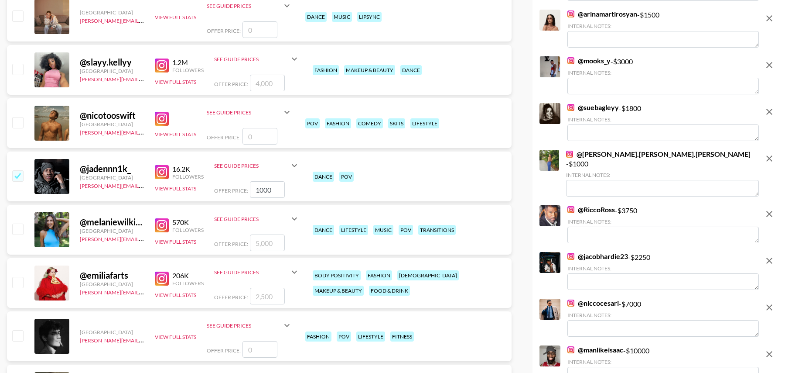
drag, startPoint x: 276, startPoint y: 190, endPoint x: 247, endPoint y: 189, distance: 28.8
click at [248, 189] on div "Offer Price: 1000" at bounding box center [256, 189] width 85 height 17
checkbox input "false"
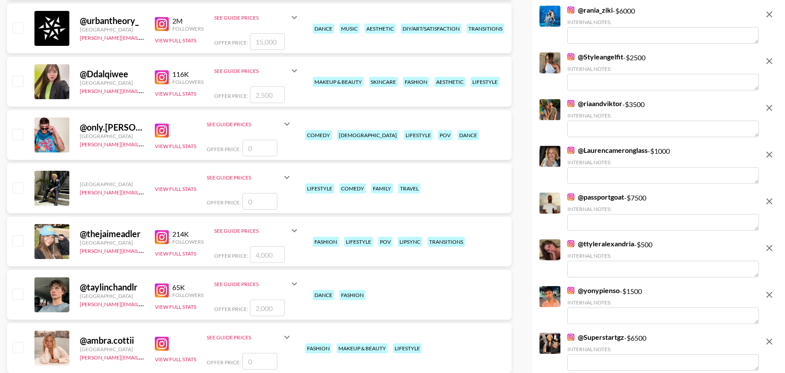
scroll to position [3420, 0]
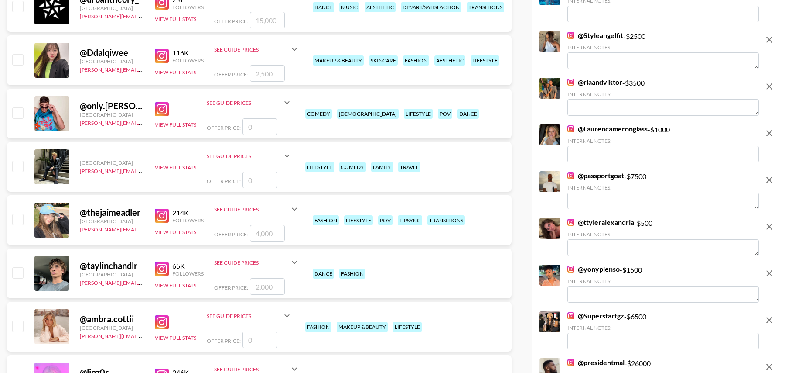
click at [19, 220] on input "checkbox" at bounding box center [17, 219] width 10 height 10
checkbox input "true"
type input "4000"
click at [19, 273] on input "checkbox" at bounding box center [17, 272] width 10 height 10
checkbox input "true"
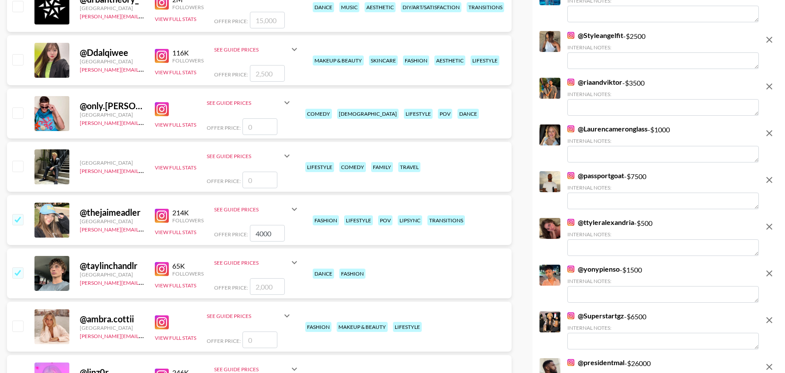
type input "2000"
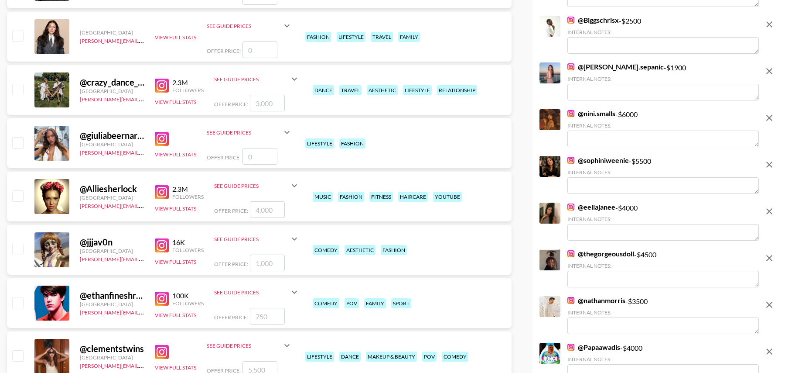
scroll to position [4140, 0]
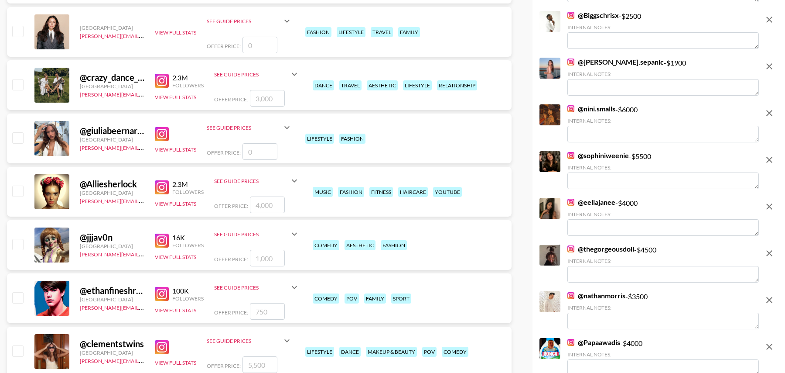
click at [15, 242] on input "checkbox" at bounding box center [17, 244] width 10 height 10
checkbox input "true"
type input "1000"
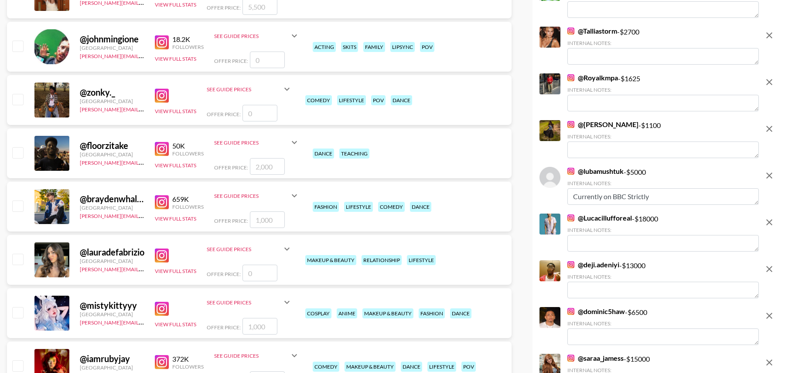
scroll to position [4504, 0]
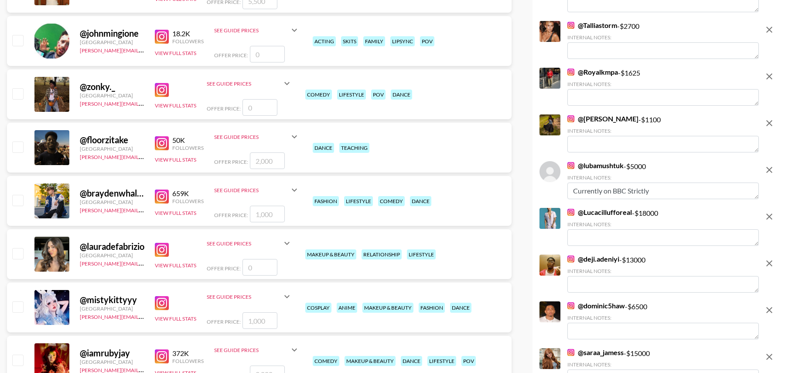
click at [16, 200] on input "checkbox" at bounding box center [17, 200] width 10 height 10
checkbox input "true"
type input "1000"
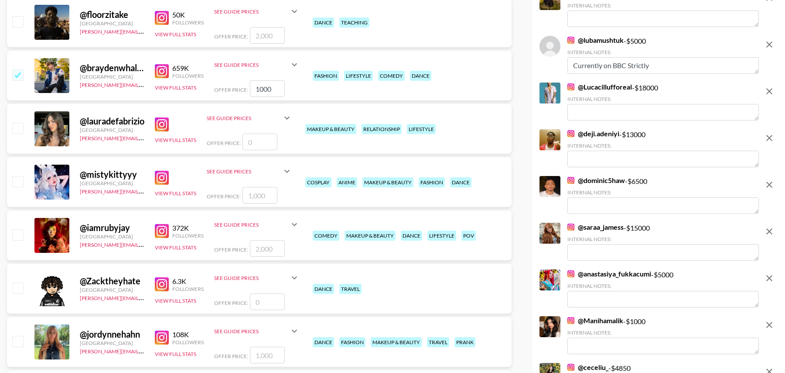
scroll to position [4657, 0]
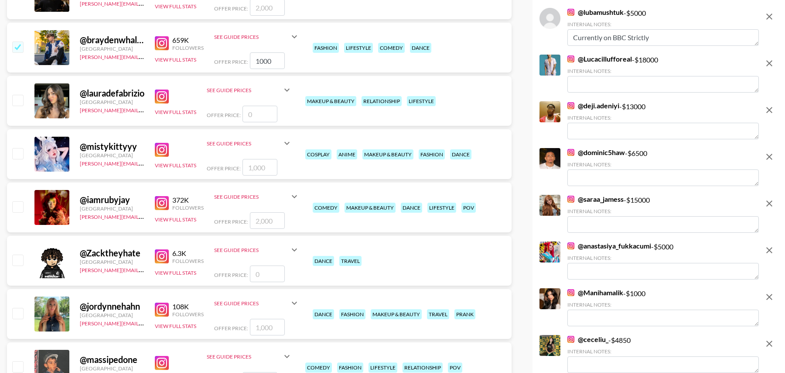
click at [18, 203] on input "checkbox" at bounding box center [17, 206] width 10 height 10
checkbox input "true"
type input "2000"
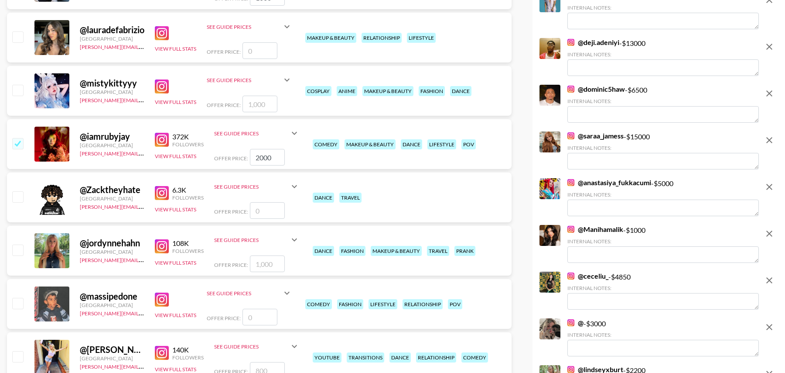
scroll to position [4736, 0]
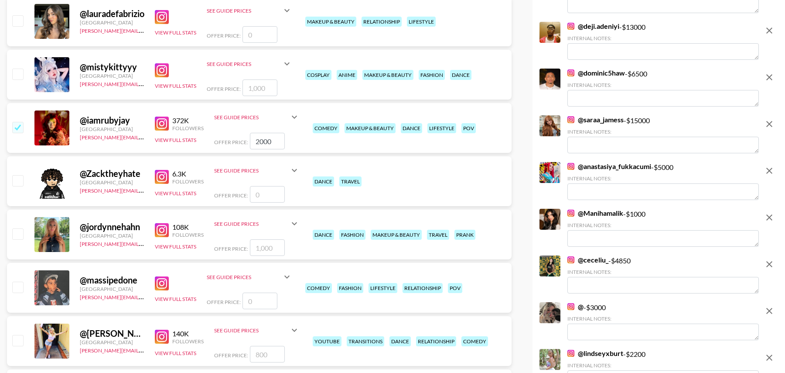
click at [21, 232] on input "checkbox" at bounding box center [17, 233] width 10 height 10
checkbox input "true"
type input "1000"
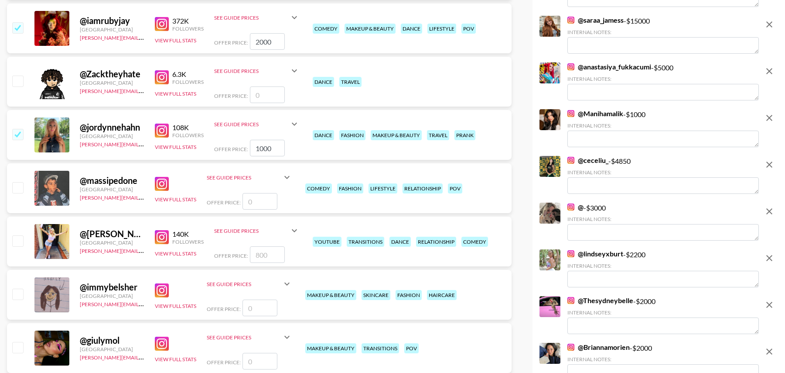
scroll to position [4837, 0]
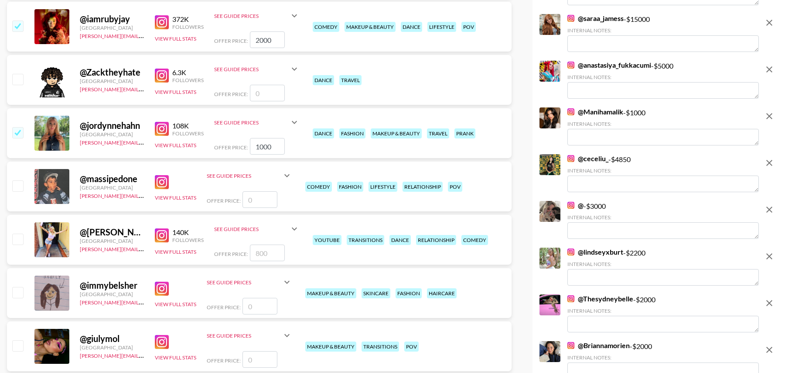
click at [16, 234] on input "checkbox" at bounding box center [17, 238] width 10 height 10
checkbox input "true"
drag, startPoint x: 280, startPoint y: 250, endPoint x: 229, endPoint y: 251, distance: 50.6
click at [229, 251] on div "Offer Price: 800" at bounding box center [256, 252] width 85 height 17
type input "1000"
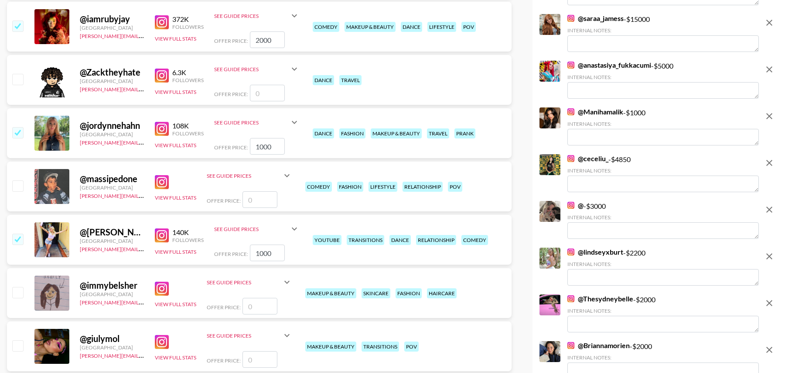
click at [145, 270] on div "@ immybelsher United Kingdom tancredi@grail-talent.com View Full Stats See Guid…" at bounding box center [259, 293] width 505 height 50
click at [264, 305] on input "number" at bounding box center [260, 305] width 35 height 17
click at [162, 287] on img at bounding box center [162, 288] width 14 height 14
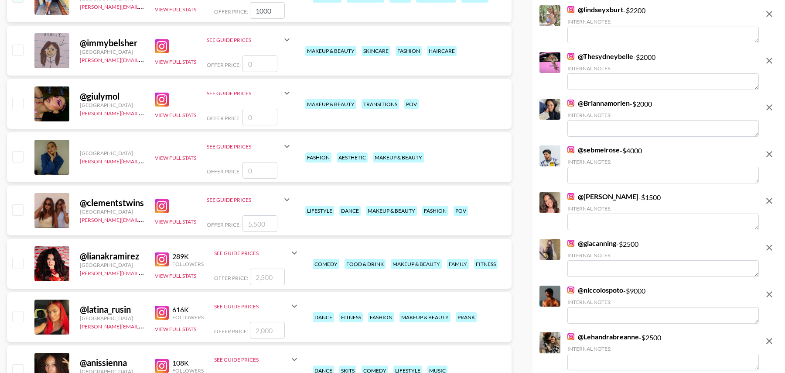
scroll to position [5081, 0]
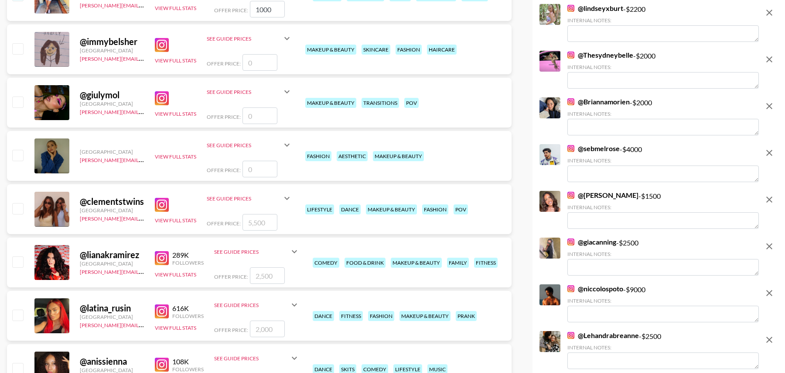
click at [17, 258] on input "checkbox" at bounding box center [17, 261] width 10 height 10
checkbox input "true"
type input "2500"
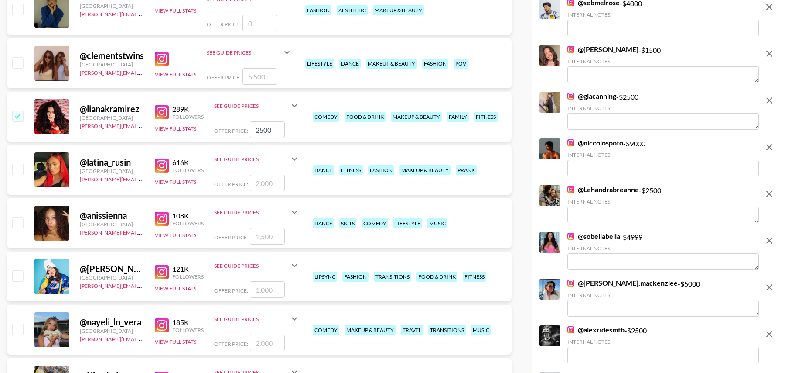
scroll to position [5229, 0]
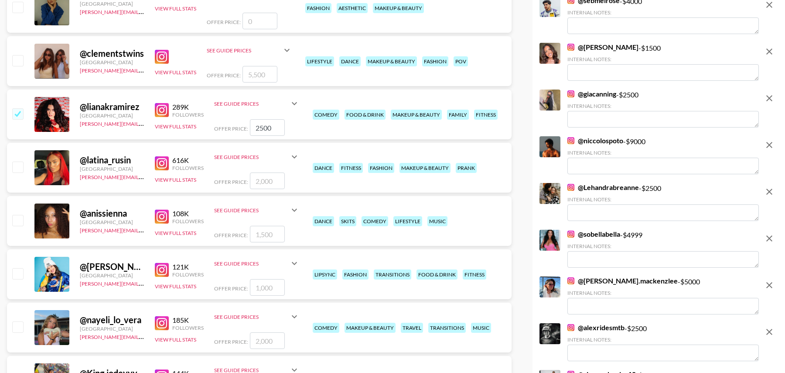
click at [260, 232] on input "number" at bounding box center [267, 234] width 35 height 17
type input "2"
checkbox input "true"
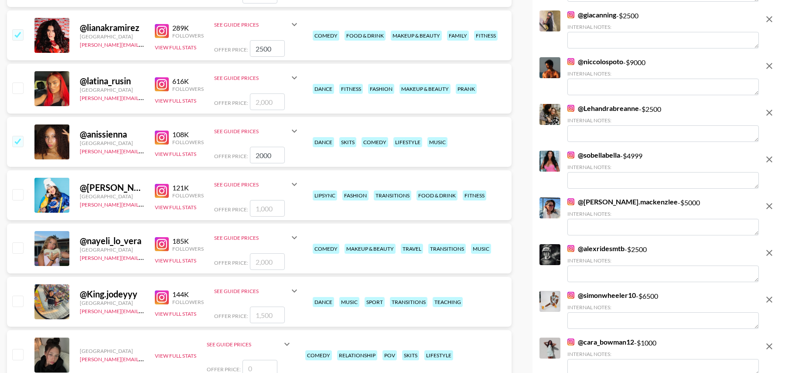
scroll to position [5310, 0]
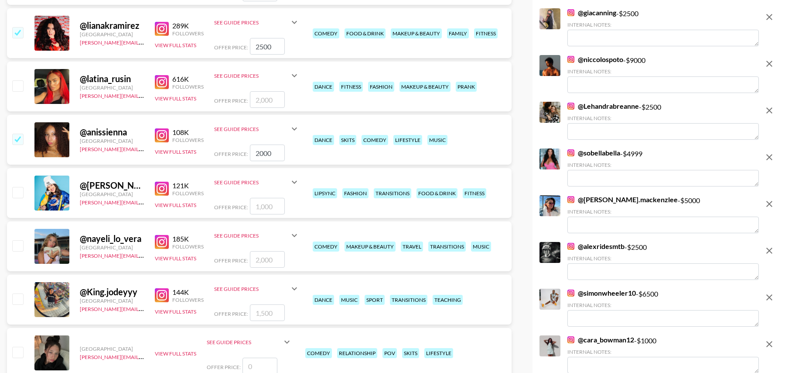
type input "2000"
click at [19, 243] on input "checkbox" at bounding box center [17, 245] width 10 height 10
checkbox input "true"
type input "2000"
click at [246, 306] on div "Offer Price:" at bounding box center [256, 312] width 85 height 17
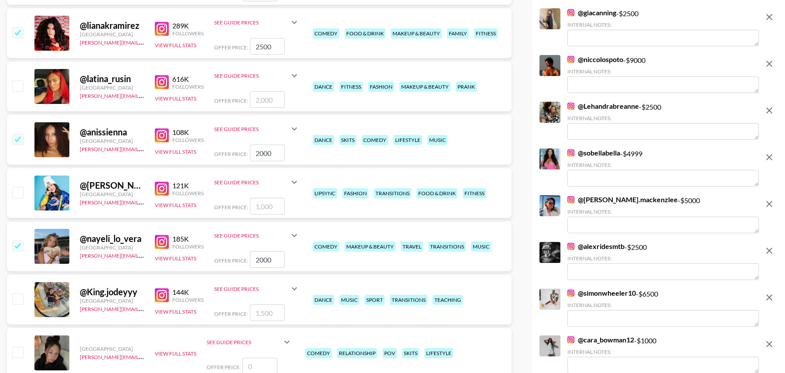
click at [19, 300] on input "checkbox" at bounding box center [17, 298] width 10 height 10
checkbox input "true"
type input "1500"
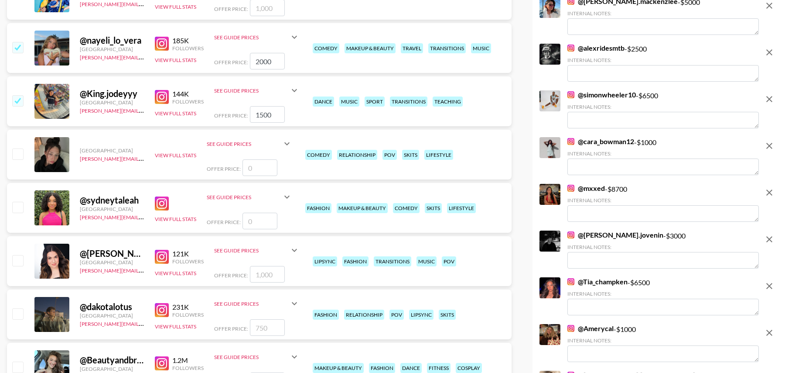
scroll to position [5514, 0]
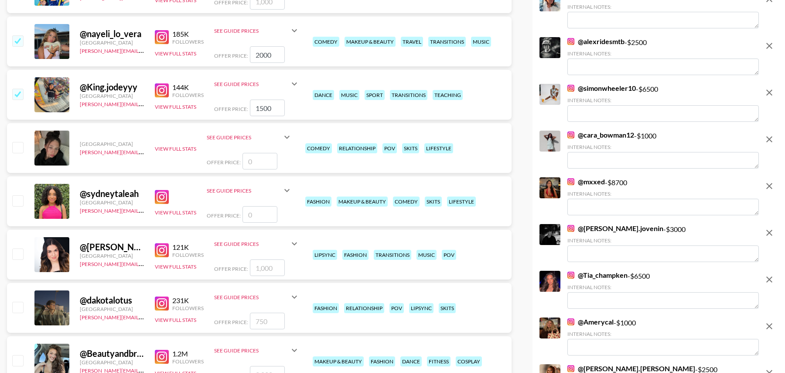
click at [266, 216] on input "number" at bounding box center [260, 214] width 35 height 17
type input "1"
checkbox input "true"
type input "1000"
click at [164, 196] on img at bounding box center [162, 197] width 14 height 14
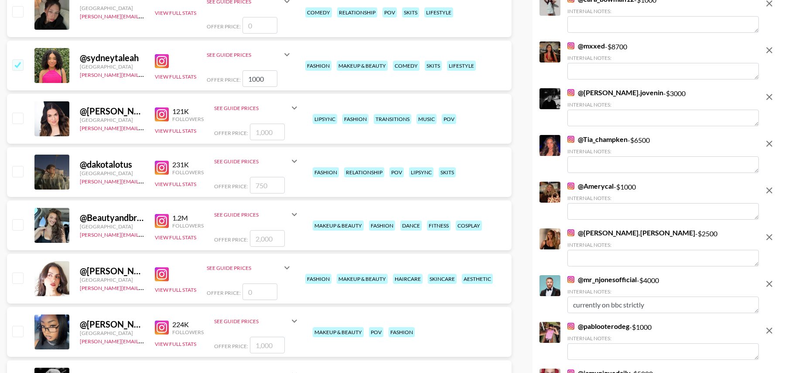
scroll to position [5653, 0]
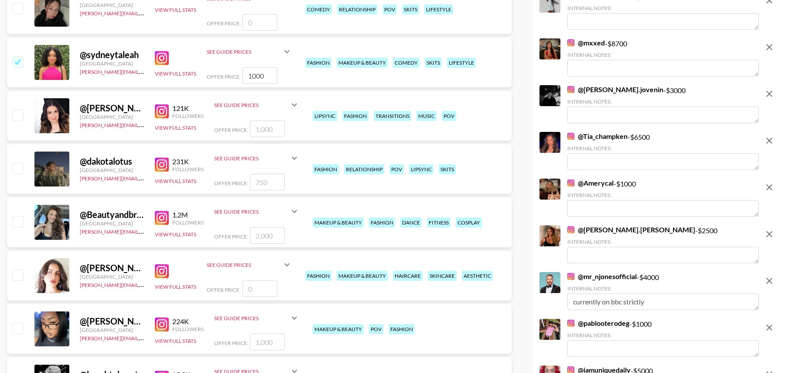
drag, startPoint x: 266, startPoint y: 181, endPoint x: 223, endPoint y: 181, distance: 42.3
click at [223, 181] on div "Offer Price:" at bounding box center [256, 182] width 85 height 17
type input "1"
checkbox input "true"
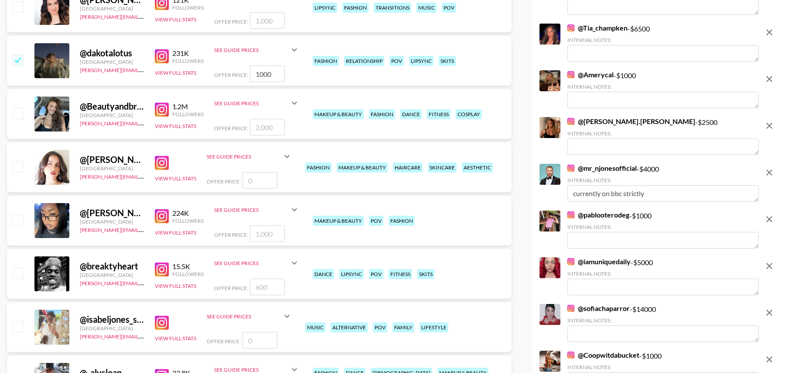
scroll to position [5770, 0]
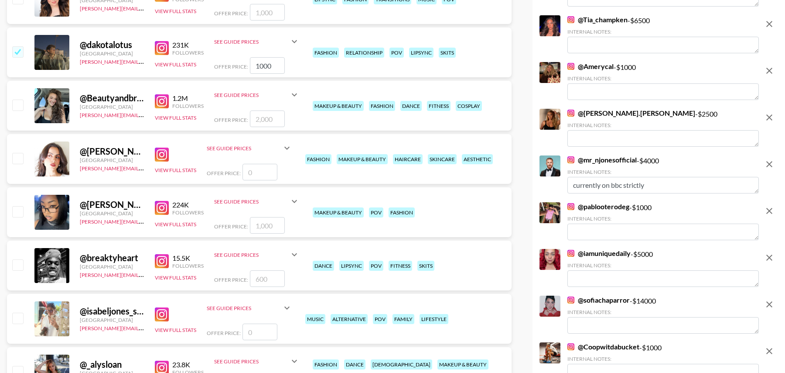
type input "1000"
click at [20, 209] on input "checkbox" at bounding box center [17, 211] width 10 height 10
checkbox input "true"
type input "1000"
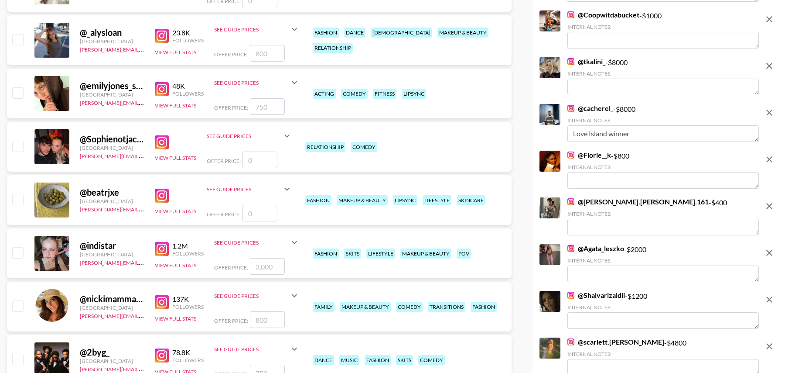
scroll to position [6102, 0]
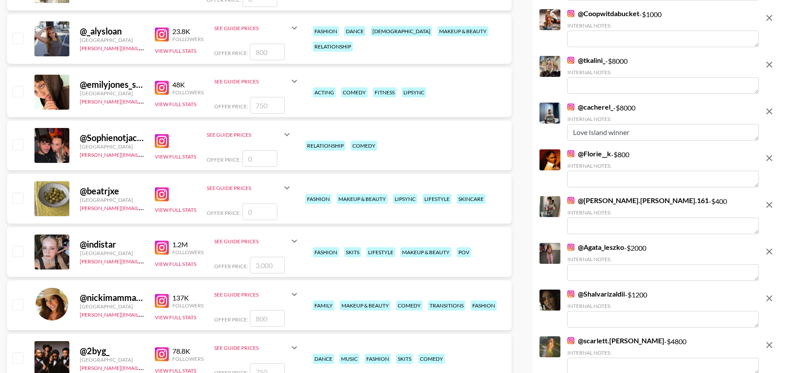
click at [19, 250] on input "checkbox" at bounding box center [17, 251] width 10 height 10
checkbox input "true"
type input "3000"
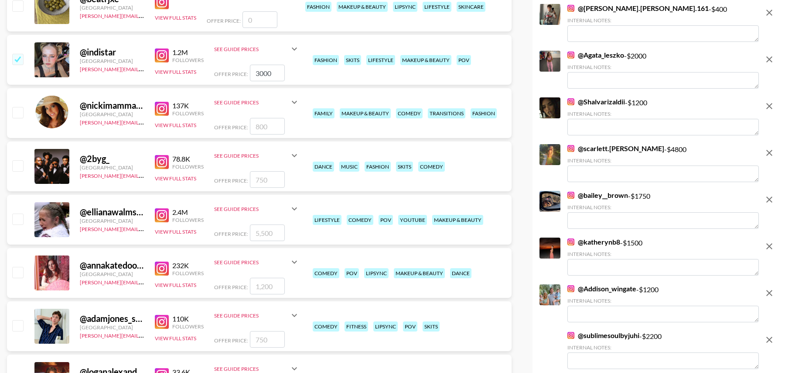
scroll to position [6300, 0]
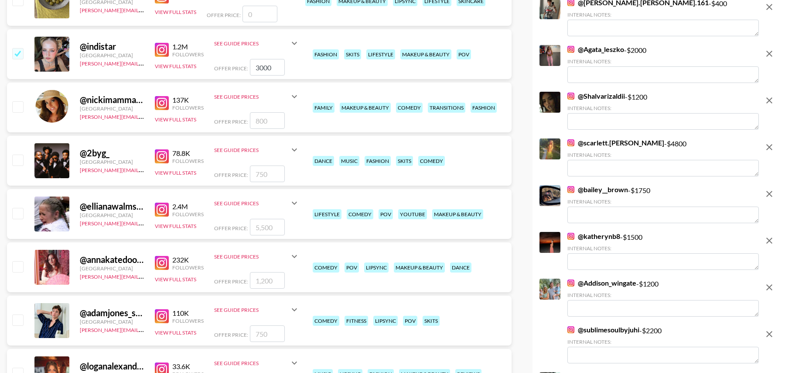
drag, startPoint x: 17, startPoint y: 214, endPoint x: 115, endPoint y: 214, distance: 98.1
click at [17, 214] on input "checkbox" at bounding box center [17, 213] width 10 height 10
checkbox input "true"
drag, startPoint x: 272, startPoint y: 225, endPoint x: 223, endPoint y: 225, distance: 48.9
click at [223, 225] on div "Offer Price: 5500" at bounding box center [256, 227] width 85 height 17
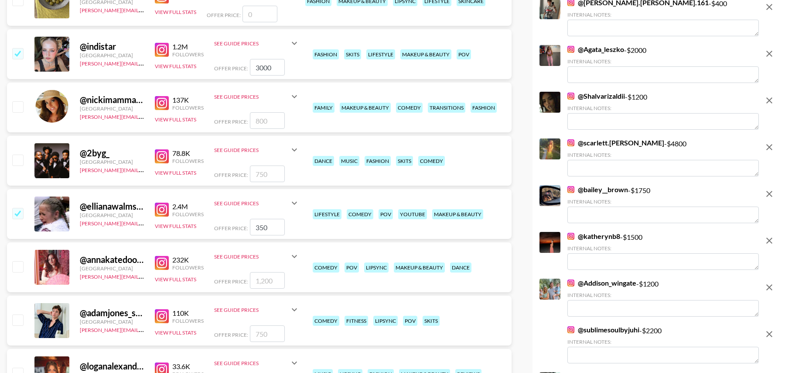
type input "3500"
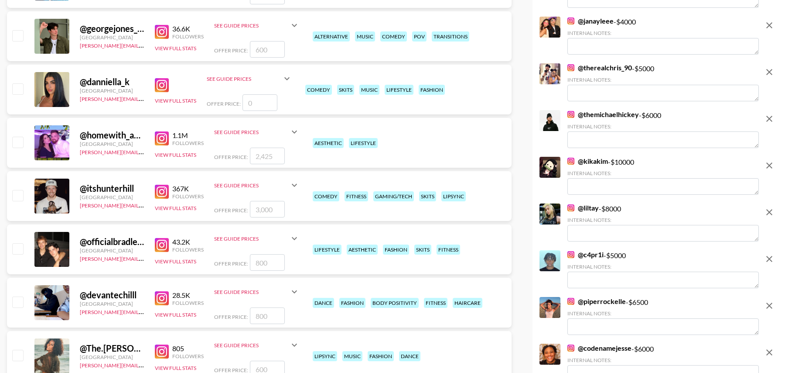
scroll to position [7627, 0]
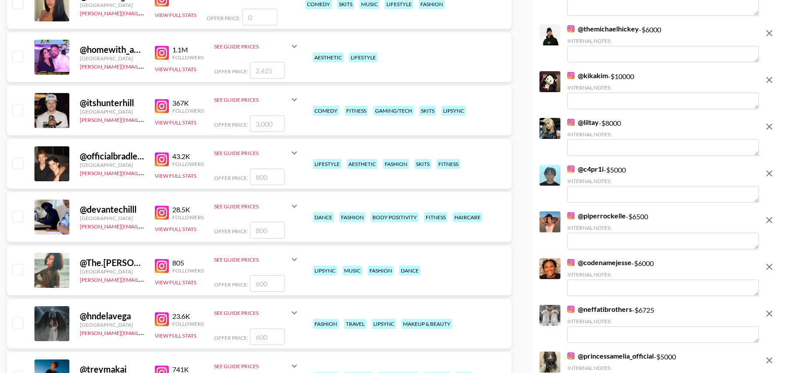
click at [17, 269] on input "checkbox" at bounding box center [17, 269] width 10 height 10
checkbox input "true"
type input "600"
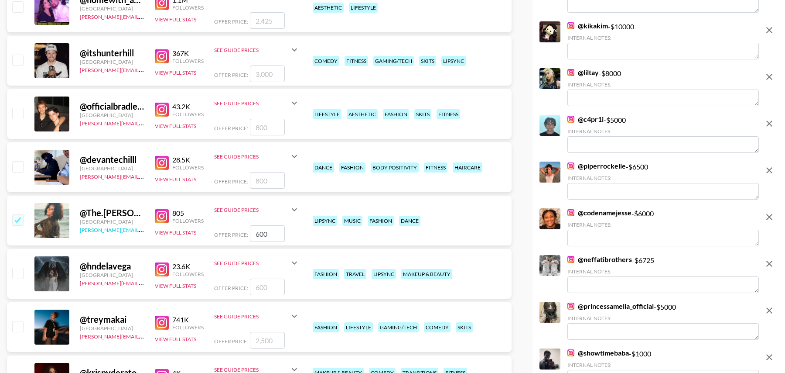
scroll to position [7678, 0]
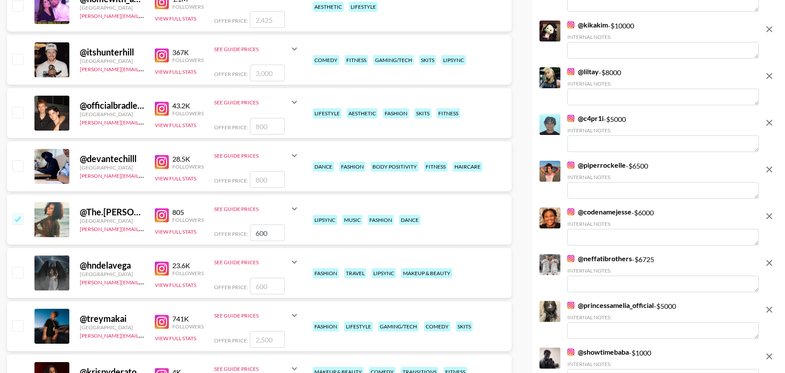
click at [16, 58] on input "checkbox" at bounding box center [17, 59] width 10 height 10
checkbox input "true"
type input "3000"
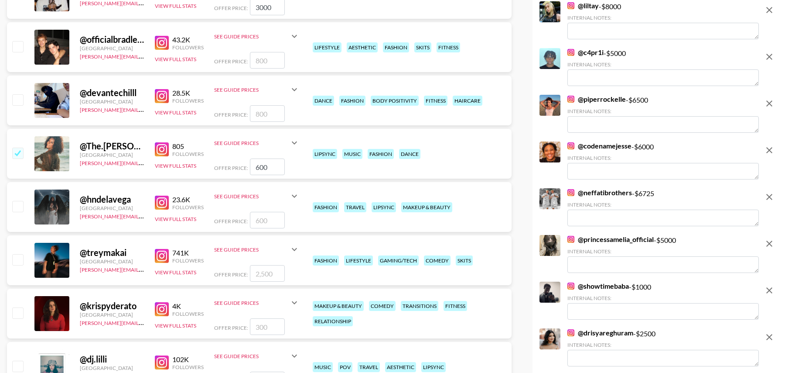
scroll to position [7761, 0]
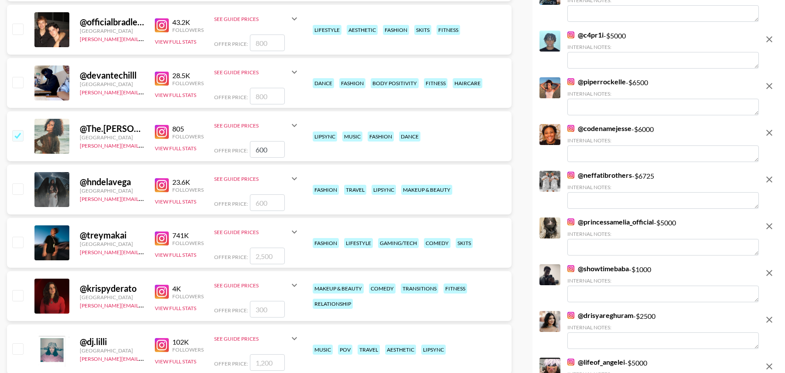
click at [18, 239] on input "checkbox" at bounding box center [17, 241] width 10 height 10
checkbox input "true"
type input "2500"
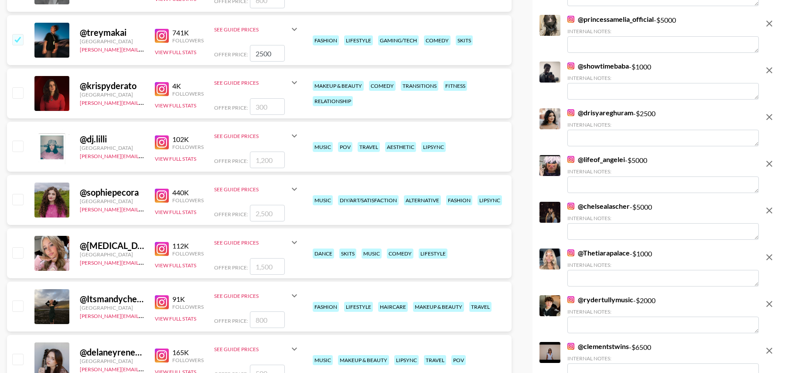
scroll to position [7965, 0]
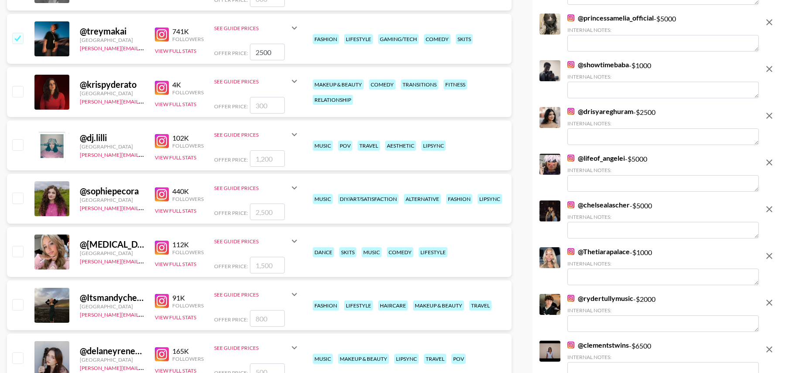
click at [17, 199] on input "checkbox" at bounding box center [17, 197] width 10 height 10
checkbox input "true"
type input "2500"
click at [267, 265] on input "number" at bounding box center [267, 264] width 35 height 17
type input "2"
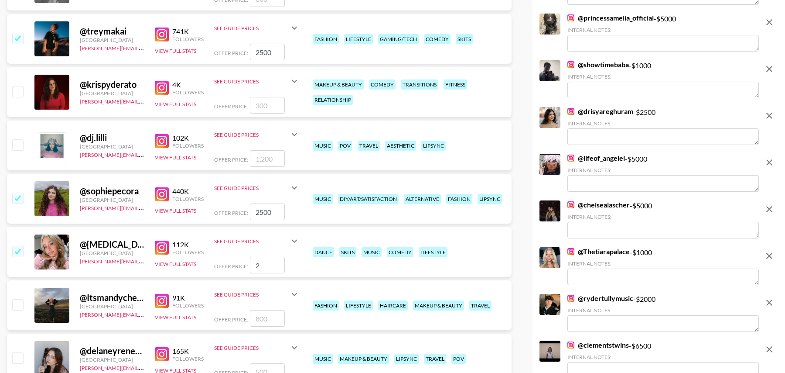
checkbox input "true"
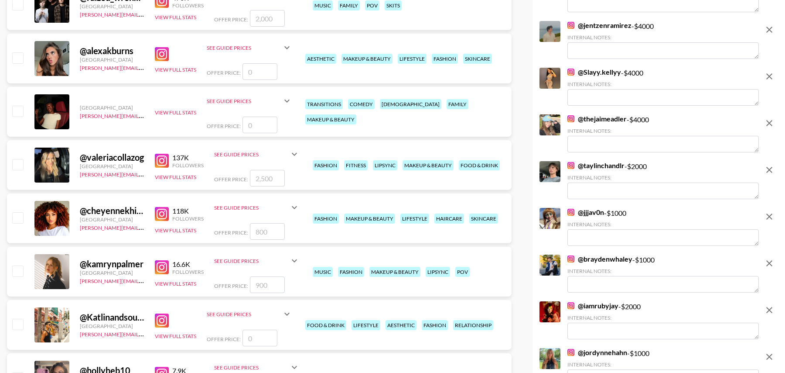
scroll to position [8426, 0]
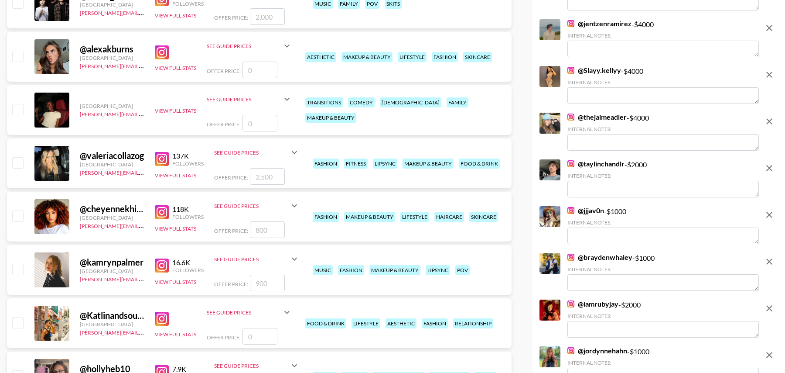
type input "2000"
click at [21, 214] on input "checkbox" at bounding box center [17, 215] width 10 height 10
checkbox input "true"
type input "800"
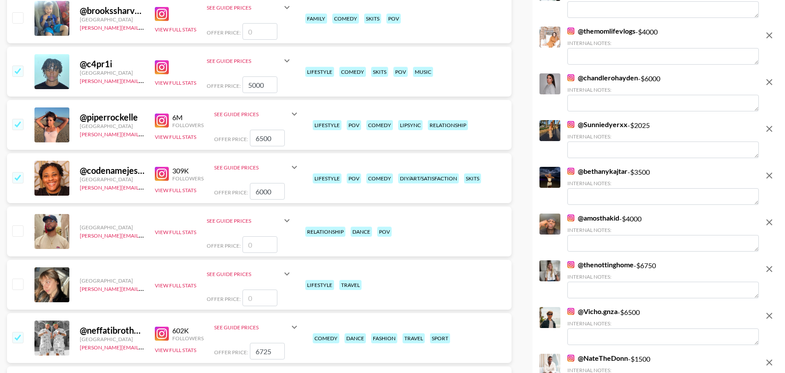
scroll to position [0, 0]
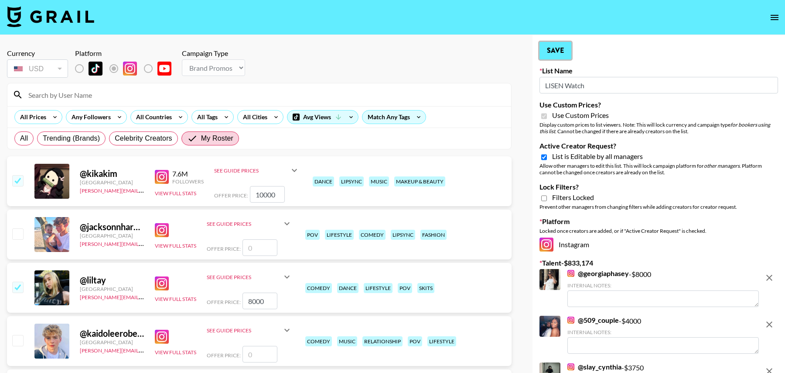
click at [553, 48] on button "Save" at bounding box center [556, 50] width 32 height 17
click at [554, 50] on button "Save" at bounding box center [556, 50] width 32 height 17
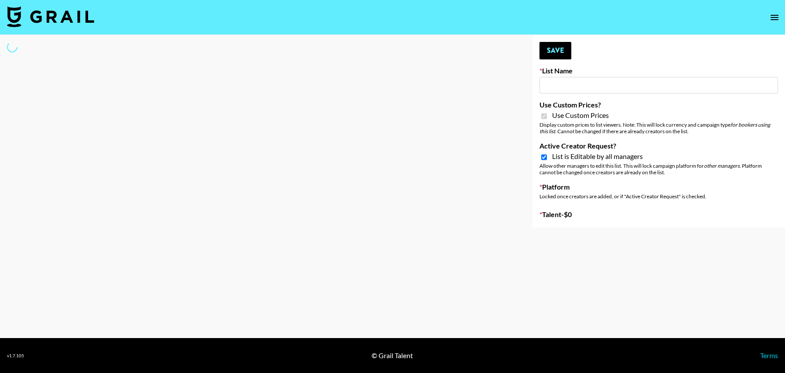
type input "Hetras"
checkbox input "true"
select select "Brand"
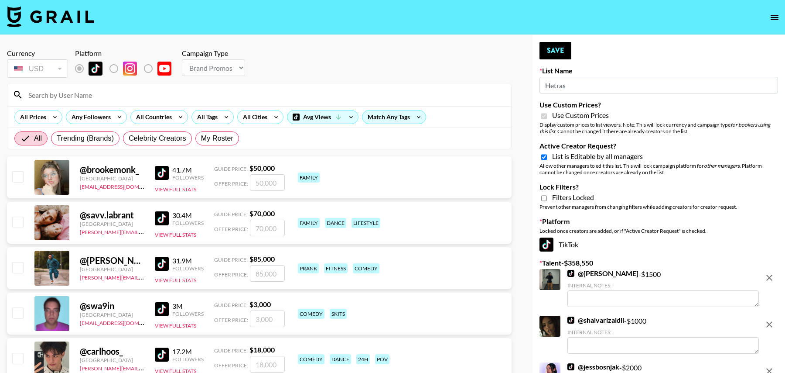
click at [198, 96] on input at bounding box center [264, 95] width 483 height 14
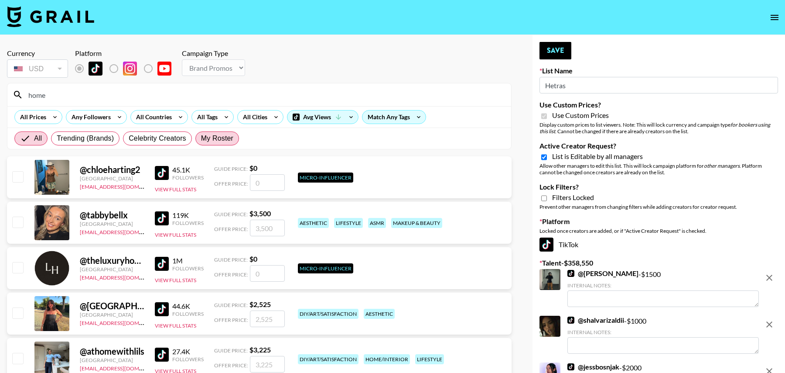
type input "home"
click at [214, 135] on span "My Roster" at bounding box center [217, 138] width 32 height 10
click at [201, 138] on input "My Roster" at bounding box center [201, 138] width 0 height 0
radio input "true"
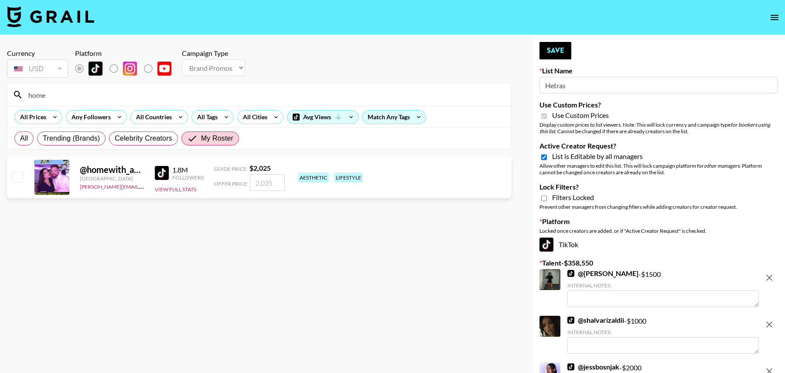
click at [17, 172] on input "checkbox" at bounding box center [17, 176] width 10 height 10
checkbox input "true"
drag, startPoint x: 273, startPoint y: 181, endPoint x: 244, endPoint y: 181, distance: 28.4
click at [244, 181] on div "Offer Price: 2025" at bounding box center [249, 182] width 71 height 17
type input "2000"
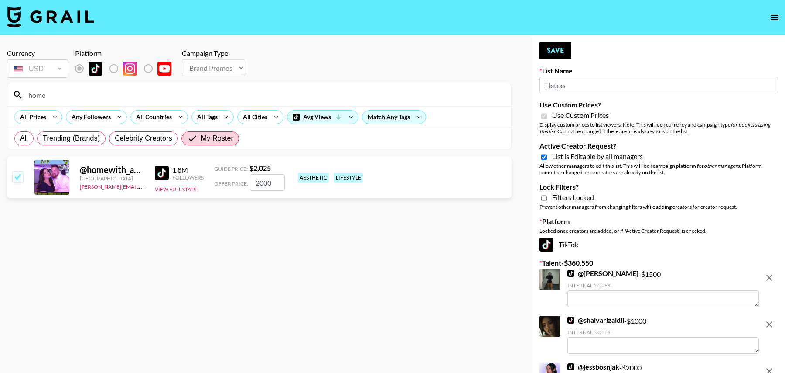
click at [63, 96] on input "home" at bounding box center [264, 95] width 483 height 14
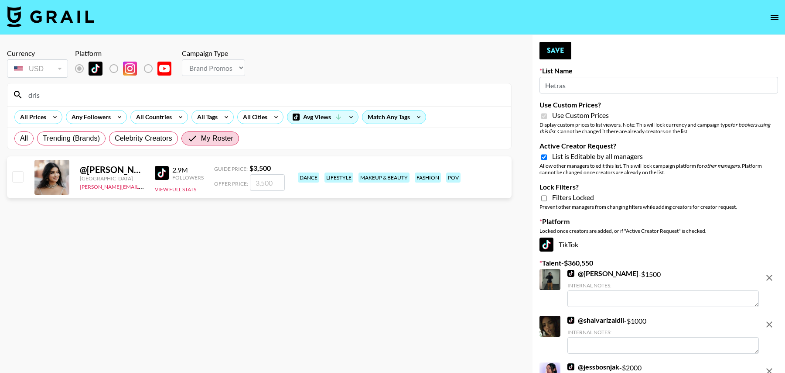
type input "dris"
click at [263, 179] on input "number" at bounding box center [267, 182] width 35 height 17
type input "2"
checkbox input "true"
type input "2500"
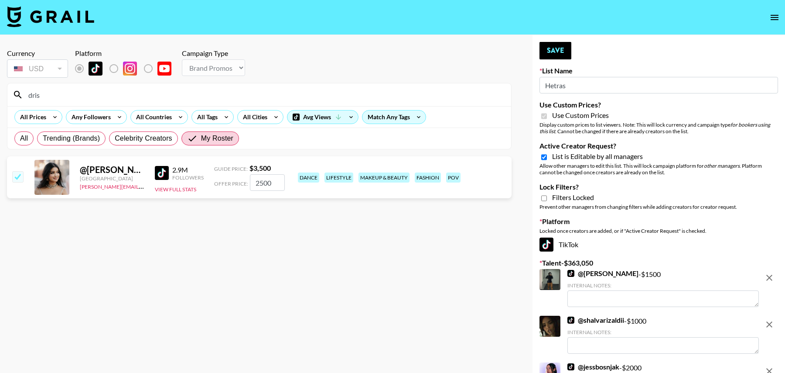
click at [54, 91] on input "dris" at bounding box center [264, 95] width 483 height 14
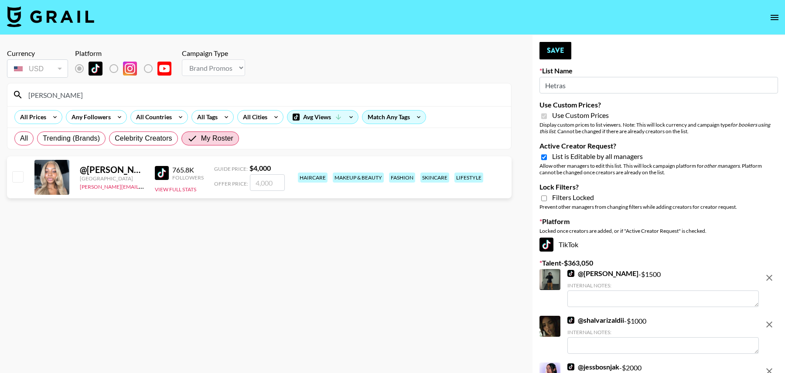
type input "[PERSON_NAME]"
click at [270, 183] on input "number" at bounding box center [267, 182] width 35 height 17
checkbox input "true"
type input "2500"
click at [84, 94] on input "jada" at bounding box center [264, 95] width 483 height 14
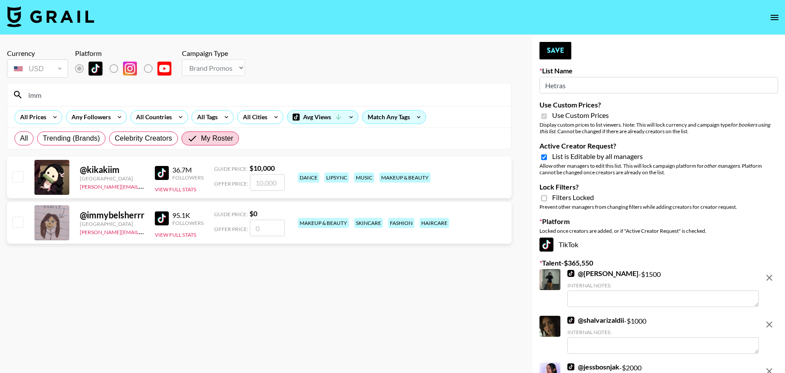
type input "imm"
click at [274, 223] on input "number" at bounding box center [267, 227] width 35 height 17
type input "1"
checkbox input "true"
type input "1500"
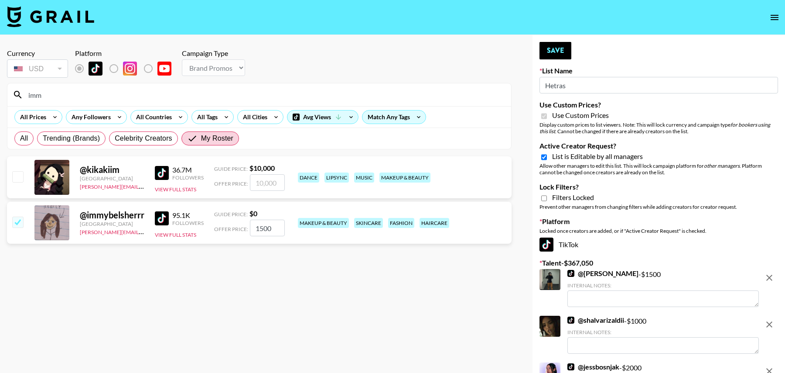
click at [16, 174] on input "checkbox" at bounding box center [17, 176] width 10 height 10
checkbox input "true"
type input "10000"
click at [74, 91] on input "imm" at bounding box center [264, 95] width 483 height 14
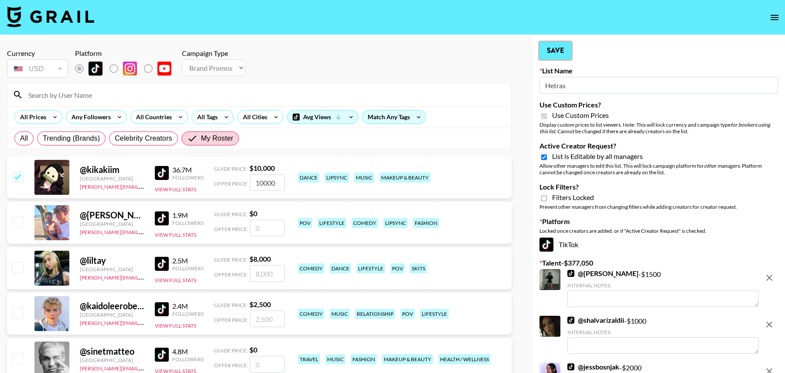
click at [558, 48] on button "Save" at bounding box center [556, 50] width 32 height 17
click at [554, 50] on button "Save" at bounding box center [556, 50] width 32 height 17
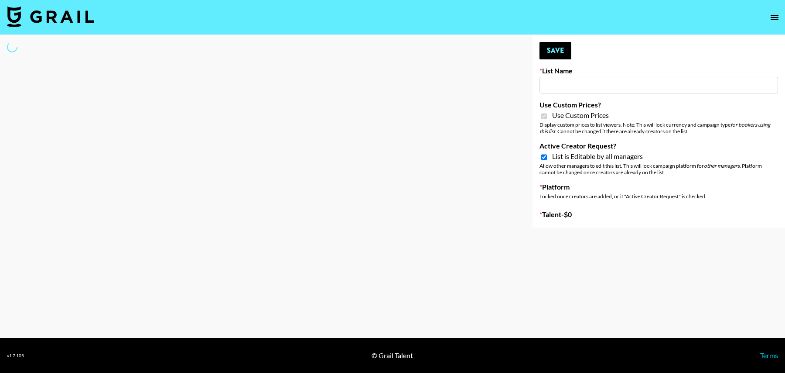
type input "TripleTen"
checkbox input "true"
select select "Brand"
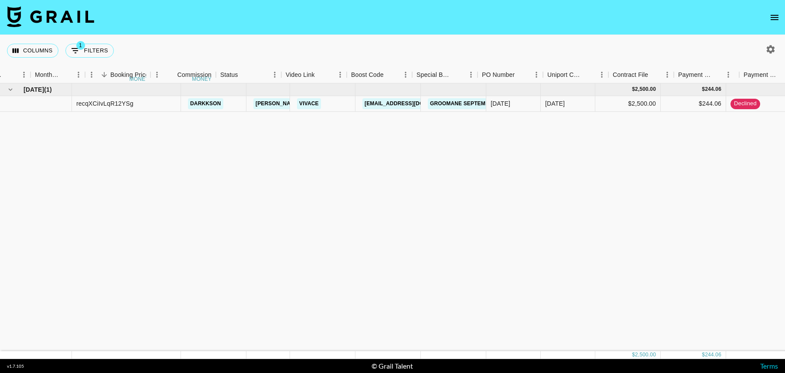
scroll to position [0, 510]
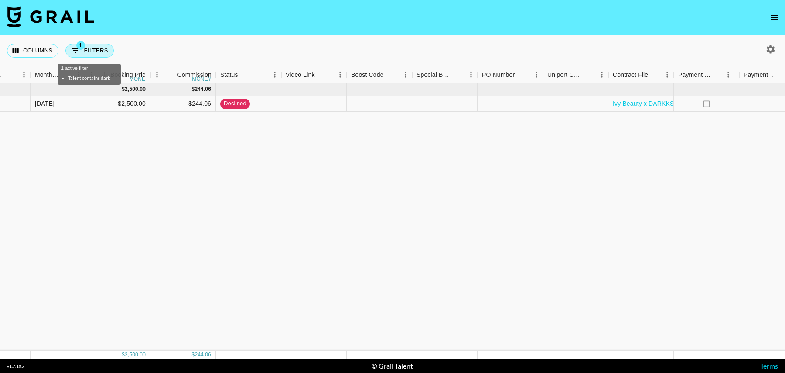
click at [103, 58] on div "1 active filter Talent contains dark" at bounding box center [89, 72] width 65 height 28
click at [103, 59] on div "Columns 1 Filters + Booking" at bounding box center [62, 50] width 110 height 31
click at [103, 52] on button "1 Filters" at bounding box center [89, 51] width 48 height 14
select select "status"
select select "isNotAnyOf"
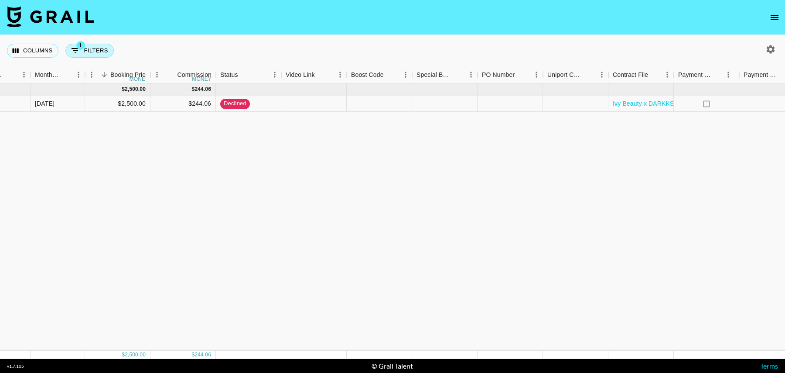
select select "status"
select select "isNotAnyOf"
select select "talentName"
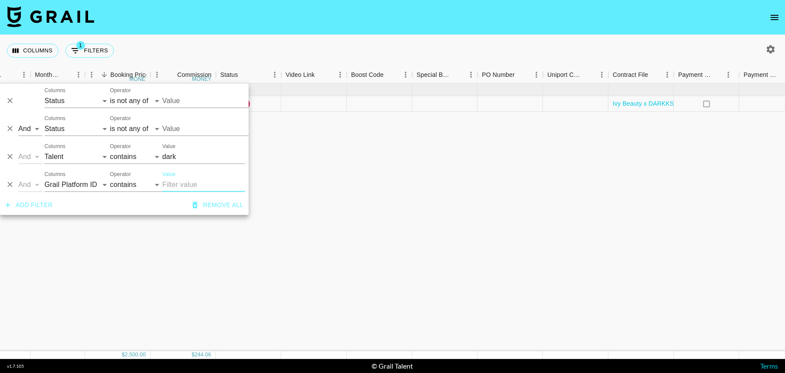
click at [201, 108] on div "And Or Columns Grail Platform ID Airtable ID Talent Manager Client [PERSON_NAME…" at bounding box center [124, 97] width 249 height 28
click at [201, 100] on input "Value" at bounding box center [221, 101] width 118 height 14
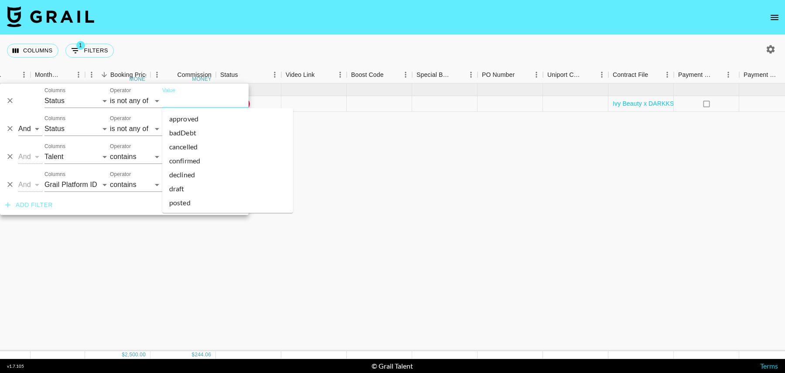
click at [181, 145] on li "cancelled" at bounding box center [227, 147] width 131 height 14
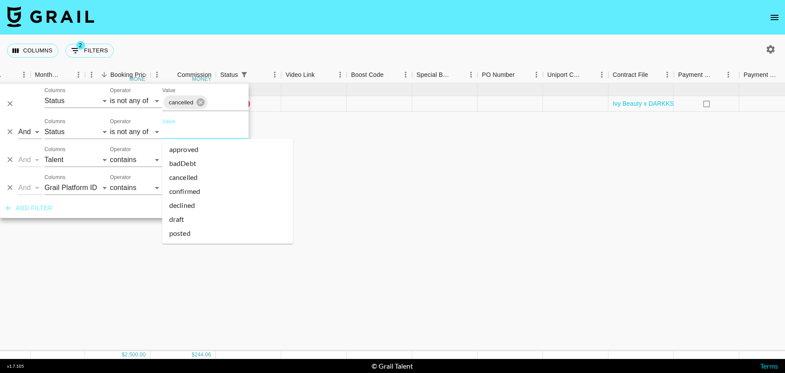
click at [181, 130] on input "Value" at bounding box center [221, 132] width 118 height 14
click at [193, 204] on li "declined" at bounding box center [227, 205] width 131 height 14
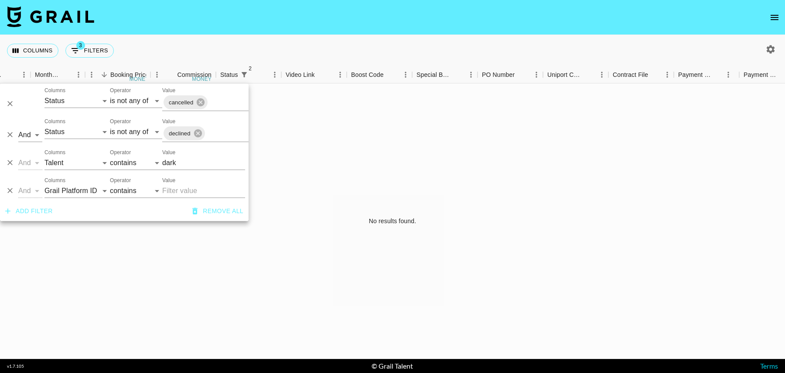
click at [247, 41] on div "Columns 3 Filters + Booking" at bounding box center [392, 50] width 785 height 31
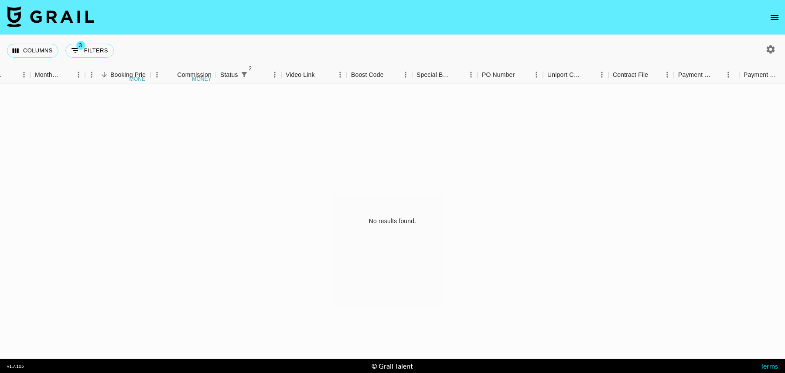
click at [771, 17] on icon "open drawer" at bounding box center [775, 17] width 8 height 5
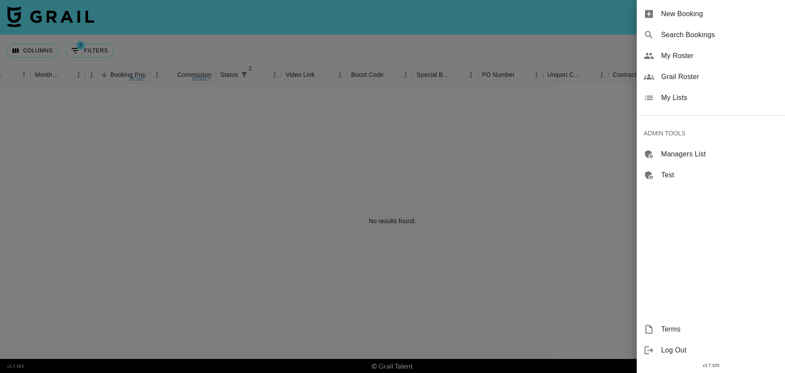
click at [610, 112] on div at bounding box center [392, 186] width 785 height 373
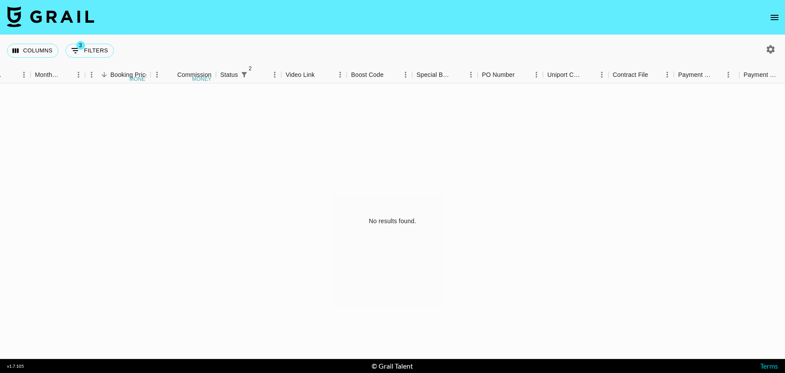
click at [773, 46] on icon "button" at bounding box center [771, 49] width 10 height 10
select select "[DATE]"
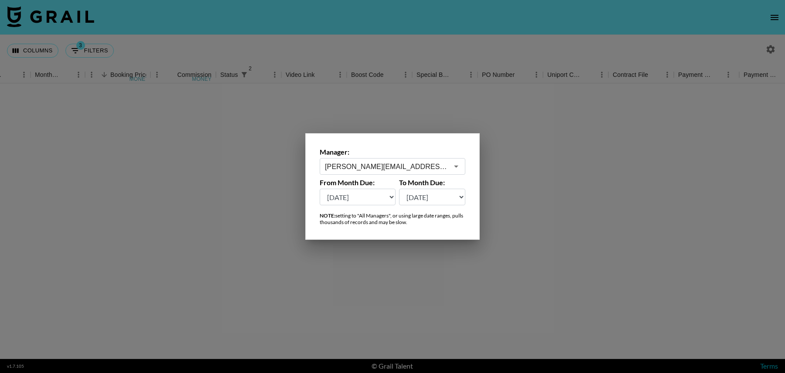
click at [349, 170] on input "[PERSON_NAME][EMAIL_ADDRESS][DOMAIN_NAME]" at bounding box center [386, 166] width 123 height 10
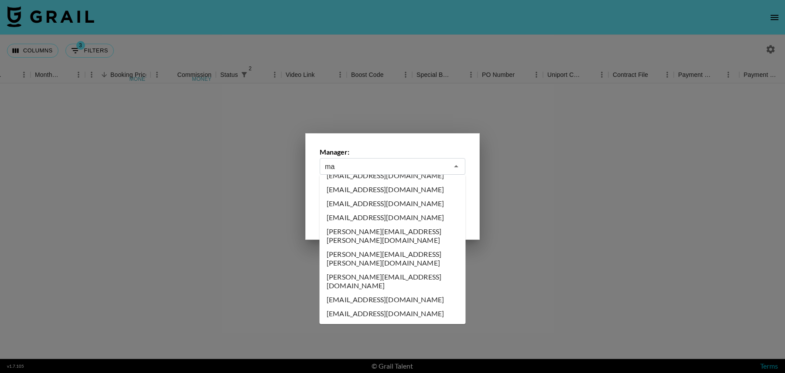
scroll to position [0, 0]
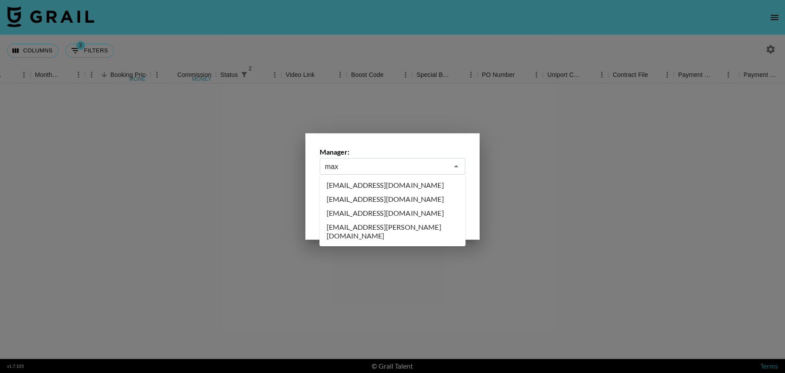
click at [370, 212] on li "[EMAIL_ADDRESS][DOMAIN_NAME]" at bounding box center [393, 213] width 146 height 14
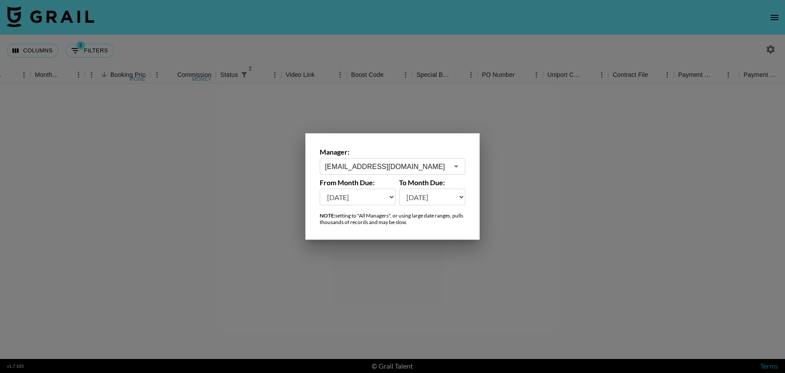
type input "[EMAIL_ADDRESS][DOMAIN_NAME]"
click at [237, 134] on div at bounding box center [392, 186] width 785 height 373
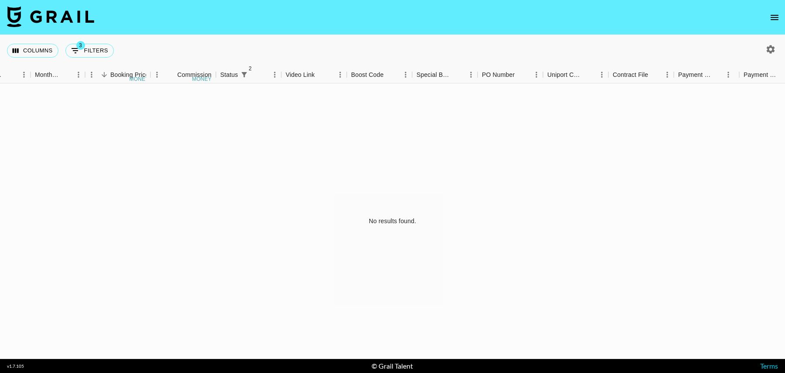
drag, startPoint x: 85, startPoint y: 48, endPoint x: 85, endPoint y: 62, distance: 14.0
click at [85, 48] on button "3 Filters" at bounding box center [89, 51] width 48 height 14
select select "status"
select select "isNotAnyOf"
select select "status"
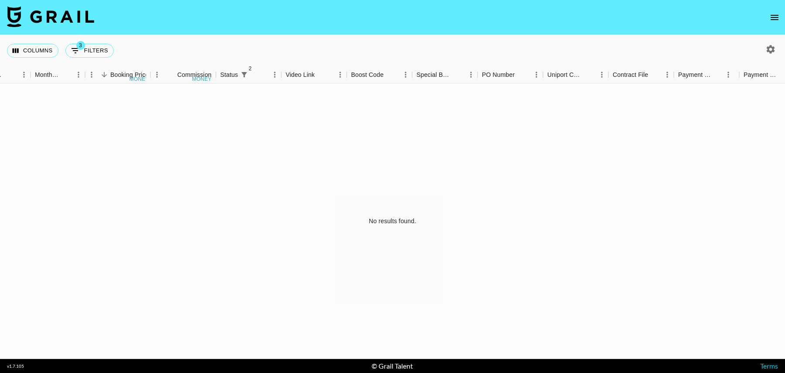
select select "isNotAnyOf"
select select "talentName"
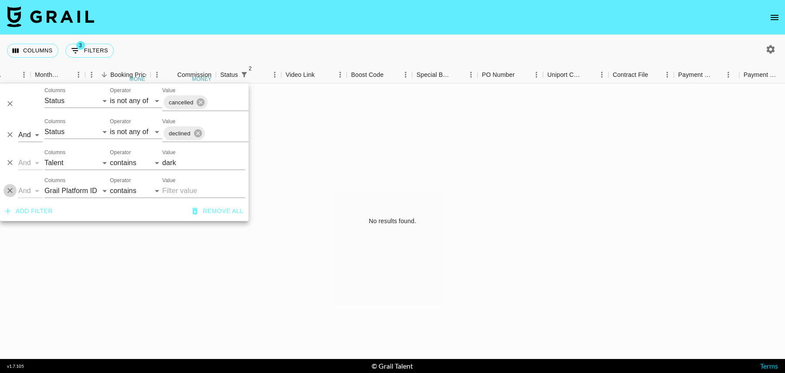
click at [9, 188] on icon "Delete" at bounding box center [10, 190] width 9 height 9
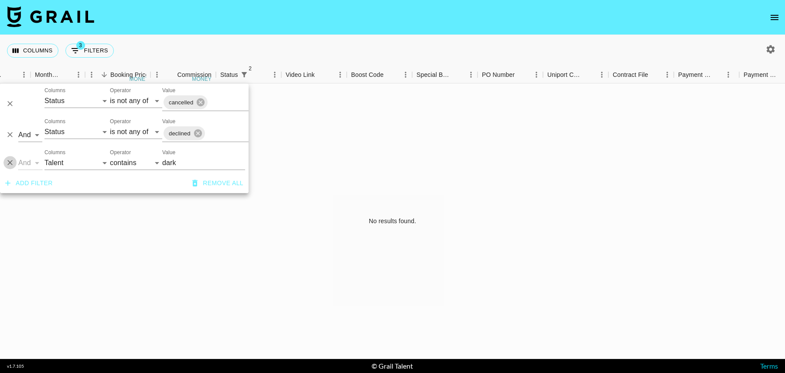
click at [10, 162] on icon "Delete" at bounding box center [9, 162] width 5 height 5
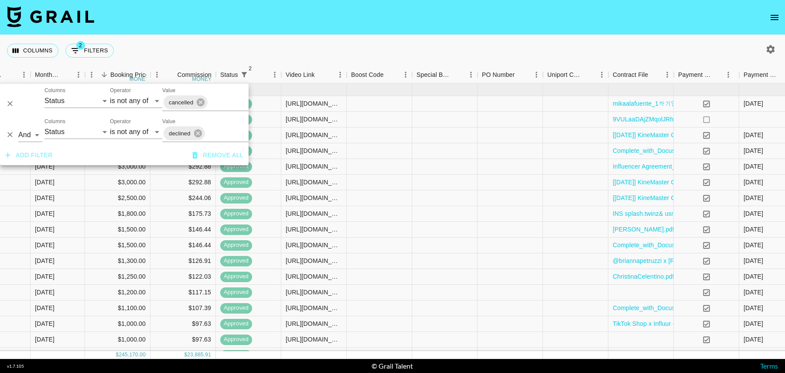
click at [425, 38] on div "Columns 2 Filters + Booking" at bounding box center [392, 50] width 785 height 31
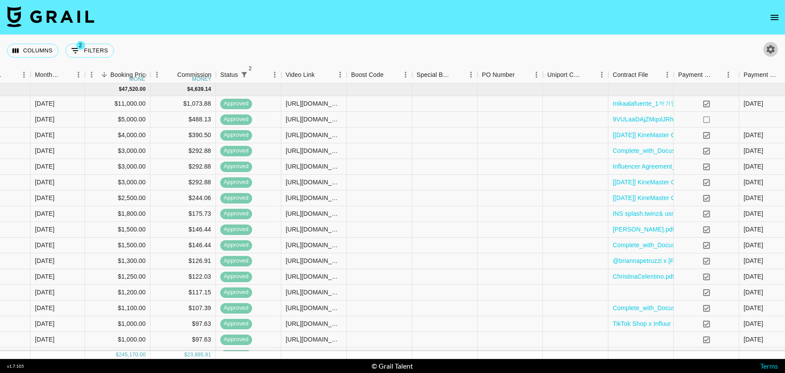
click at [774, 47] on icon "button" at bounding box center [771, 49] width 10 height 10
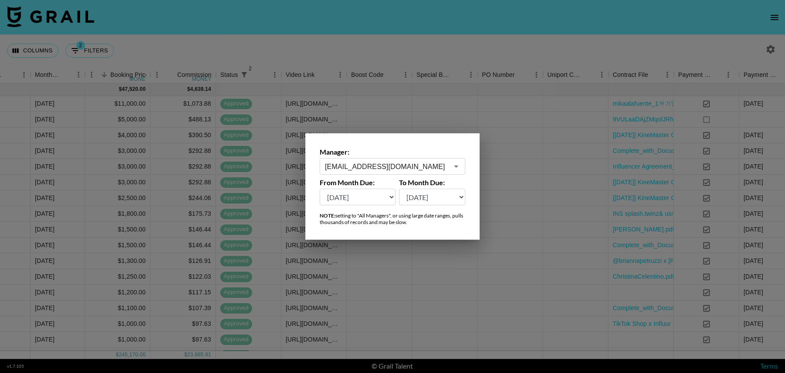
click at [350, 203] on select "Oct '26 Sep '26 Aug '26 Jul '26 Jun '26 May '26 Apr '26 Mar '26 Feb '26 Jan '26…" at bounding box center [358, 196] width 76 height 17
click at [320, 188] on select "Oct '26 Sep '26 Aug '26 Jul '26 Jun '26 May '26 Apr '26 Mar '26 Feb '26 Jan '26…" at bounding box center [358, 196] width 76 height 17
click at [349, 197] on select "Oct '26 Sep '26 Aug '26 Jul '26 Jun '26 May '26 Apr '26 Mar '26 Feb '26 Jan '26…" at bounding box center [358, 196] width 76 height 17
select select "Oct '25"
click at [320, 188] on select "Oct '26 Sep '26 Aug '26 Jul '26 Jun '26 May '26 Apr '26 Mar '26 Feb '26 Jan '26…" at bounding box center [358, 196] width 76 height 17
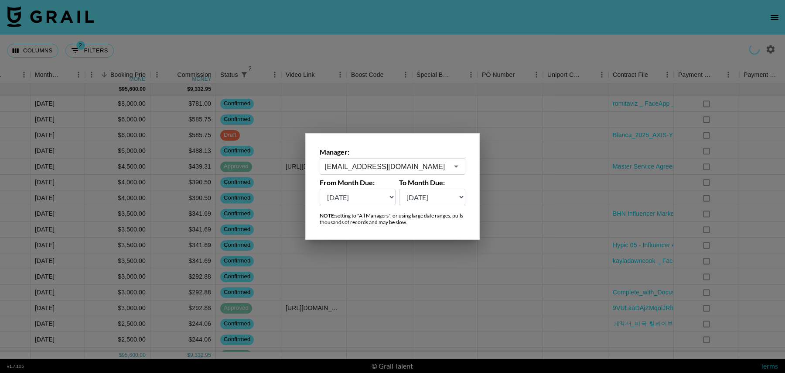
click at [413, 42] on div at bounding box center [392, 186] width 785 height 373
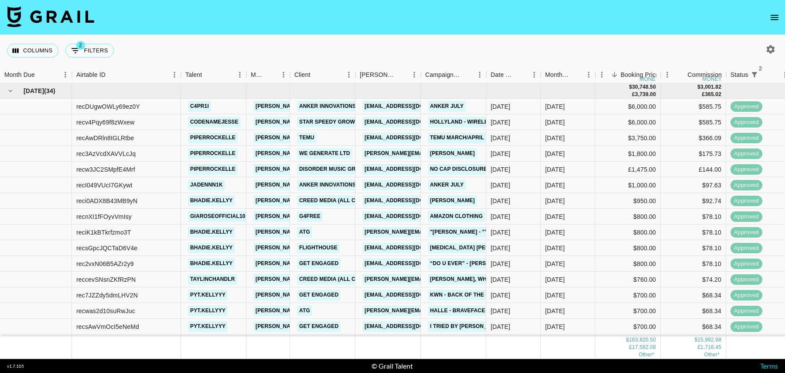
click at [773, 51] on icon "button" at bounding box center [771, 49] width 8 height 8
select select "Jul '25"
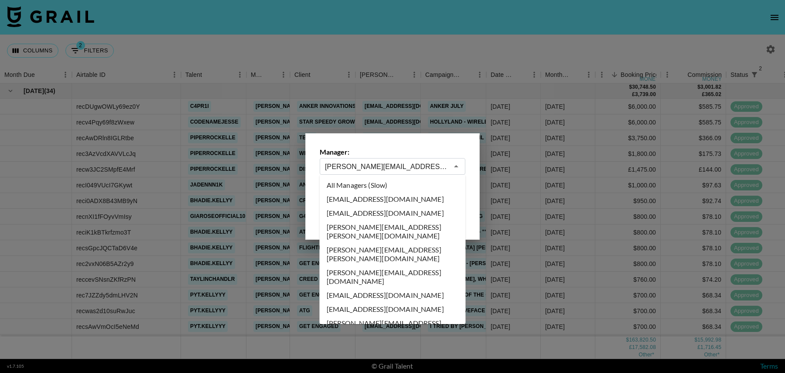
click at [355, 164] on input "tancredi@grail-talent.com" at bounding box center [386, 166] width 123 height 10
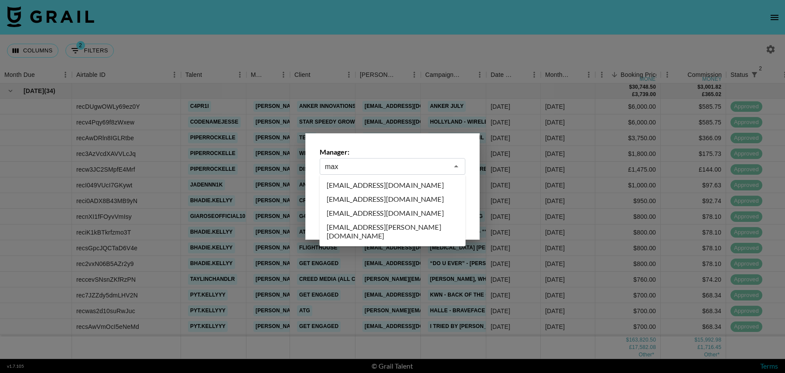
click at [349, 215] on li "maxelk@grail-talent.com" at bounding box center [393, 213] width 146 height 14
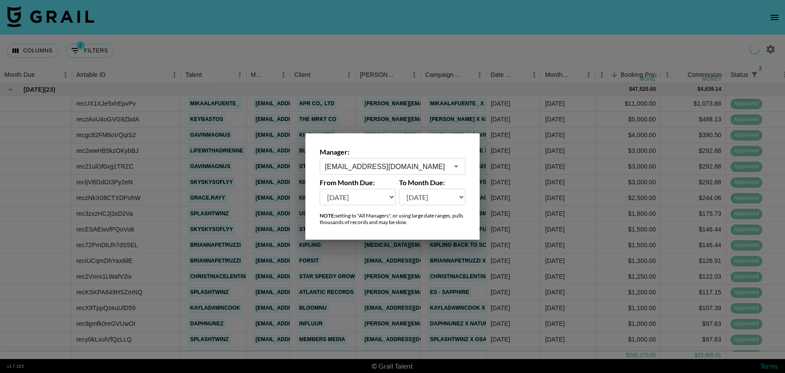
type input "maxelk@grail-talent.com"
click at [276, 120] on div at bounding box center [392, 186] width 785 height 373
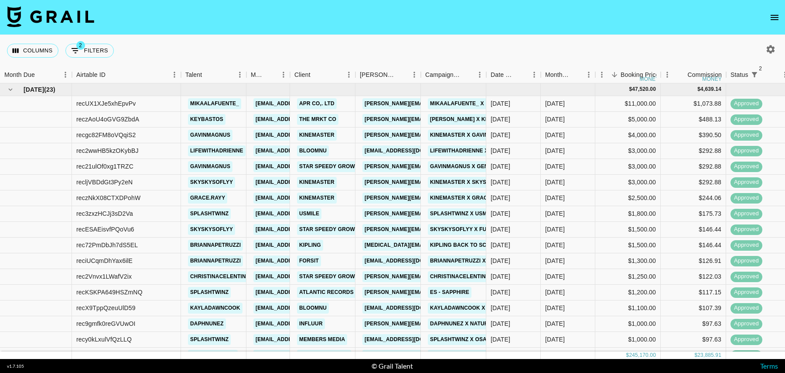
click at [769, 46] on icon "button" at bounding box center [771, 49] width 8 height 8
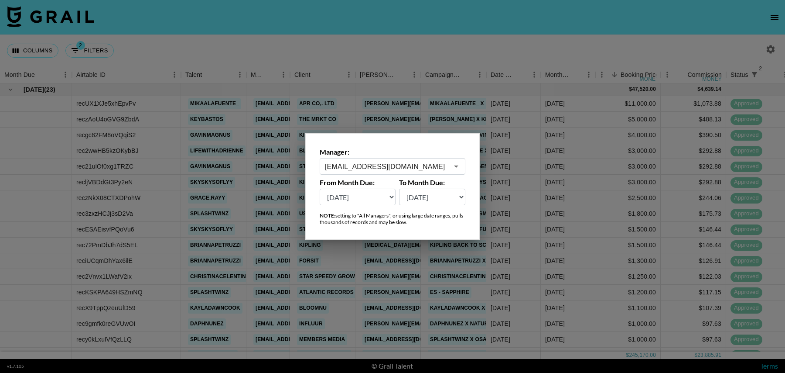
click at [353, 194] on select "Oct '26 Sep '26 Aug '26 Jul '26 Jun '26 May '26 Apr '26 Mar '26 Feb '26 Jan '26…" at bounding box center [358, 196] width 76 height 17
select select "Oct '25"
click at [320, 188] on select "Oct '26 Sep '26 Aug '26 Jul '26 Jun '26 May '26 Apr '26 Mar '26 Feb '26 Jan '26…" at bounding box center [358, 196] width 76 height 17
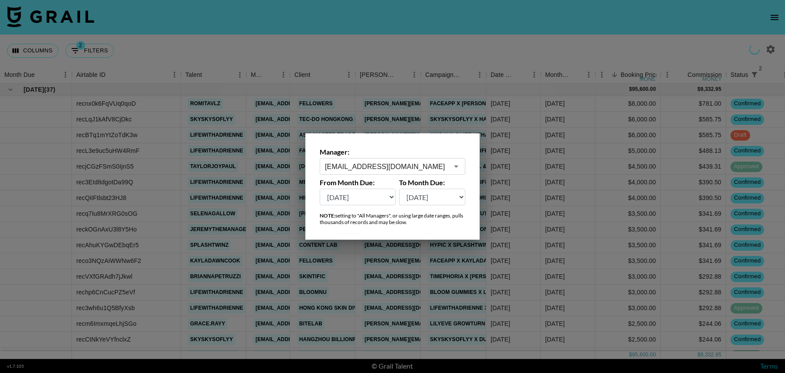
click at [472, 99] on div at bounding box center [392, 186] width 785 height 373
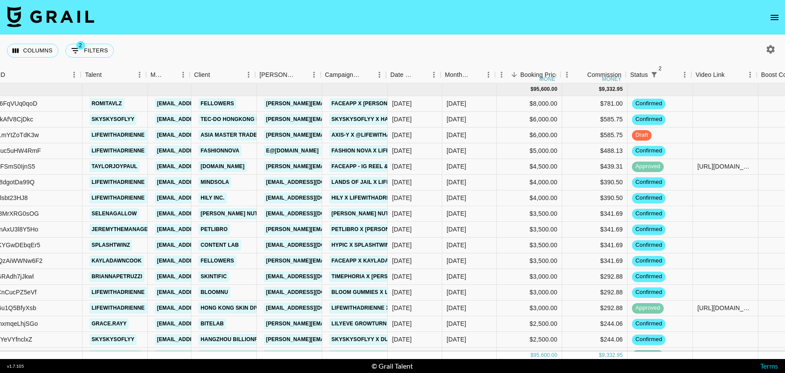
scroll to position [0, 101]
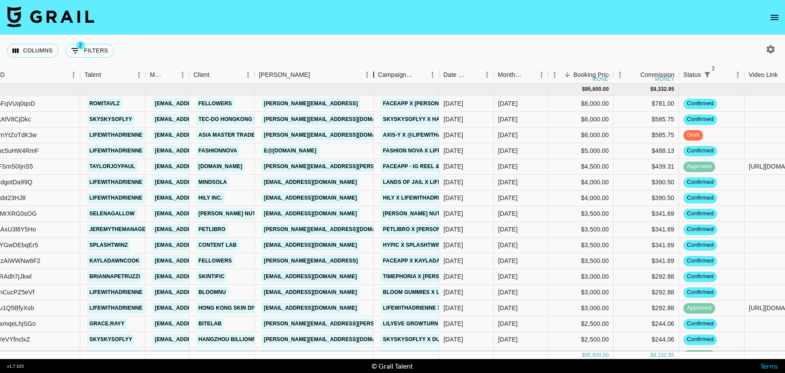
drag, startPoint x: 320, startPoint y: 76, endPoint x: 373, endPoint y: 77, distance: 53.7
click at [373, 77] on div "Booker" at bounding box center [374, 74] width 10 height 17
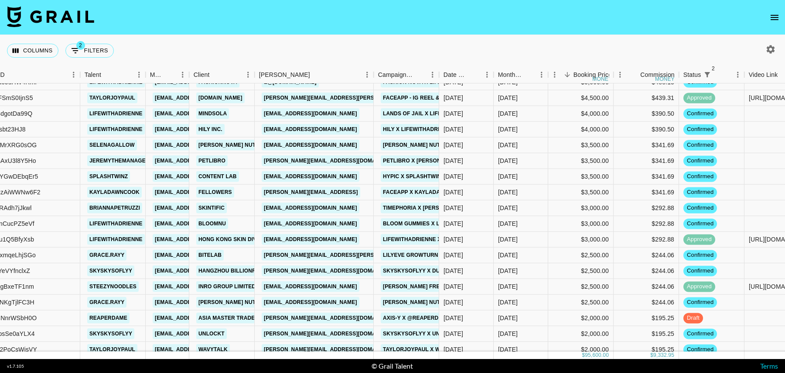
scroll to position [71, 101]
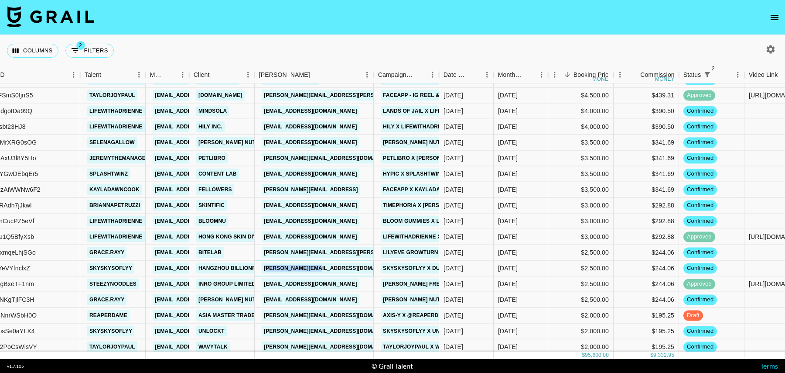
drag, startPoint x: 337, startPoint y: 267, endPoint x: 263, endPoint y: 268, distance: 74.2
click at [263, 268] on div "eva@sparkone.work" at bounding box center [314, 268] width 119 height 16
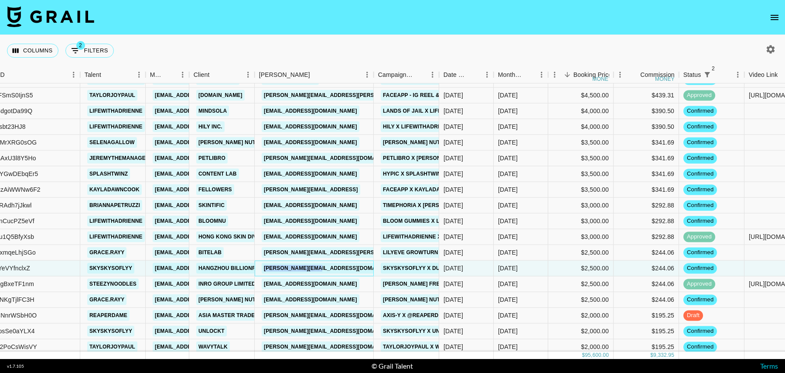
copy link "eva@sparkone.work"
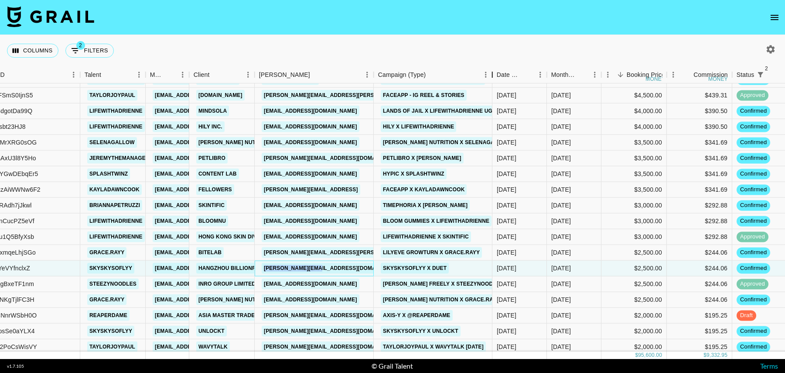
drag, startPoint x: 440, startPoint y: 77, endPoint x: 496, endPoint y: 76, distance: 55.8
click at [496, 76] on div "Campaign (Type)" at bounding box center [492, 74] width 10 height 17
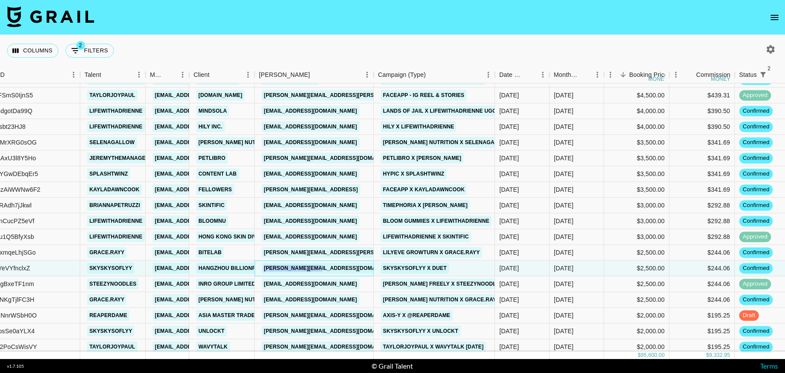
copy link "eva@sparkone.work"
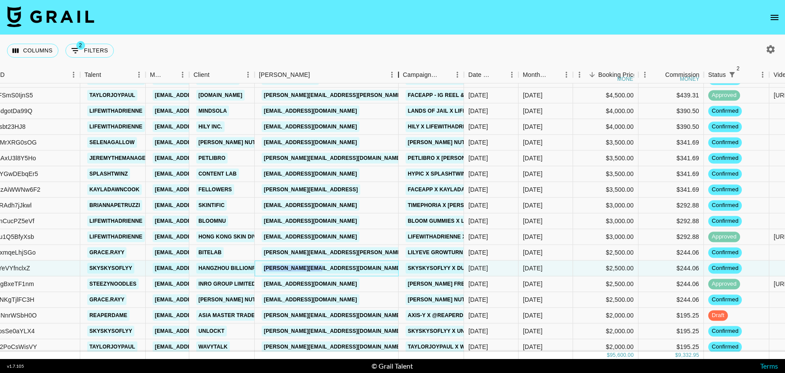
drag, startPoint x: 320, startPoint y: 75, endPoint x: 398, endPoint y: 78, distance: 78.5
click at [398, 78] on div "Booker" at bounding box center [398, 74] width 10 height 17
drag, startPoint x: 345, startPoint y: 253, endPoint x: 259, endPoint y: 251, distance: 86.8
click at [259, 251] on div "judy.lee@bitelab.co.kr" at bounding box center [327, 253] width 144 height 16
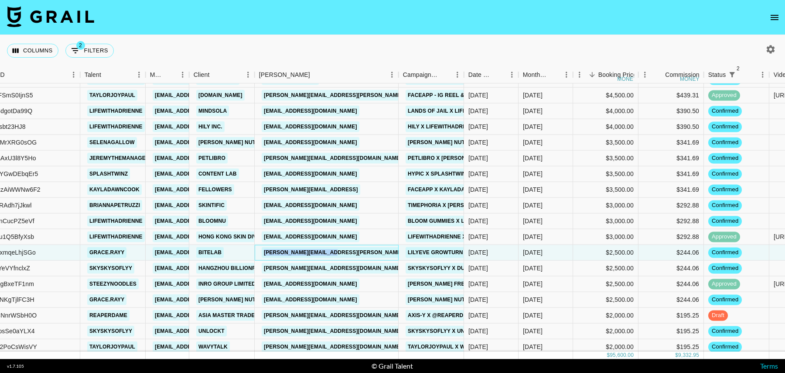
copy link "judy.lee@bitelab.co.kr"
drag, startPoint x: 130, startPoint y: 252, endPoint x: 89, endPoint y: 252, distance: 41.0
click at [89, 252] on div "grace.rayy" at bounding box center [112, 253] width 65 height 16
copy link "grace.rayy"
drag, startPoint x: 349, startPoint y: 251, endPoint x: 261, endPoint y: 253, distance: 88.1
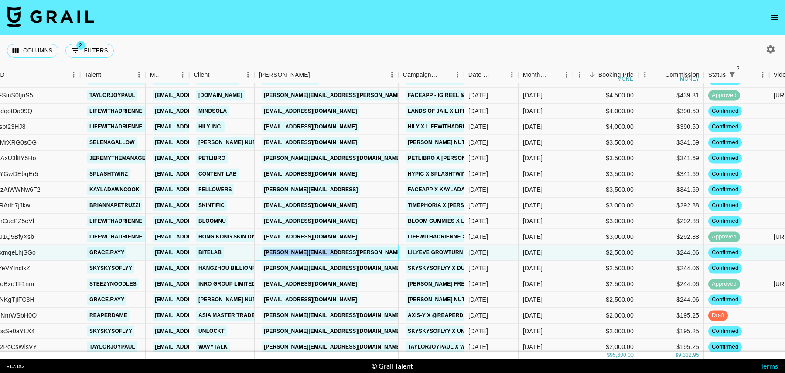
click at [261, 253] on div "judy.lee@bitelab.co.kr" at bounding box center [327, 253] width 144 height 16
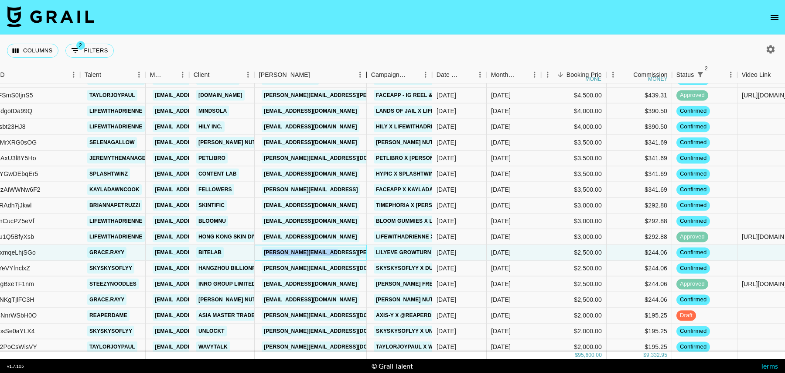
drag, startPoint x: 320, startPoint y: 75, endPoint x: 375, endPoint y: 79, distance: 55.1
click at [372, 79] on div "Booker" at bounding box center [367, 74] width 10 height 17
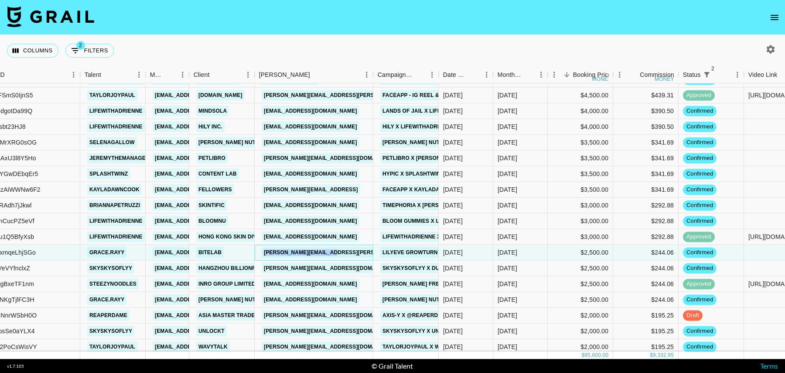
copy link "judy.lee@bitelab.co.kr"
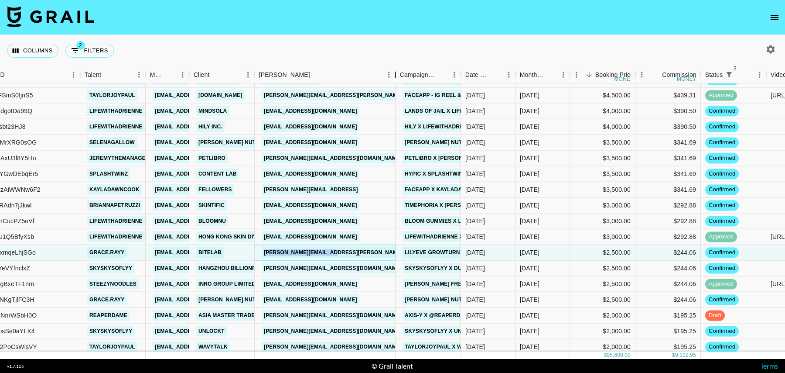
drag, startPoint x: 319, startPoint y: 78, endPoint x: 395, endPoint y: 78, distance: 75.5
click at [395, 78] on div "Booker" at bounding box center [395, 74] width 10 height 17
drag, startPoint x: 369, startPoint y: 235, endPoint x: 263, endPoint y: 235, distance: 106.9
click at [263, 235] on div "natasha.alyssa+1@skintific.com" at bounding box center [325, 237] width 141 height 16
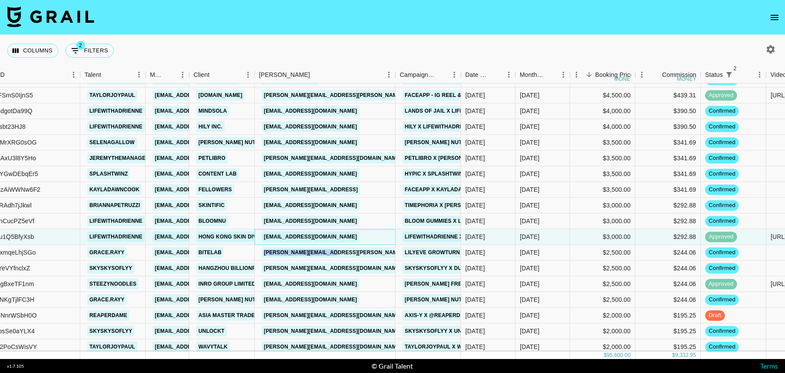
copy link "natasha.alyssa+1@skintific.com"
click at [357, 250] on div "judy.lee@bitelab.co.kr" at bounding box center [325, 253] width 141 height 16
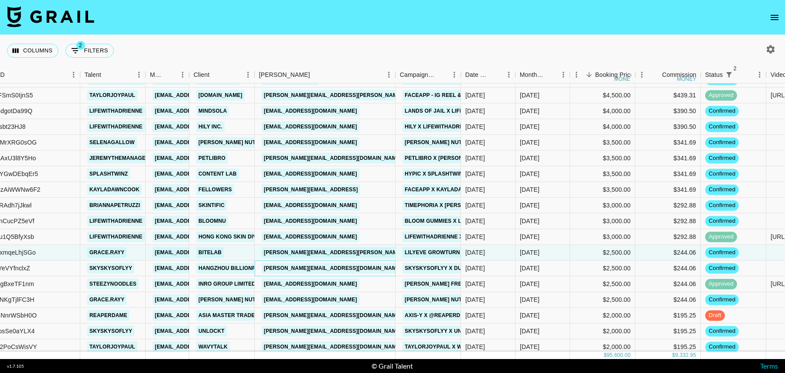
click at [361, 273] on div "eva@sparkone.work" at bounding box center [325, 268] width 141 height 16
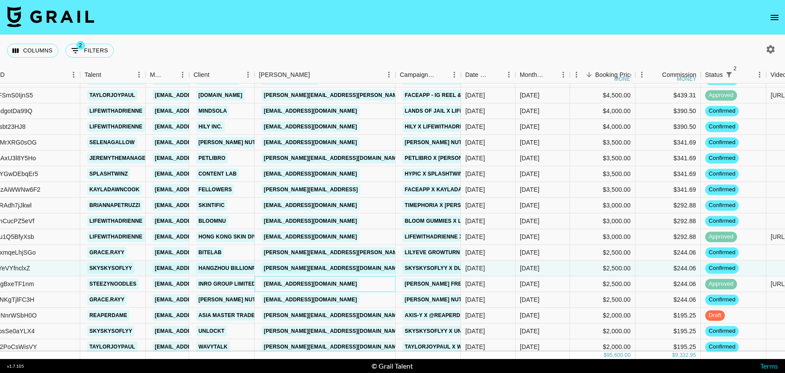
click at [384, 283] on div "blake+1@houseofmarketers.com" at bounding box center [325, 284] width 141 height 16
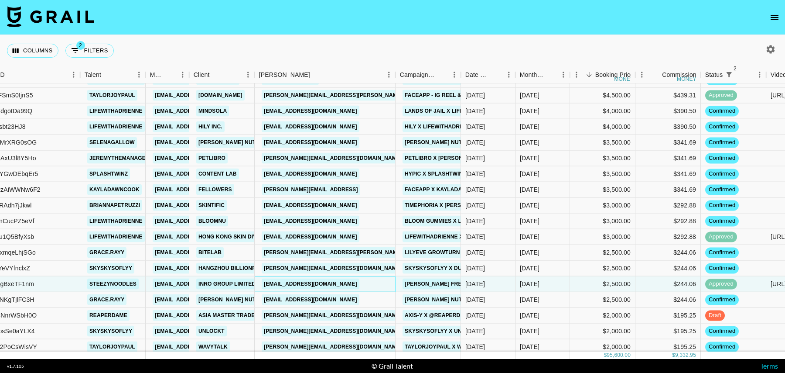
scroll to position [94, 101]
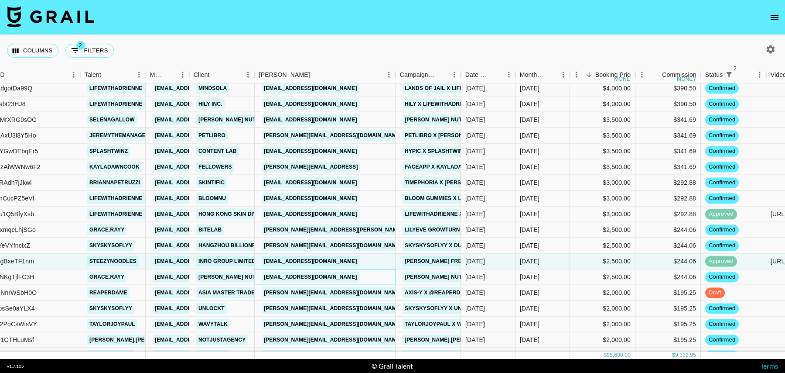
click at [363, 279] on div "eberk@digitalposition.com" at bounding box center [325, 277] width 141 height 16
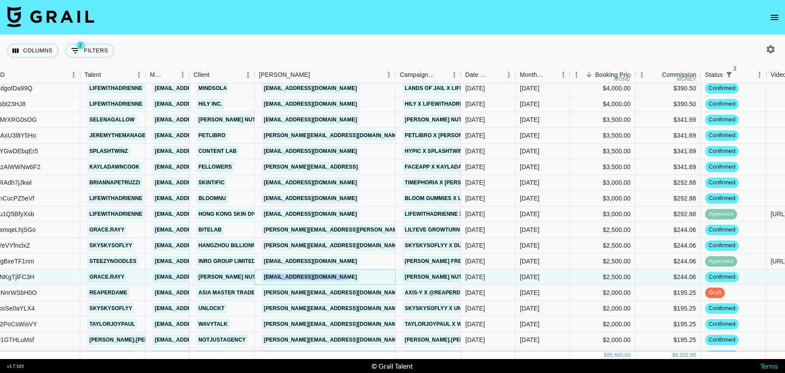
drag, startPoint x: 357, startPoint y: 276, endPoint x: 264, endPoint y: 278, distance: 93.4
click at [264, 278] on div "eberk@digitalposition.com" at bounding box center [325, 277] width 141 height 16
click at [343, 297] on div "blanca@axis-y.com" at bounding box center [325, 293] width 141 height 16
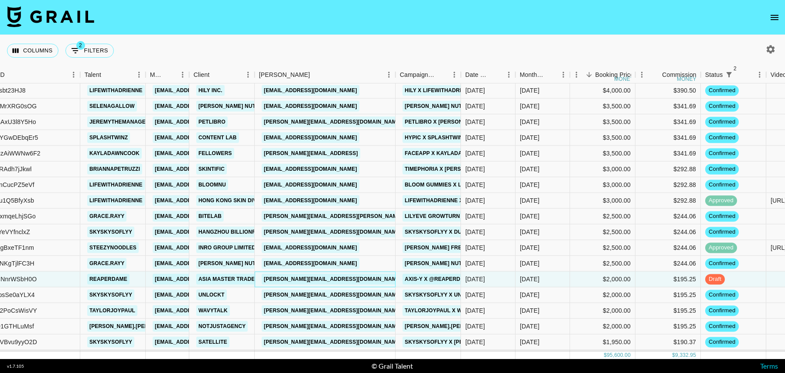
scroll to position [113, 101]
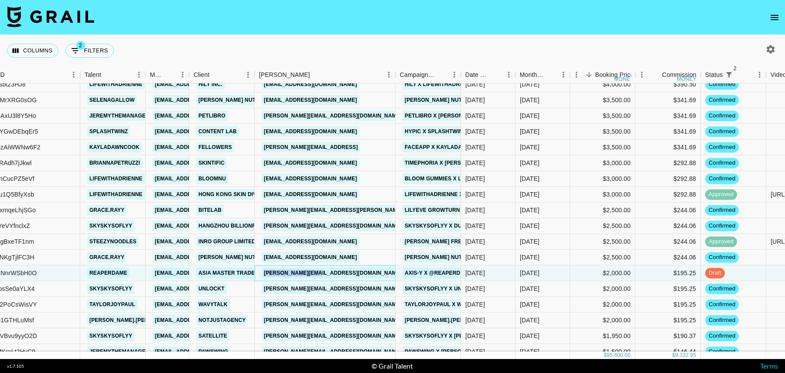
drag, startPoint x: 335, startPoint y: 269, endPoint x: 260, endPoint y: 269, distance: 75.0
click at [260, 269] on div "blanca@axis-y.com" at bounding box center [325, 273] width 141 height 16
copy link "blanca@axis-y.com"
click at [344, 284] on div "lou@unlockt.me" at bounding box center [325, 289] width 141 height 16
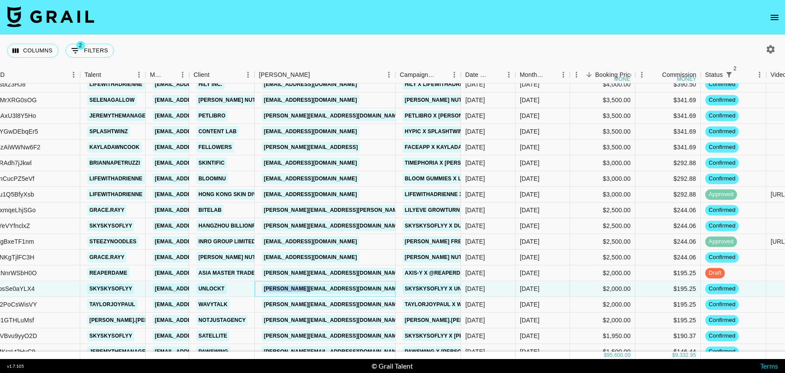
drag, startPoint x: 318, startPoint y: 290, endPoint x: 263, endPoint y: 289, distance: 55.0
click at [263, 289] on div "lou@unlockt.me" at bounding box center [332, 288] width 147 height 16
copy link "lou@unlockt.me"
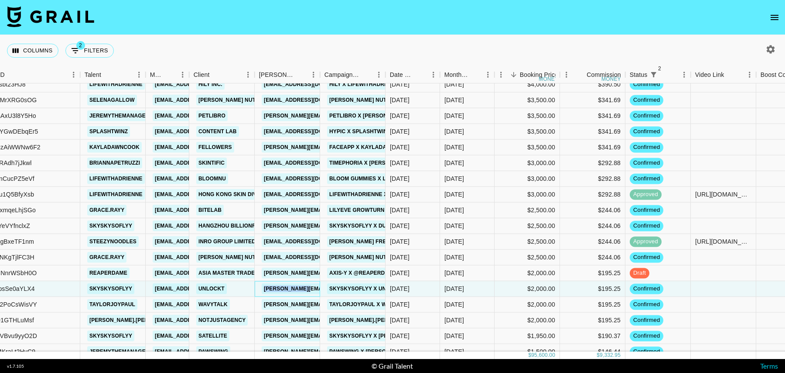
scroll to position [154, 101]
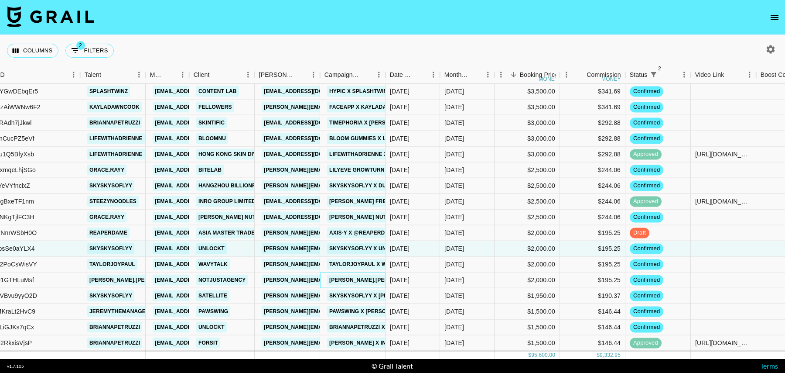
click at [323, 280] on div "Nicole.dawna x TOZO headphones" at bounding box center [352, 280] width 65 height 16
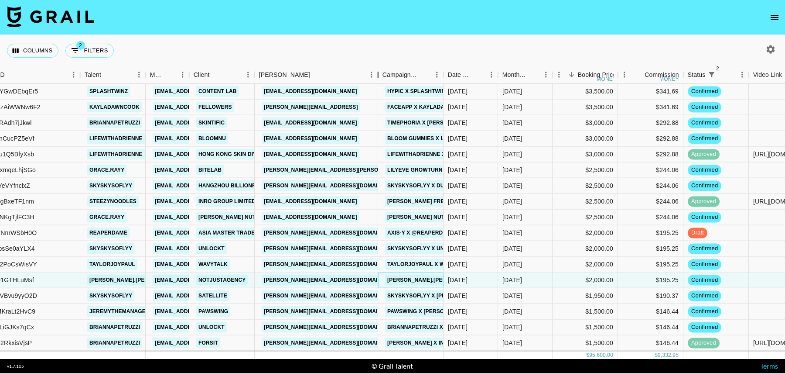
drag, startPoint x: 320, startPoint y: 75, endPoint x: 378, endPoint y: 79, distance: 58.1
click at [378, 79] on div "Booker" at bounding box center [378, 74] width 10 height 17
drag, startPoint x: 137, startPoint y: 280, endPoint x: 84, endPoint y: 276, distance: 53.4
click at [84, 276] on div "nicole.dawna" at bounding box center [112, 280] width 65 height 16
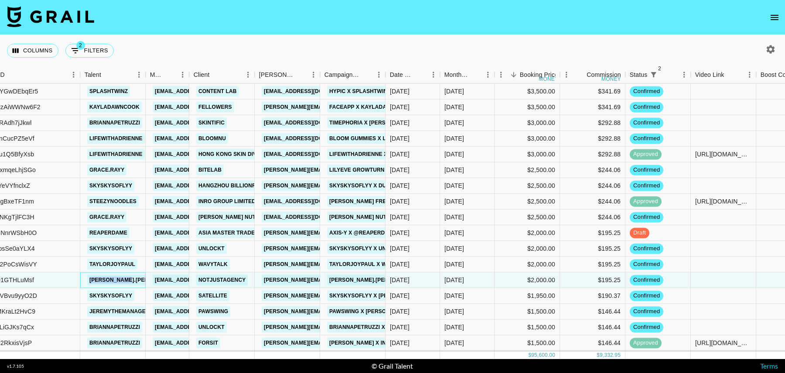
copy link "nicole.dawna"
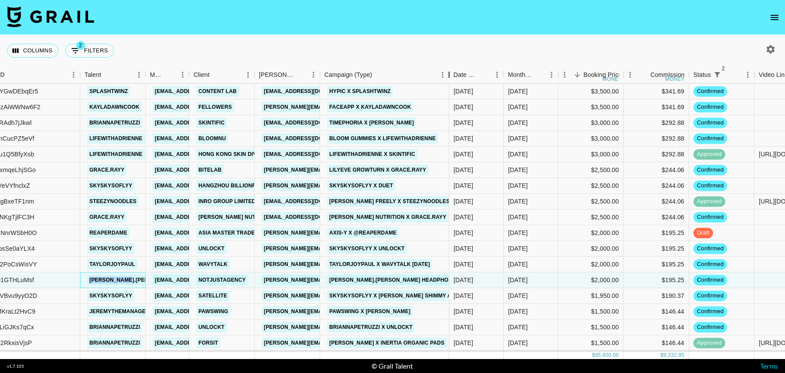
drag, startPoint x: 386, startPoint y: 76, endPoint x: 450, endPoint y: 75, distance: 63.7
click at [450, 75] on div "Campaign (Type)" at bounding box center [449, 74] width 10 height 17
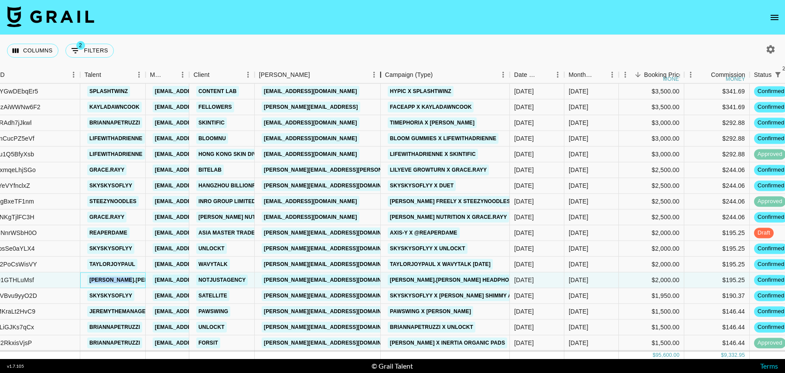
drag, startPoint x: 319, startPoint y: 75, endPoint x: 379, endPoint y: 75, distance: 60.6
click at [379, 75] on div "Booker" at bounding box center [381, 74] width 10 height 17
drag, startPoint x: 364, startPoint y: 280, endPoint x: 263, endPoint y: 279, distance: 101.6
click at [263, 279] on div "joanne.c@notjustagency.com" at bounding box center [318, 280] width 126 height 16
copy link "joanne.c@notjustagency.com"
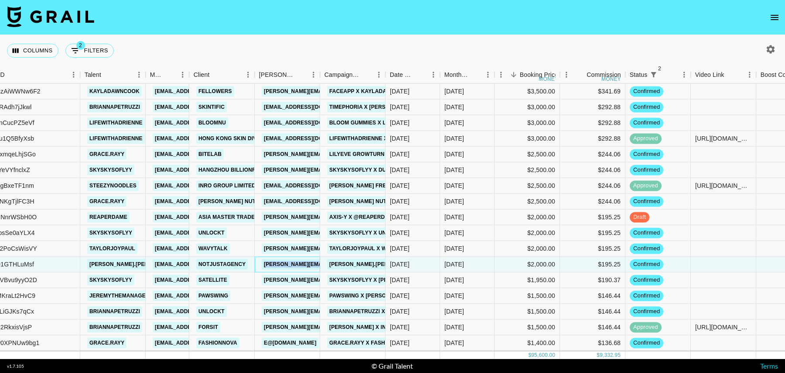
scroll to position [175, 101]
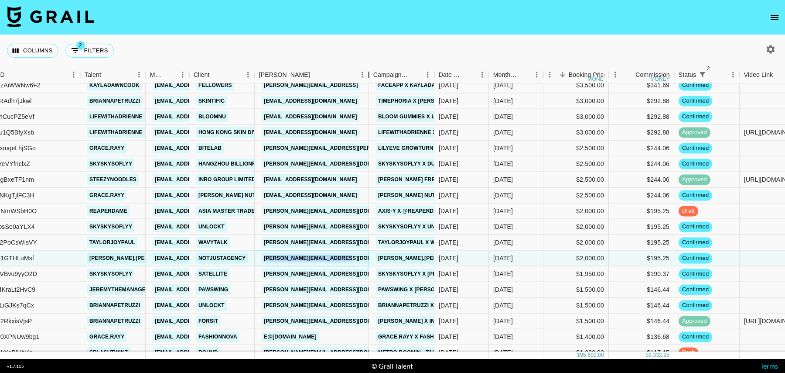
drag, startPoint x: 320, startPoint y: 78, endPoint x: 369, endPoint y: 78, distance: 49.3
click at [369, 78] on div "Booker" at bounding box center [369, 74] width 10 height 17
drag, startPoint x: 338, startPoint y: 275, endPoint x: 260, endPoint y: 275, distance: 79.0
click at [260, 275] on div "valeria@satellite.ad" at bounding box center [312, 274] width 115 height 16
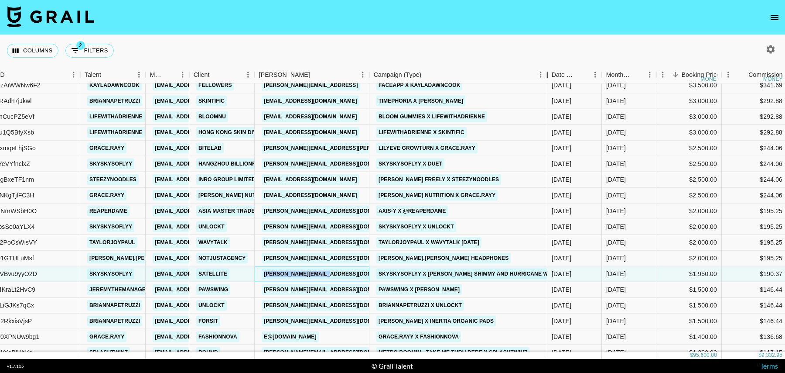
drag, startPoint x: 434, startPoint y: 76, endPoint x: 547, endPoint y: 79, distance: 112.6
click at [547, 79] on div "Campaign (Type)" at bounding box center [547, 74] width 10 height 17
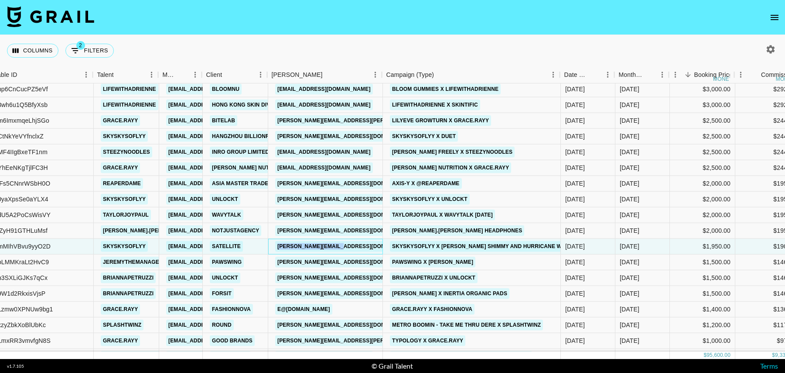
scroll to position [203, 84]
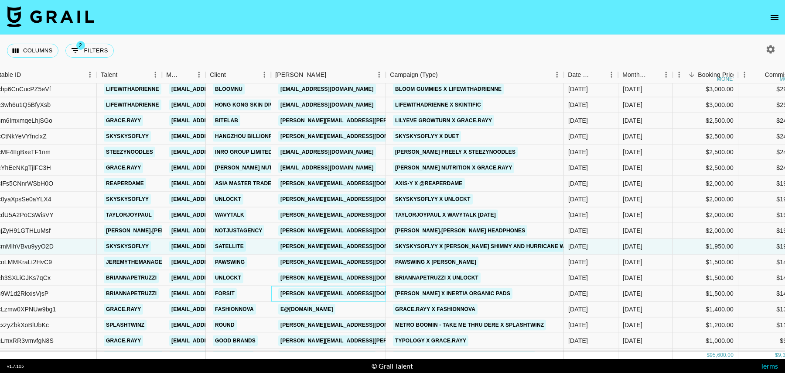
click at [354, 293] on div "anna@forsit.co.kr" at bounding box center [328, 294] width 115 height 16
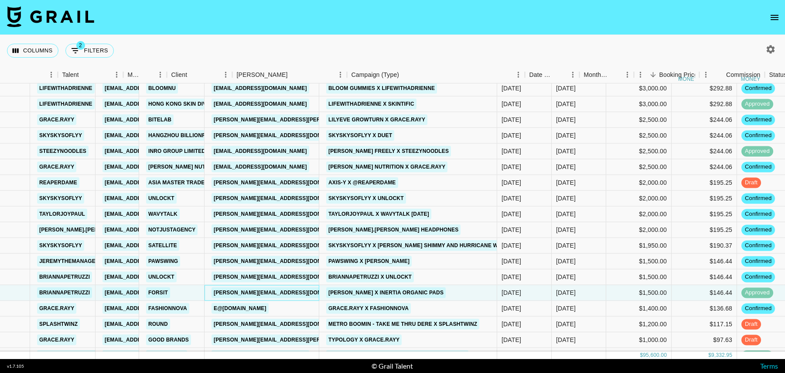
scroll to position [204, 111]
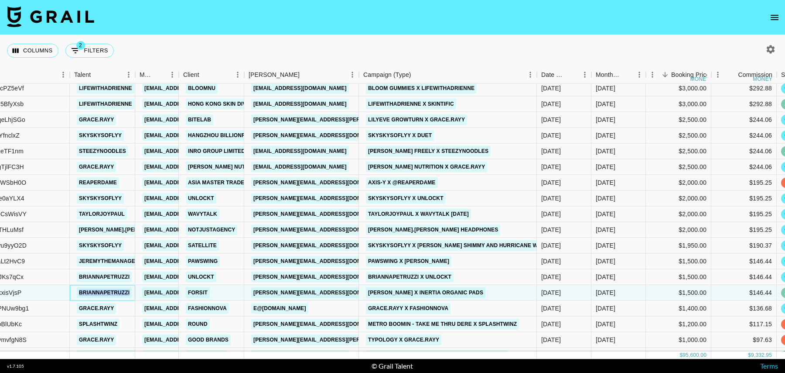
drag, startPoint x: 132, startPoint y: 293, endPoint x: 70, endPoint y: 294, distance: 62.4
click at [70, 294] on div "briannapetruzzi" at bounding box center [102, 293] width 65 height 16
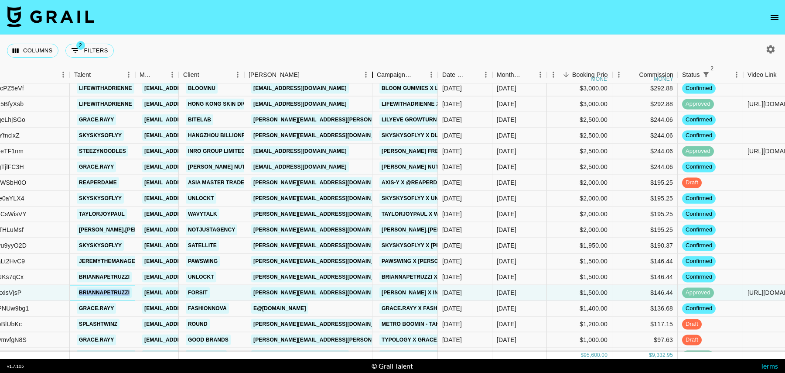
drag, startPoint x: 308, startPoint y: 79, endPoint x: 371, endPoint y: 82, distance: 62.9
click at [371, 82] on div "Booker" at bounding box center [372, 74] width 10 height 17
drag, startPoint x: 319, startPoint y: 293, endPoint x: 253, endPoint y: 292, distance: 65.4
click at [253, 292] on div "anna@forsit.co.kr" at bounding box center [308, 293] width 128 height 16
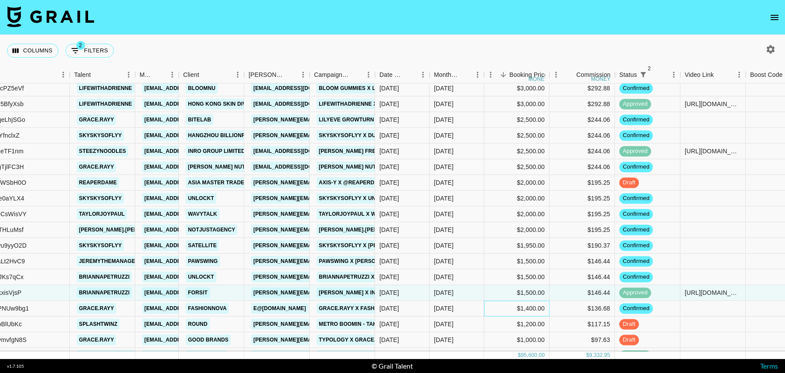
click at [496, 307] on div "$1,400.00" at bounding box center [516, 309] width 65 height 16
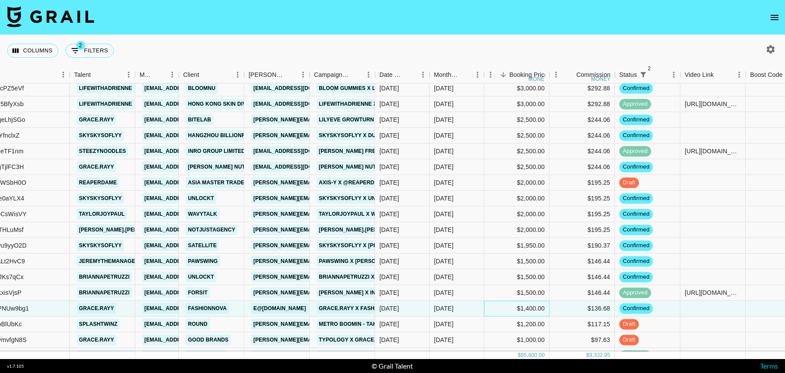
scroll to position [230, 111]
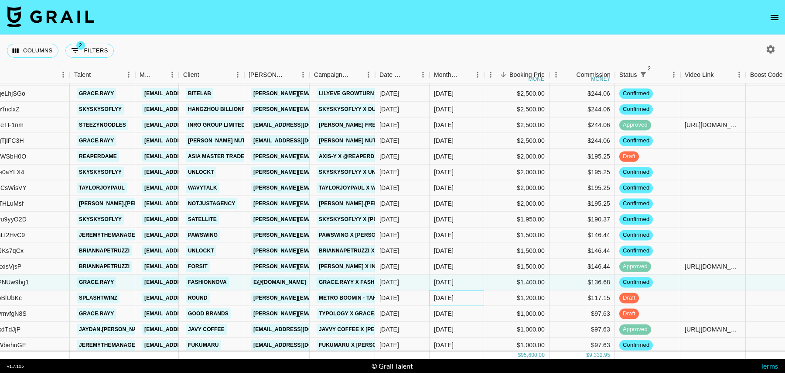
click at [470, 297] on div "Oct '25" at bounding box center [457, 298] width 55 height 16
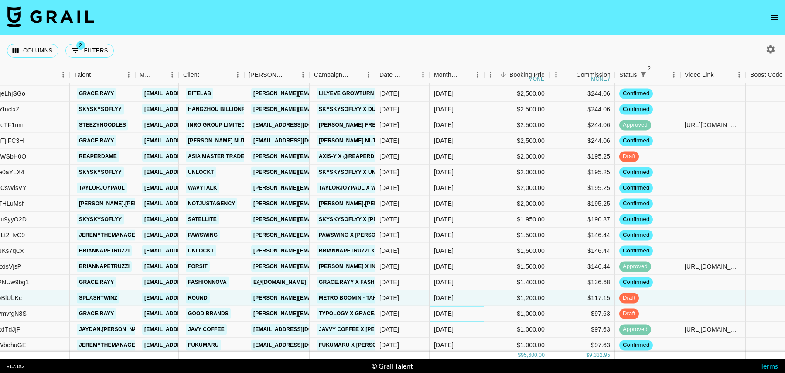
click at [472, 314] on div "Oct '25" at bounding box center [457, 314] width 55 height 16
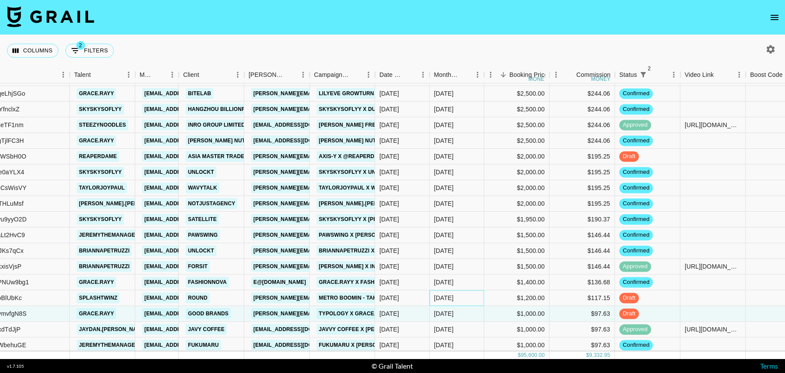
click at [471, 290] on div "Oct '25" at bounding box center [457, 298] width 55 height 16
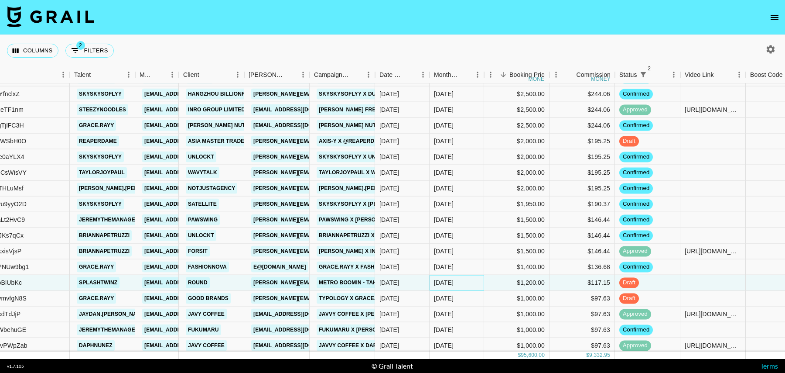
scroll to position [251, 111]
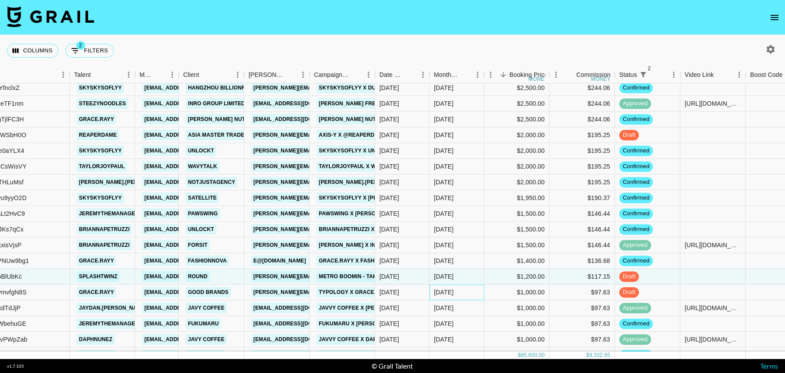
click at [471, 294] on div "Oct '25" at bounding box center [457, 292] width 55 height 16
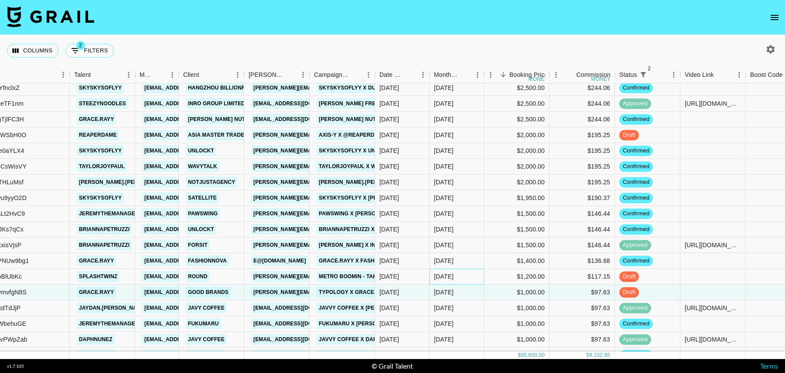
click at [468, 271] on div "Oct '25" at bounding box center [457, 277] width 55 height 16
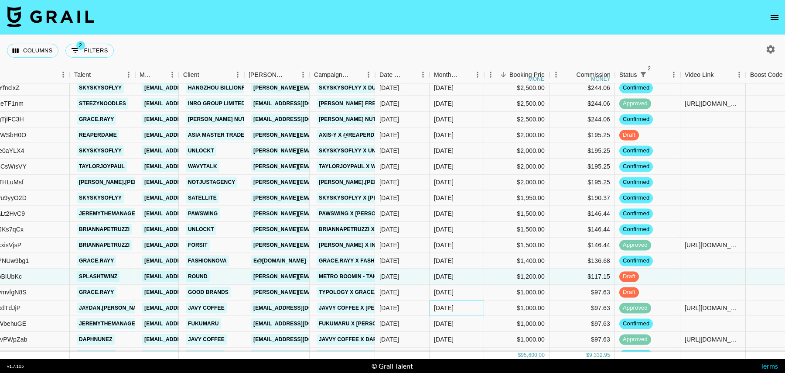
click at [468, 311] on div "Oct '25" at bounding box center [457, 308] width 55 height 16
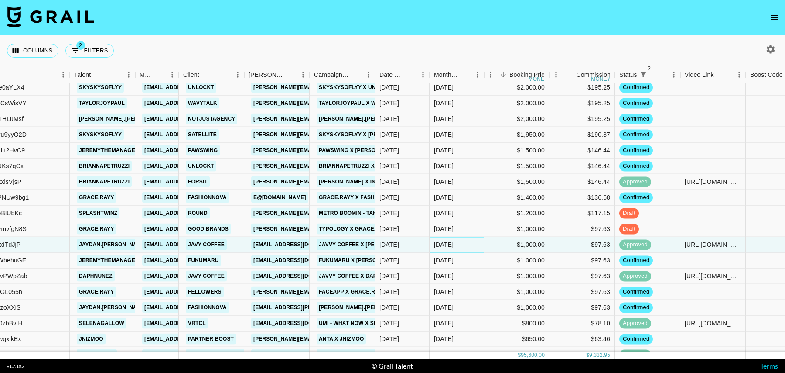
scroll to position [326, 111]
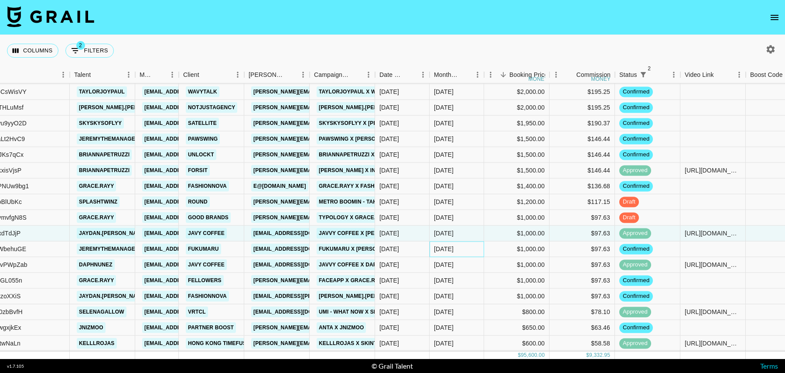
click at [469, 248] on div "Oct '25" at bounding box center [457, 249] width 55 height 16
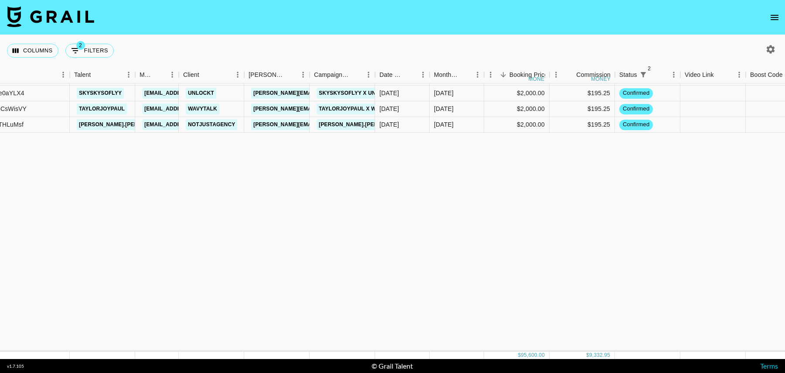
scroll to position [0, 111]
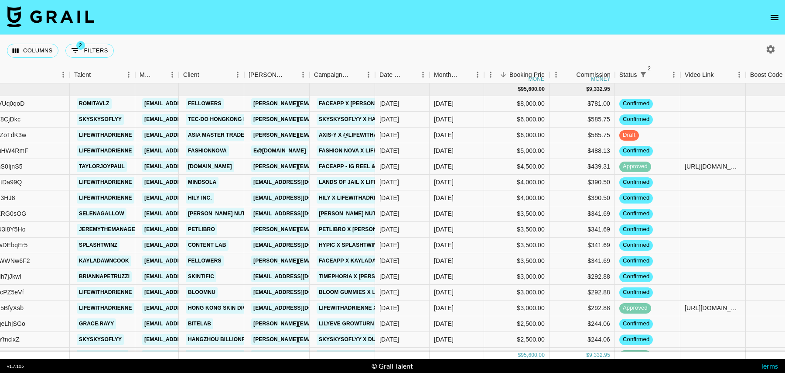
click at [777, 51] on button "button" at bounding box center [770, 49] width 15 height 15
select select "Oct '25"
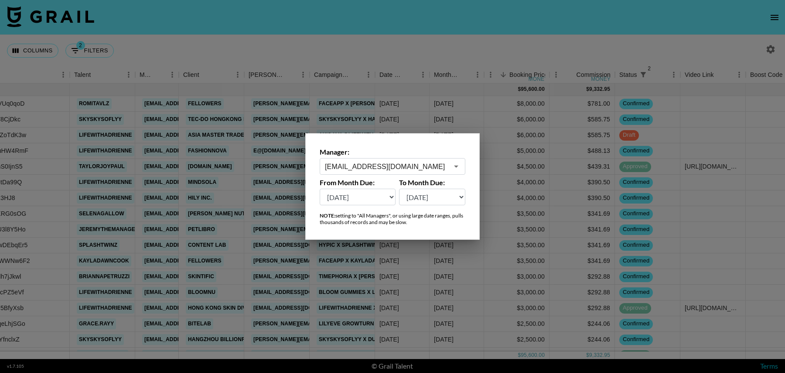
click at [347, 165] on input "maxelk@grail-talent.com" at bounding box center [386, 166] width 123 height 10
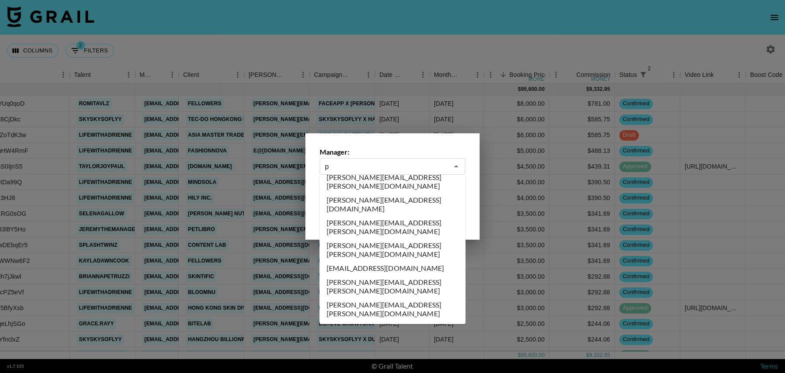
scroll to position [0, 0]
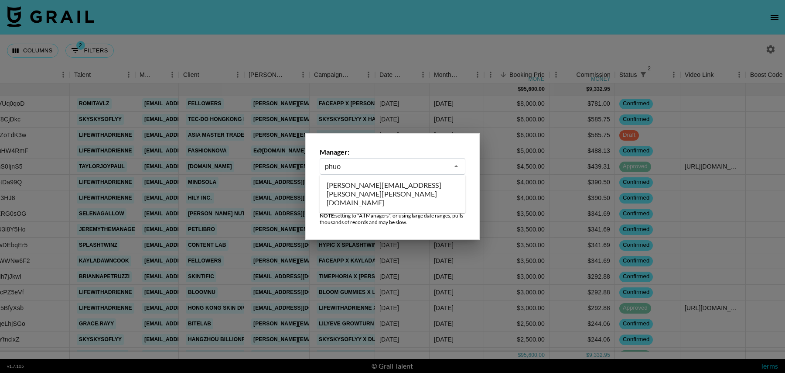
click at [356, 187] on li "phuong.linh.nhu@grail-talent.com" at bounding box center [393, 193] width 146 height 31
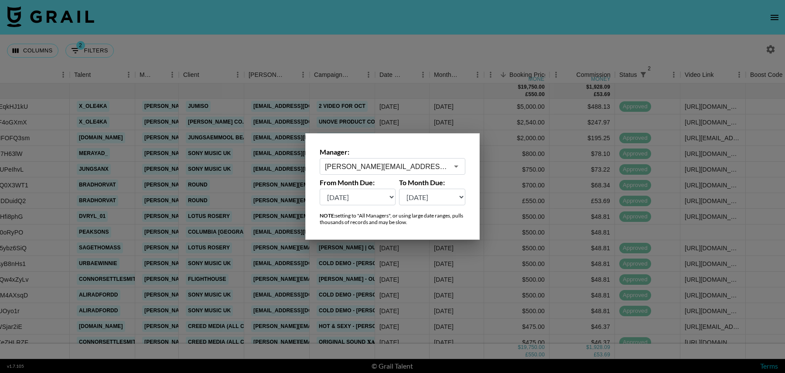
type input "phuong.linh.nhu@grail-talent.com"
click at [552, 128] on div at bounding box center [392, 186] width 785 height 373
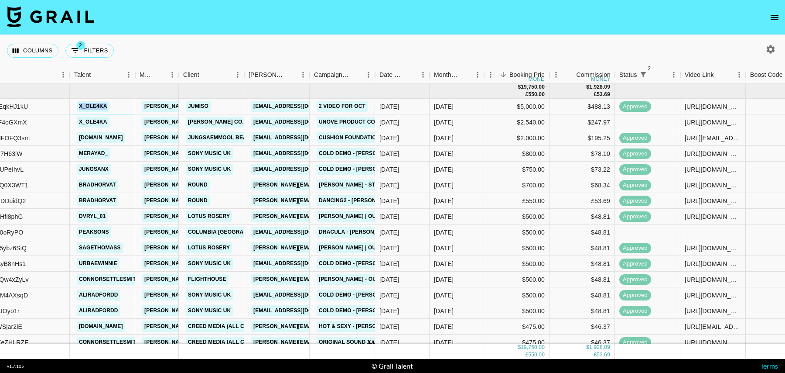
drag, startPoint x: 121, startPoint y: 104, endPoint x: 65, endPoint y: 104, distance: 55.8
click at [65, 104] on div "recHEX5KDEqkHJ1kU x_ole4ka phuong.linh.nhu@grail-talent.com JUMISO vfp@jumiso.c…" at bounding box center [596, 107] width 1415 height 16
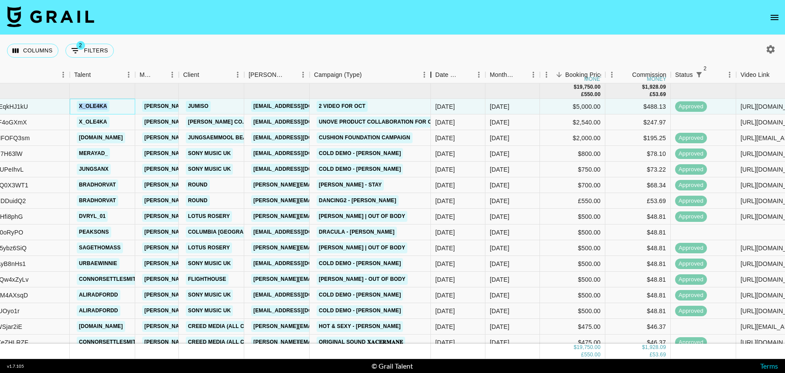
drag, startPoint x: 376, startPoint y: 71, endPoint x: 443, endPoint y: 70, distance: 66.3
click at [436, 71] on div "Campaign (Type)" at bounding box center [431, 74] width 10 height 17
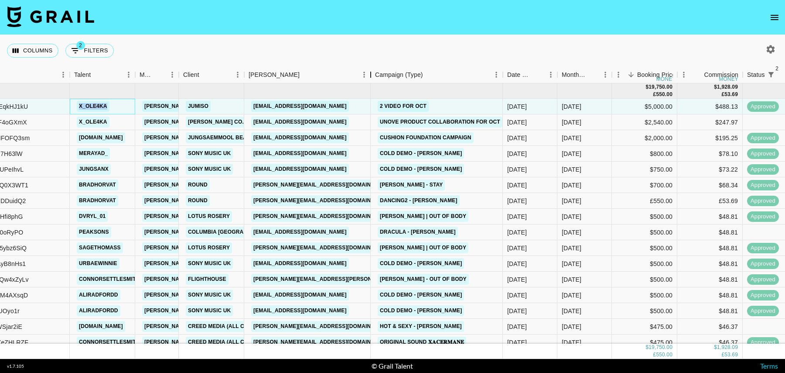
drag, startPoint x: 309, startPoint y: 74, endPoint x: 372, endPoint y: 72, distance: 62.4
click at [372, 72] on div "Booker" at bounding box center [371, 74] width 10 height 17
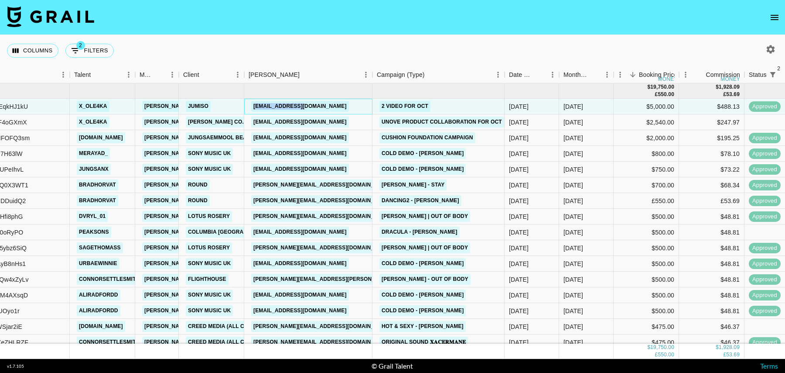
drag, startPoint x: 315, startPoint y: 106, endPoint x: 251, endPoint y: 106, distance: 63.7
click at [251, 106] on div "vfp@jumiso.co.kr" at bounding box center [308, 107] width 128 height 16
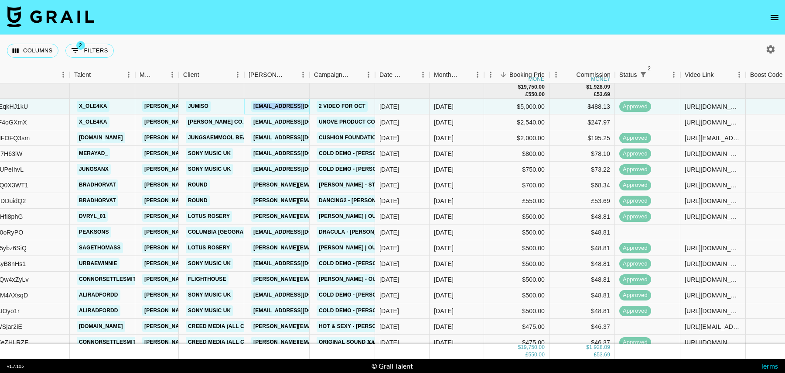
click at [287, 105] on link "vfp@jumiso.co.kr" at bounding box center [300, 106] width 98 height 11
click at [498, 121] on div "$2,540.00" at bounding box center [516, 122] width 65 height 16
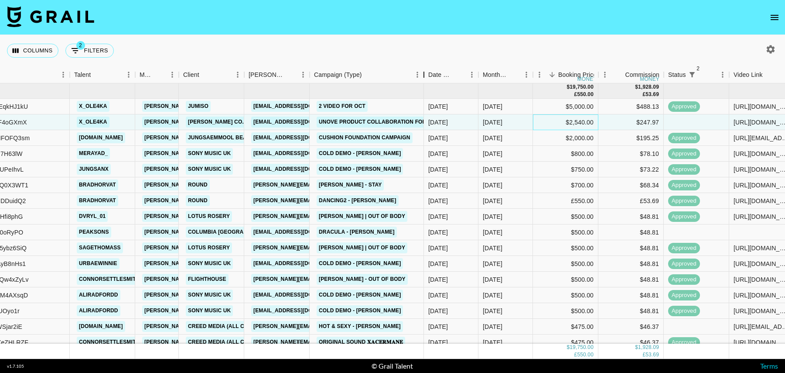
drag, startPoint x: 378, startPoint y: 76, endPoint x: 427, endPoint y: 75, distance: 48.9
click at [427, 76] on div "Campaign (Type)" at bounding box center [424, 74] width 10 height 17
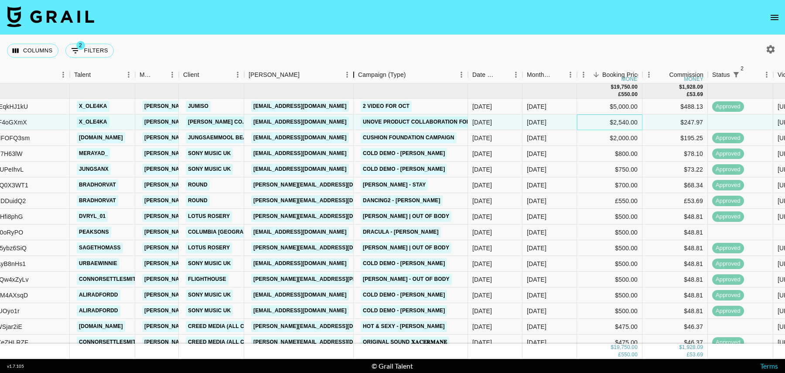
drag, startPoint x: 308, startPoint y: 72, endPoint x: 354, endPoint y: 72, distance: 45.4
click at [354, 72] on div "Booker" at bounding box center [354, 74] width 10 height 17
drag, startPoint x: 338, startPoint y: 120, endPoint x: 252, endPoint y: 122, distance: 86.4
click at [252, 122] on div "ih.kang@wyattcorp.com" at bounding box center [299, 122] width 111 height 16
click at [285, 123] on link "ih.kang@wyattcorp.com" at bounding box center [300, 121] width 98 height 11
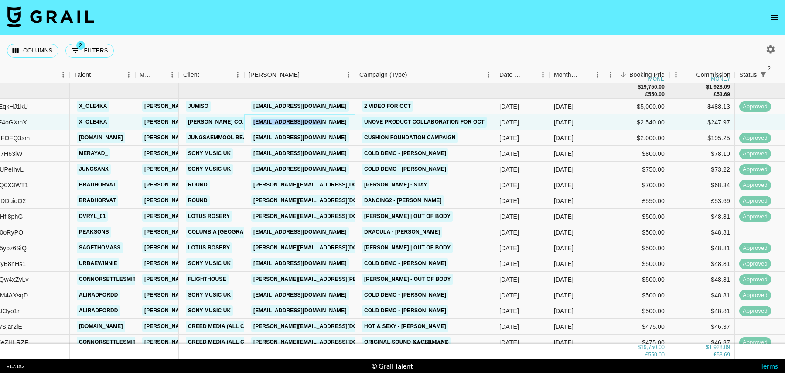
drag, startPoint x: 470, startPoint y: 74, endPoint x: 496, endPoint y: 77, distance: 25.9
click at [496, 77] on div "Campaign (Type)" at bounding box center [495, 74] width 10 height 17
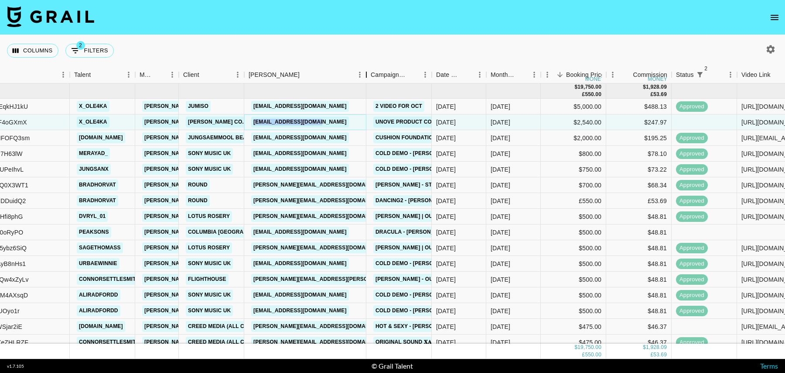
drag, startPoint x: 309, startPoint y: 77, endPoint x: 366, endPoint y: 82, distance: 57.0
click at [366, 82] on div "Booker" at bounding box center [366, 74] width 10 height 17
drag, startPoint x: 128, startPoint y: 137, endPoint x: 75, endPoint y: 138, distance: 52.8
click at [75, 138] on div "maryamshai.kh" at bounding box center [101, 138] width 54 height 16
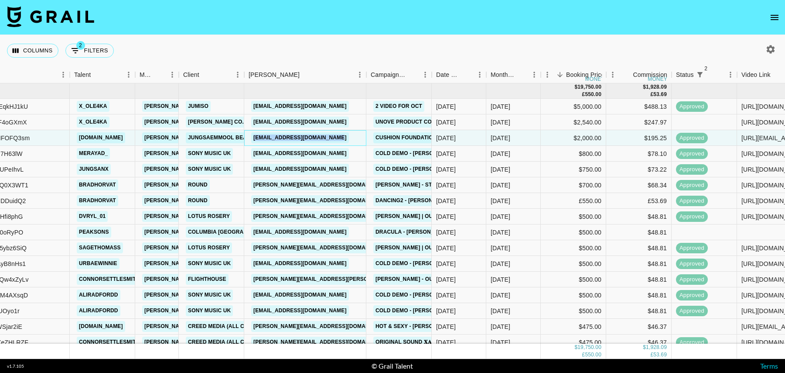
drag, startPoint x: 359, startPoint y: 136, endPoint x: 250, endPoint y: 137, distance: 108.2
click at [250, 137] on div "overseas_mkt1@jsmbeauty.com" at bounding box center [305, 138] width 122 height 16
click at [315, 137] on link "overseas_mkt1@jsmbeauty.com" at bounding box center [300, 137] width 98 height 11
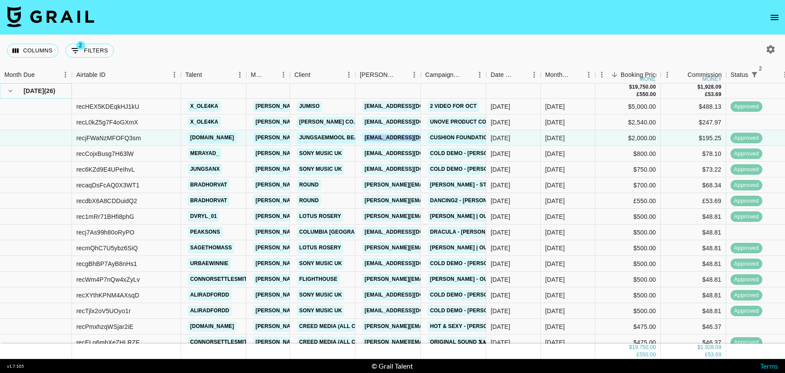
click at [10, 90] on icon "hide children" at bounding box center [11, 91] width 8 height 8
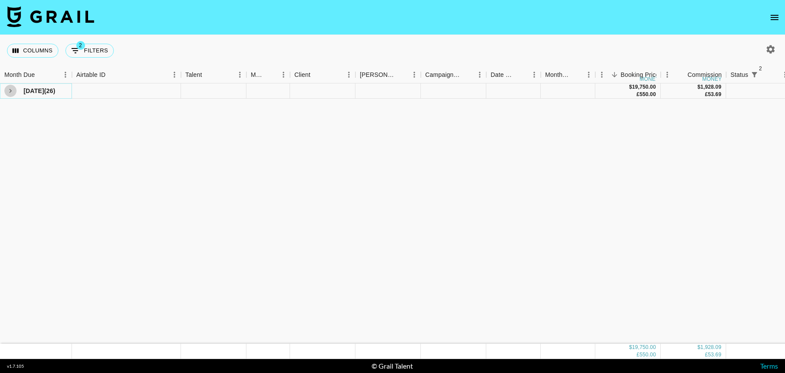
click at [9, 92] on icon "see children" at bounding box center [11, 91] width 8 height 8
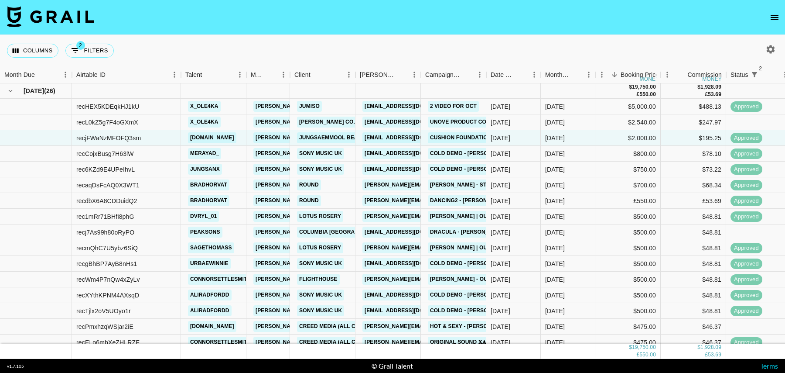
click at [769, 46] on icon "button" at bounding box center [771, 49] width 10 height 10
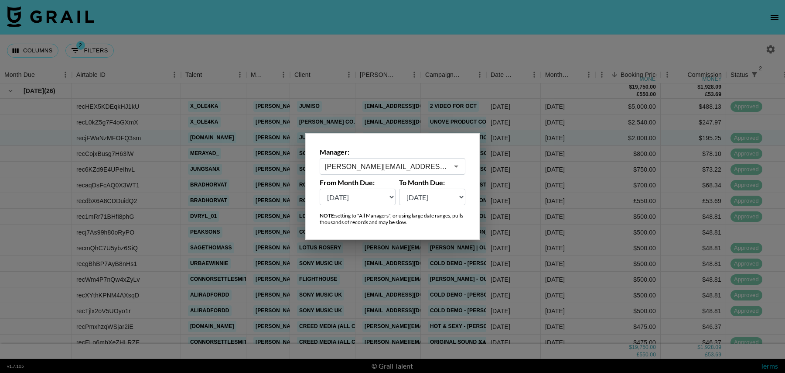
click at [346, 202] on select "Oct '26 Sep '26 Aug '26 Jul '26 Jun '26 May '26 Apr '26 Mar '26 Feb '26 Jan '26…" at bounding box center [358, 196] width 76 height 17
select select "Sep '25"
click at [320, 188] on select "Oct '26 Sep '26 Aug '26 Jul '26 Jun '26 May '26 Apr '26 Mar '26 Feb '26 Jan '26…" at bounding box center [358, 196] width 76 height 17
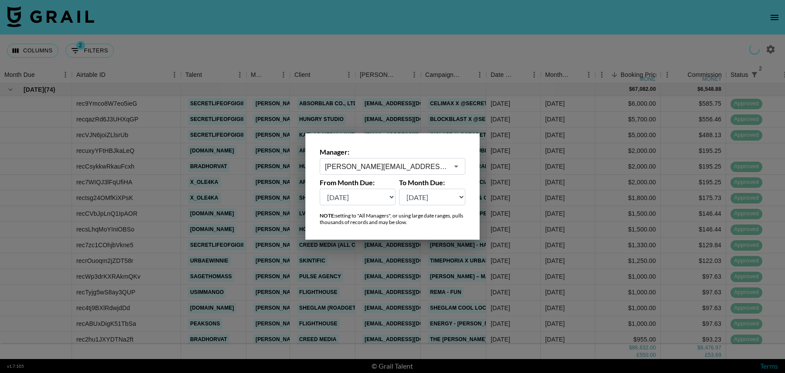
click at [413, 41] on div at bounding box center [392, 186] width 785 height 373
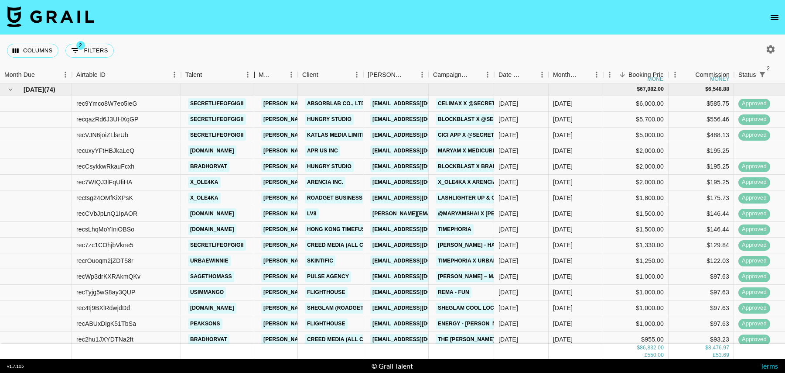
drag, startPoint x: 243, startPoint y: 72, endPoint x: 253, endPoint y: 72, distance: 10.9
click at [253, 72] on div "Talent" at bounding box center [254, 74] width 10 height 17
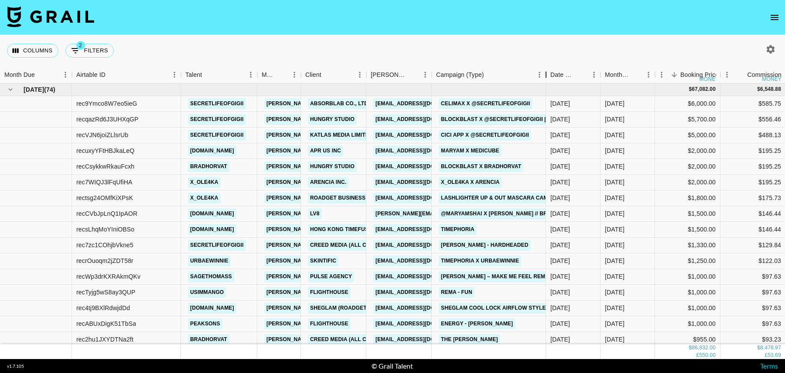
drag, startPoint x: 496, startPoint y: 74, endPoint x: 547, endPoint y: 74, distance: 51.5
click at [547, 74] on div "Campaign (Type)" at bounding box center [546, 74] width 10 height 17
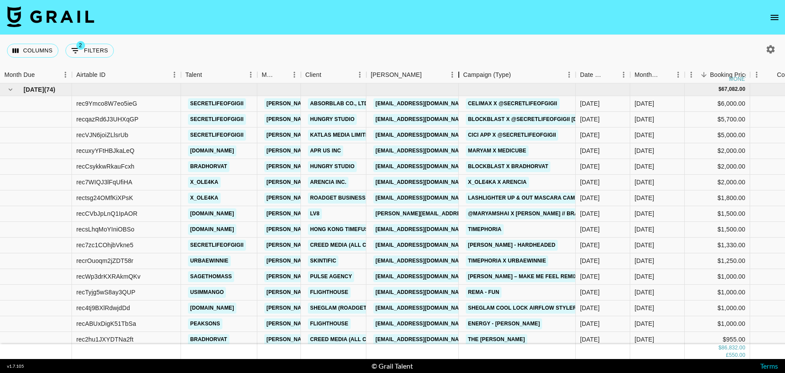
drag, startPoint x: 431, startPoint y: 76, endPoint x: 471, endPoint y: 76, distance: 40.6
click at [464, 76] on div "Booker" at bounding box center [459, 74] width 10 height 17
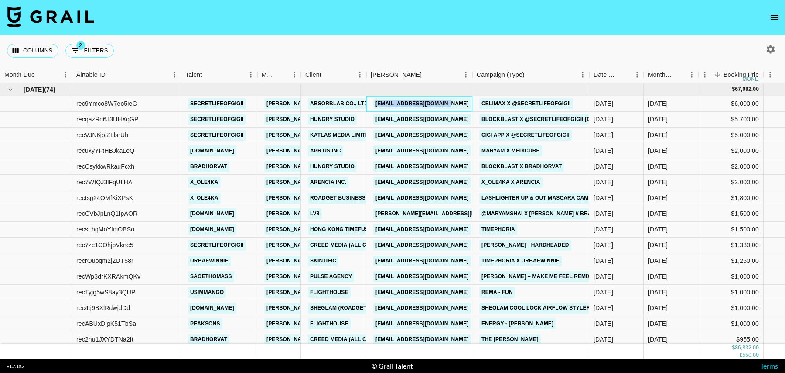
drag, startPoint x: 466, startPoint y: 105, endPoint x: 371, endPoint y: 106, distance: 94.7
click at [371, 106] on div "[EMAIL_ADDRESS][DOMAIN_NAME]" at bounding box center [419, 104] width 106 height 16
click at [410, 103] on link "[EMAIL_ADDRESS][DOMAIN_NAME]" at bounding box center [422, 103] width 98 height 11
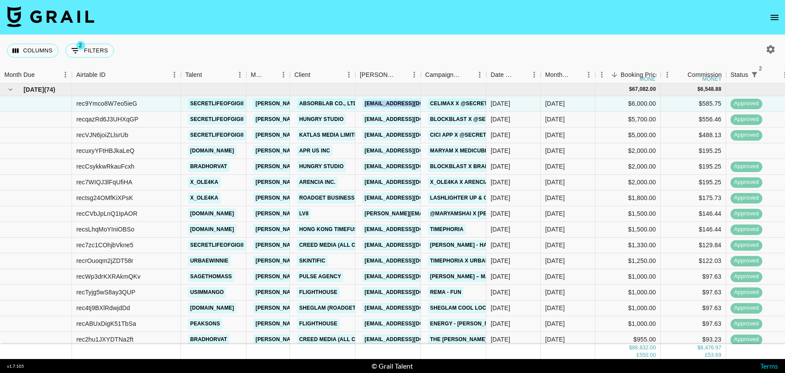
click at [772, 14] on icon "open drawer" at bounding box center [774, 17] width 10 height 10
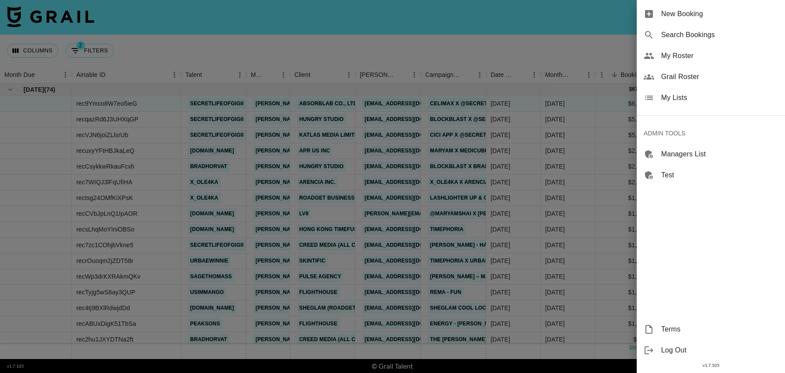
click at [598, 30] on div at bounding box center [392, 186] width 785 height 373
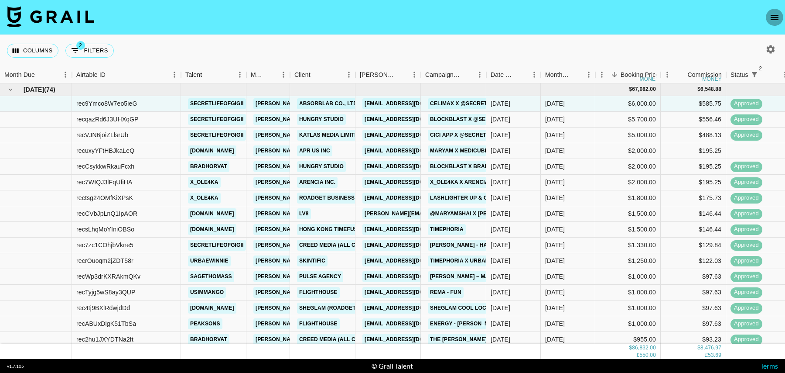
click at [775, 17] on icon "open drawer" at bounding box center [774, 17] width 10 height 10
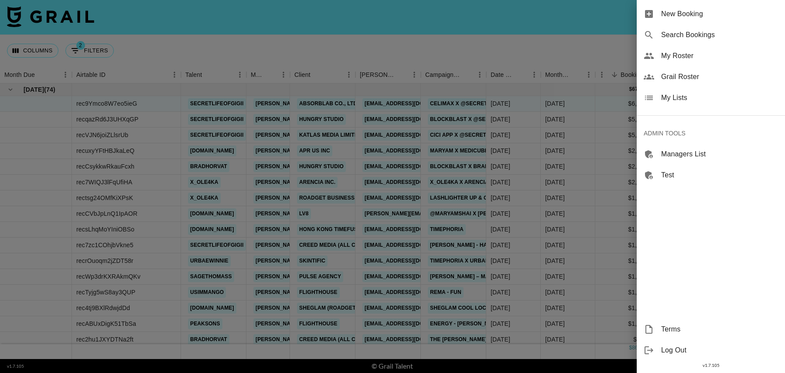
click at [687, 72] on span "Grail Roster" at bounding box center [719, 77] width 117 height 10
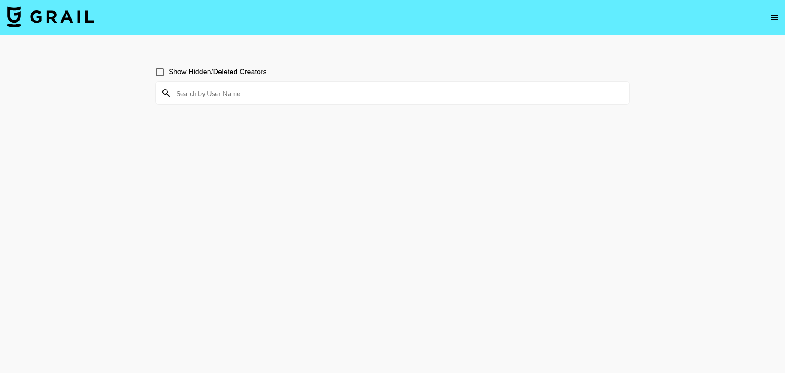
click at [242, 91] on input at bounding box center [397, 93] width 453 height 14
paste input "@by.loren"
click at [181, 96] on input "@by.loren" at bounding box center [397, 93] width 453 height 14
click at [219, 94] on input "by.loren" at bounding box center [397, 93] width 453 height 14
drag, startPoint x: 186, startPoint y: 95, endPoint x: 161, endPoint y: 92, distance: 25.1
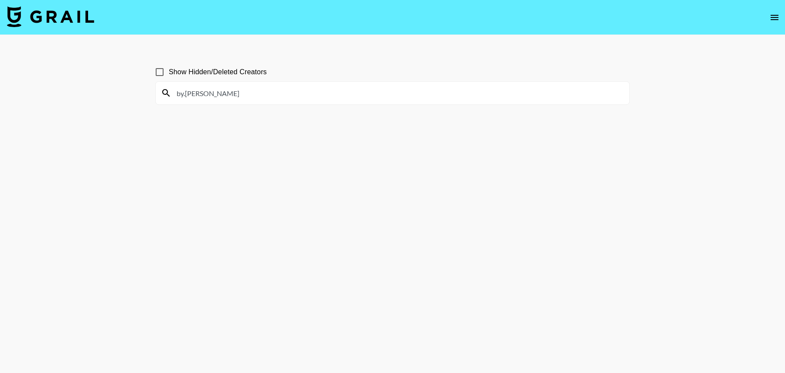
click at [161, 92] on div "by.loren" at bounding box center [393, 93] width 474 height 23
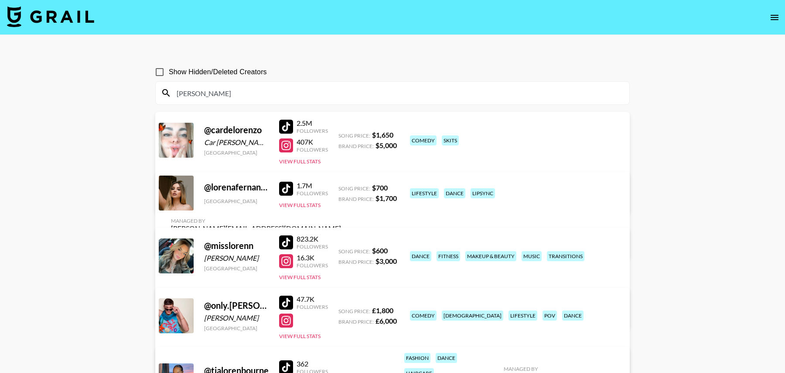
click at [204, 94] on input "loren" at bounding box center [397, 93] width 453 height 14
paste input "__gkim__"
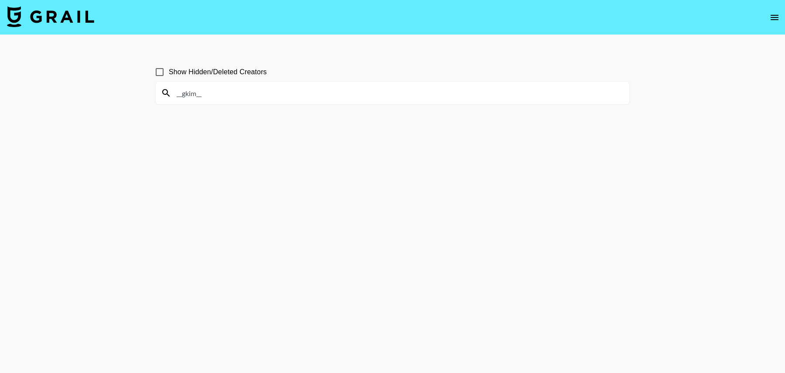
paste input "@alexandrathesinger1"
click at [181, 95] on input "@alexandrathesinger1" at bounding box center [397, 93] width 453 height 14
click at [246, 97] on input "alexandrathesinger1" at bounding box center [397, 93] width 453 height 14
paste input "@nicolinafrisk"
click at [183, 94] on input "@nicolinafrisk" at bounding box center [397, 93] width 453 height 14
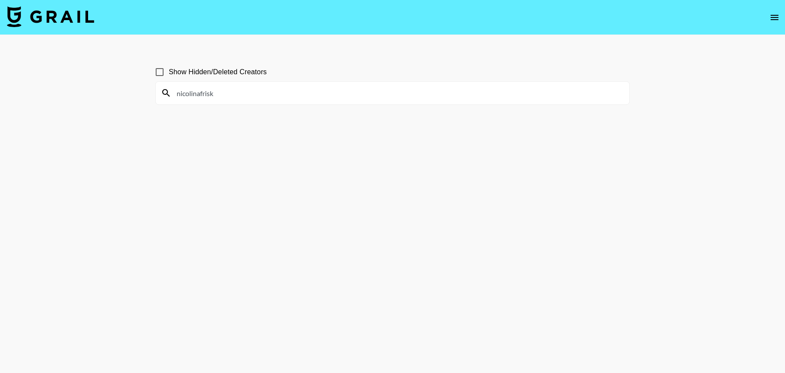
paste input "@thekenziebree"
click at [182, 95] on input "@thekenziebree" at bounding box center [397, 93] width 453 height 14
click at [237, 89] on input "thekenziebree" at bounding box center [397, 93] width 453 height 14
click at [235, 124] on section "Show Hidden/Deleted Creators thekenziebree" at bounding box center [392, 207] width 475 height 303
click at [241, 94] on input "thekenziebree" at bounding box center [397, 93] width 453 height 14
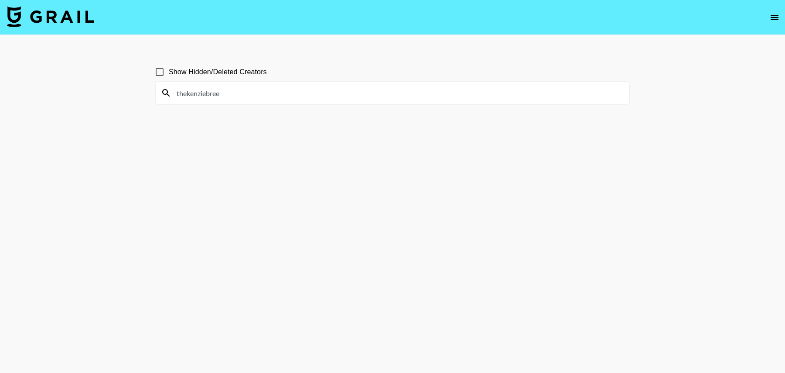
paste input "@charlie.sha"
click at [183, 96] on input "@charlie.shae" at bounding box center [397, 93] width 453 height 14
click at [233, 94] on input "charlie.shae" at bounding box center [397, 93] width 453 height 14
click at [113, 106] on main "Show Hidden/Deleted Creators charlie.shae" at bounding box center [392, 207] width 785 height 345
click at [219, 94] on input "charlie.shae" at bounding box center [397, 93] width 453 height 14
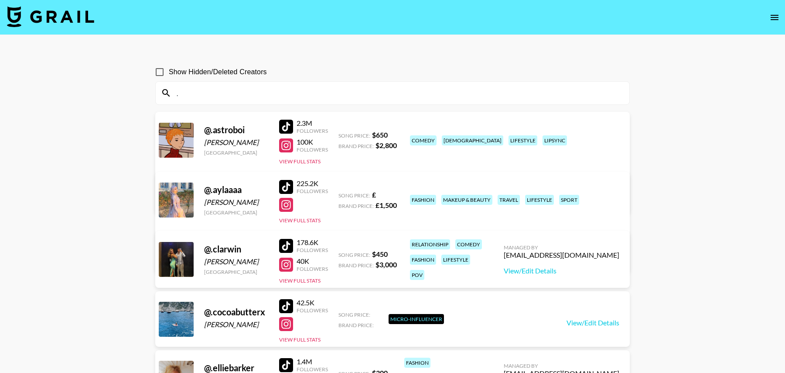
paste input "laurin"
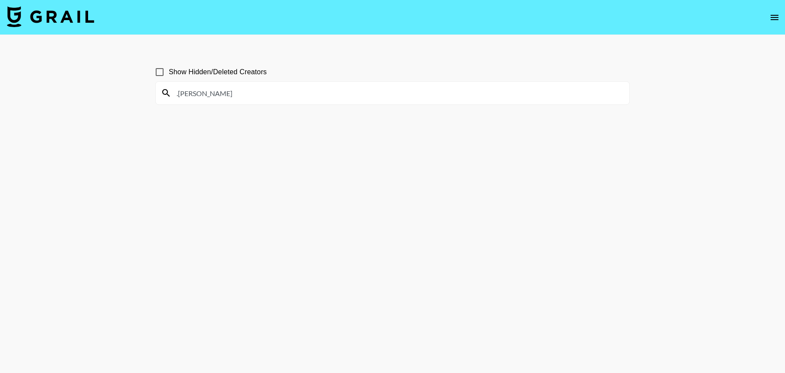
paste input "@miadeluca"
click at [183, 95] on input "@miadeluca" at bounding box center [397, 93] width 453 height 14
click at [238, 95] on input "miadeluca" at bounding box center [397, 93] width 453 height 14
paste input "@taylorraefalconer"
click at [181, 92] on input "@taylorraefalconer" at bounding box center [397, 93] width 453 height 14
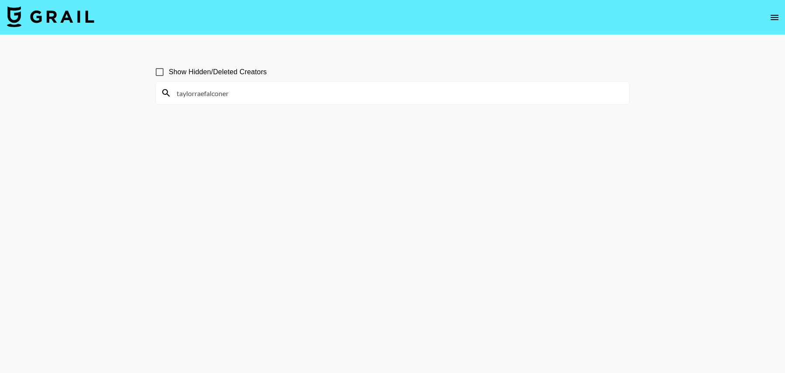
type input "taylorraefalconer"
click at [274, 96] on input "taylorraefalconer" at bounding box center [397, 93] width 453 height 14
click at [160, 74] on input "Show Hidden/Deleted Creators" at bounding box center [159, 72] width 18 height 18
checkbox input "true"
click at [236, 96] on input "taylorraefalconer" at bounding box center [397, 93] width 453 height 14
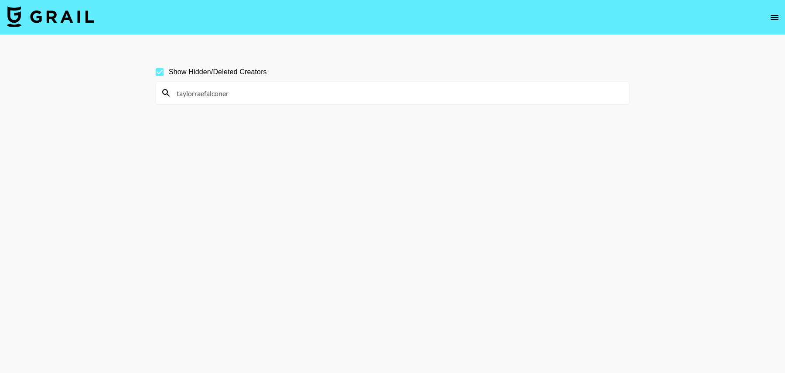
paste input "@thekenziebree"
click at [182, 92] on input "@thekenziebree" at bounding box center [397, 93] width 453 height 14
paste input "@keirarenyak"
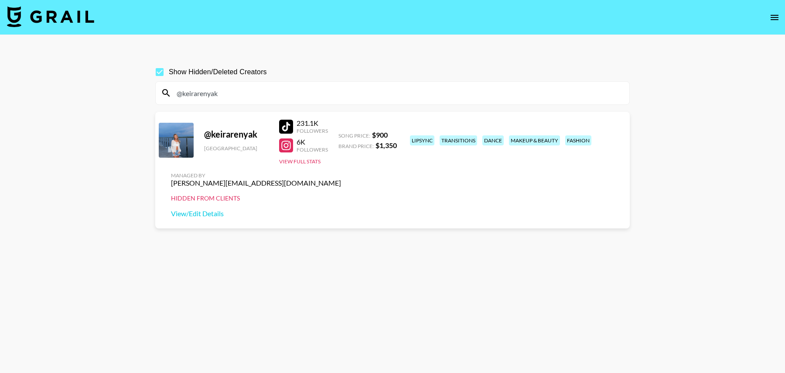
click at [181, 95] on input "@keirarenyak" at bounding box center [397, 93] width 453 height 14
click at [229, 93] on input "keirarenyak" at bounding box center [397, 93] width 453 height 14
paste input "@kianalaraa"
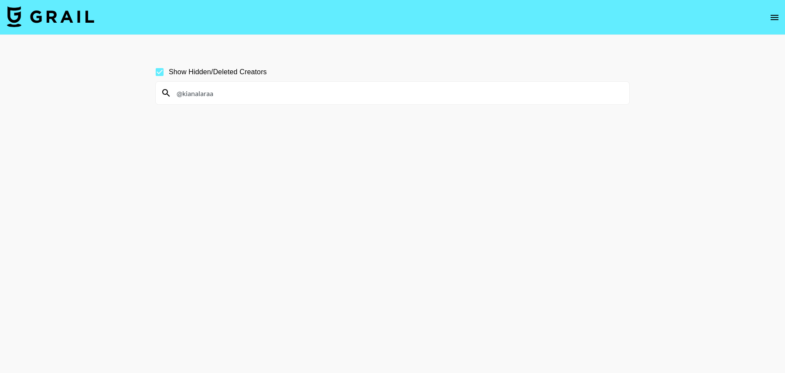
click at [181, 95] on input "@kianalaraa" at bounding box center [397, 93] width 453 height 14
click at [250, 90] on input "kianalaraa" at bounding box center [397, 93] width 453 height 14
paste input "@lucy_lola20"
click at [182, 94] on input "@lucy_lola20" at bounding box center [397, 93] width 453 height 14
type input "lucy_lola20"
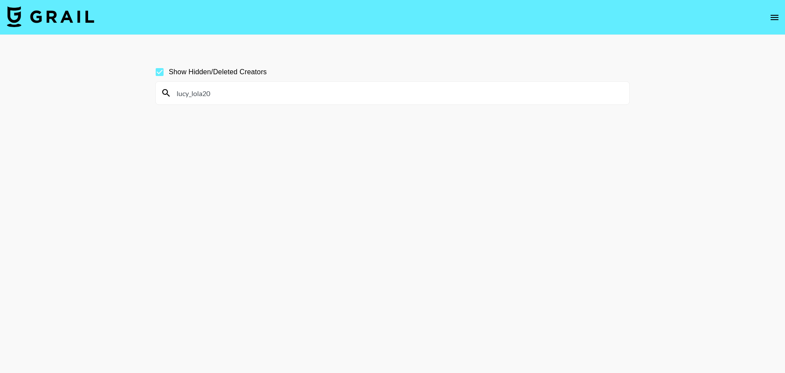
click at [219, 96] on input "lucy_lola20" at bounding box center [397, 93] width 453 height 14
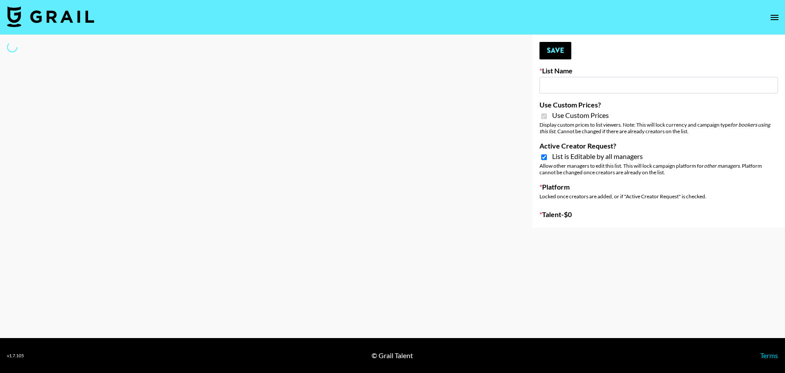
type input "TripleTen"
checkbox input "true"
select select "Brand"
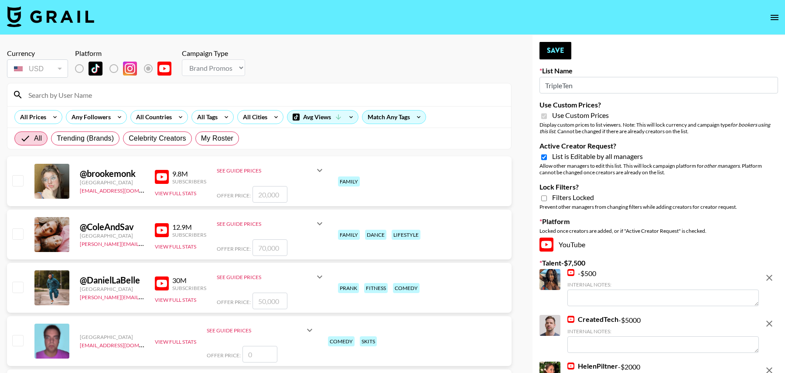
click at [86, 88] on input at bounding box center [264, 95] width 483 height 14
paste input "[URL][DOMAIN_NAME]"
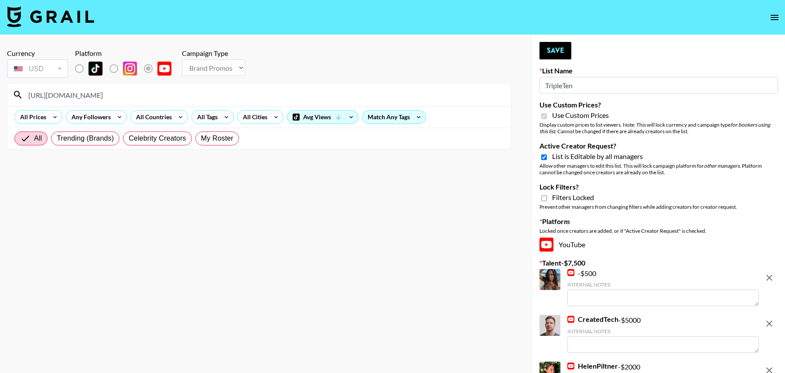
drag, startPoint x: 113, startPoint y: 96, endPoint x: 0, endPoint y: 93, distance: 113.5
click at [0, 93] on div "Currency USD USD ​ Platform Campaign Type Choose Type... Song Promos Brand Prom…" at bounding box center [259, 225] width 519 height 380
type input "rroomfies"
click at [256, 197] on input "number" at bounding box center [260, 194] width 35 height 17
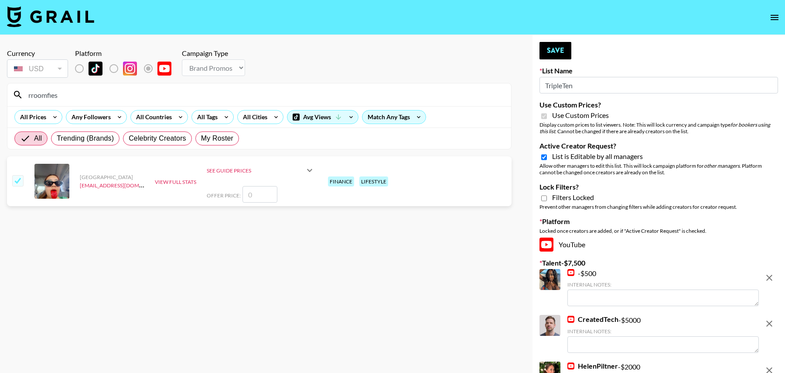
checkbox input "true"
type input "1500"
click at [551, 51] on button "Save" at bounding box center [556, 50] width 32 height 17
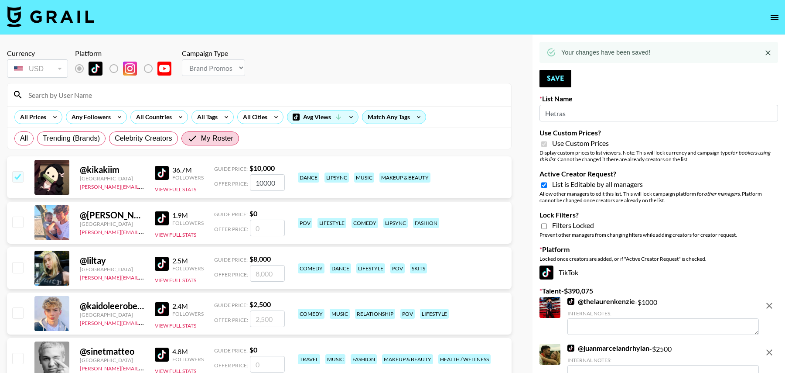
select select "Brand"
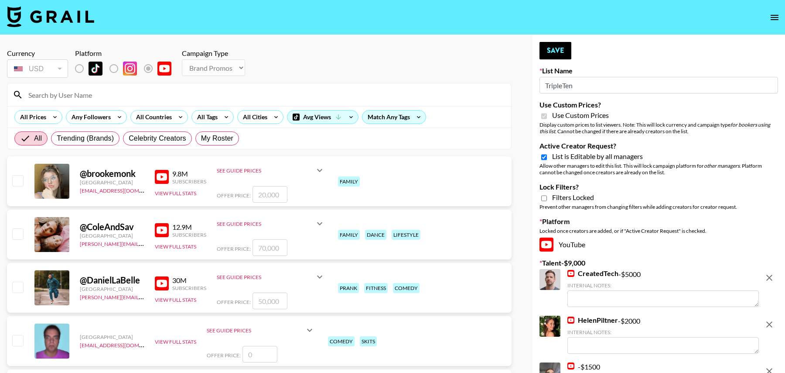
select select "Brand"
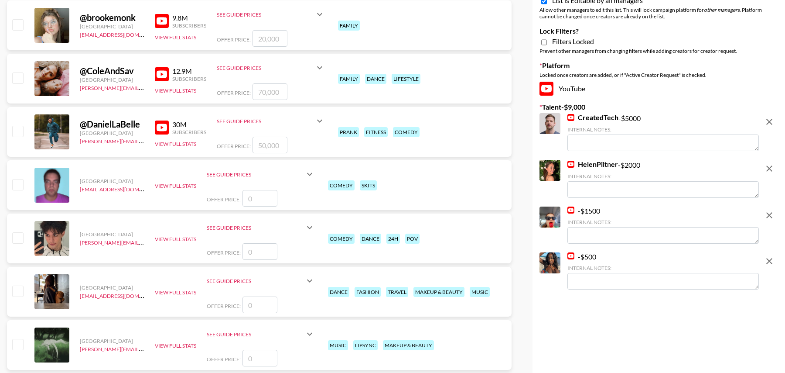
scroll to position [162, 0]
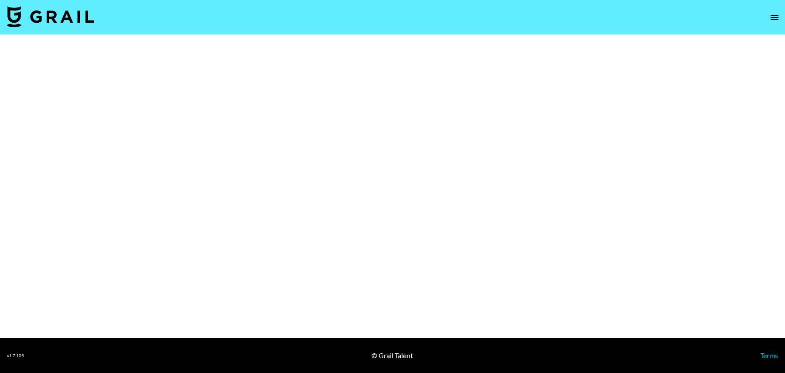
select select "Brand"
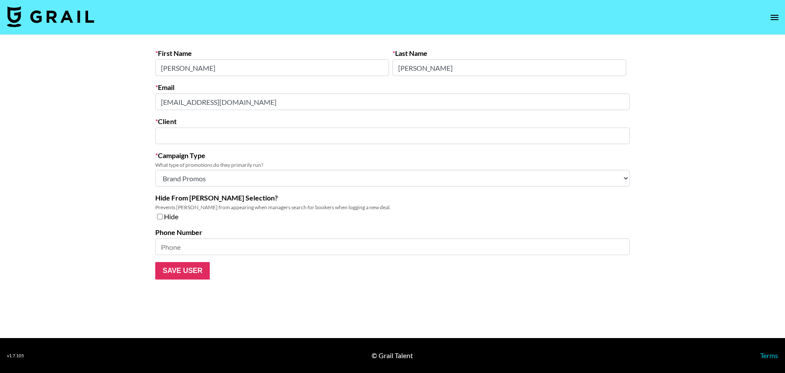
type input "JUMISO"
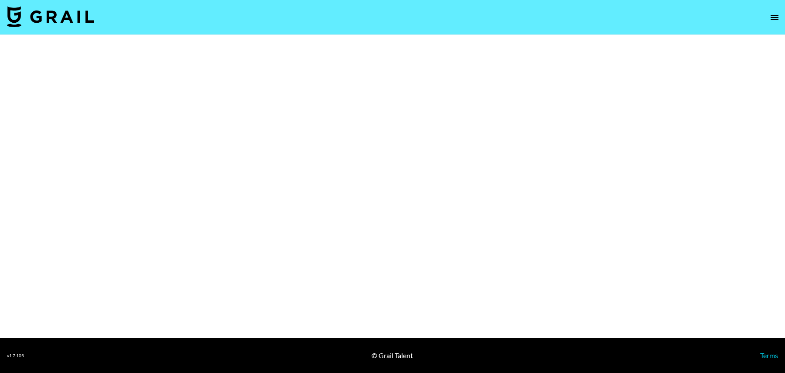
select select "Brand"
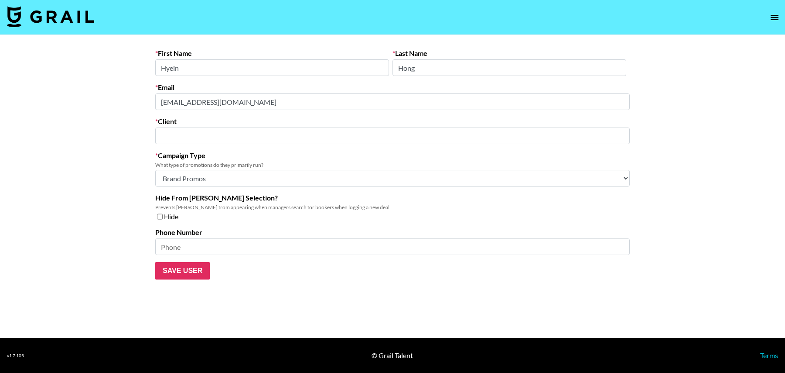
type input "JUNGSAEMMOOL Beauty Co., Ltd."
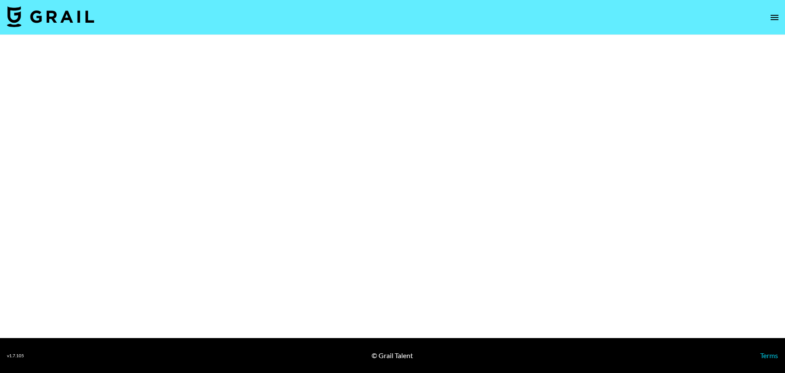
select select "Brand"
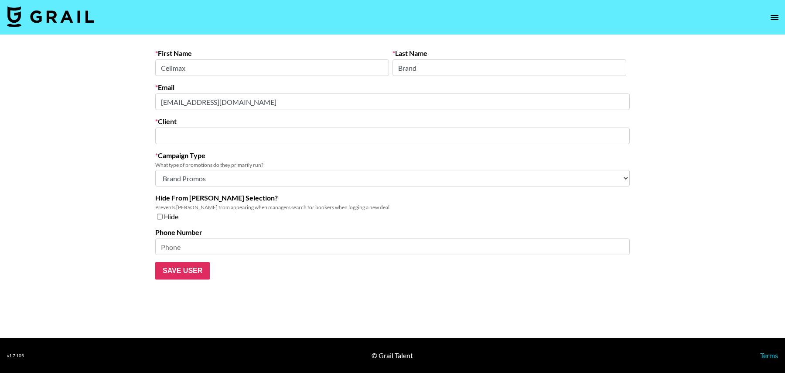
type input "ABSORBLAB Co., Ltd"
